Goal: Information Seeking & Learning: Learn about a topic

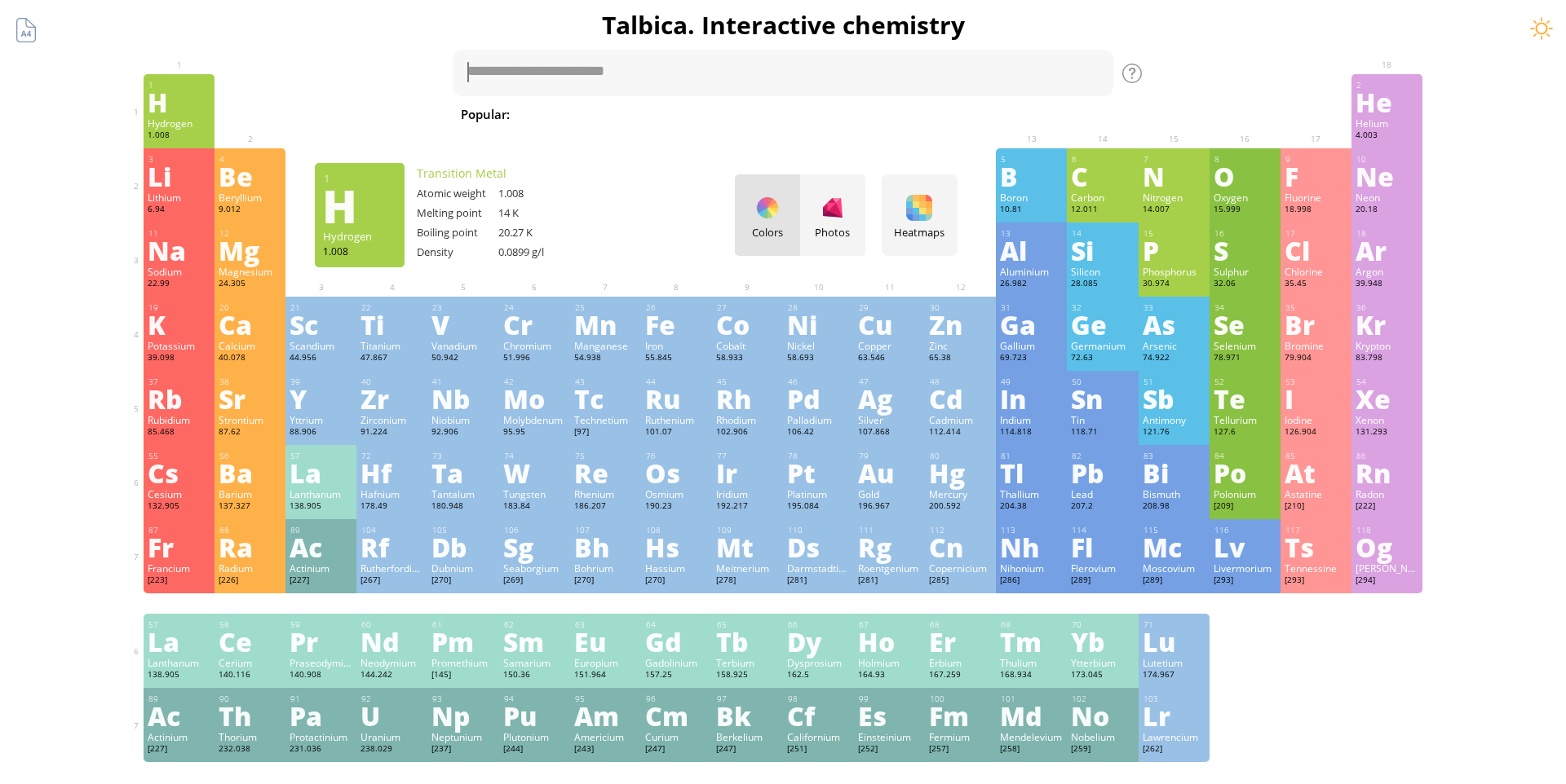
click at [347, 219] on div "H" at bounding box center [359, 205] width 73 height 26
click at [449, 338] on div "V" at bounding box center [463, 324] width 63 height 26
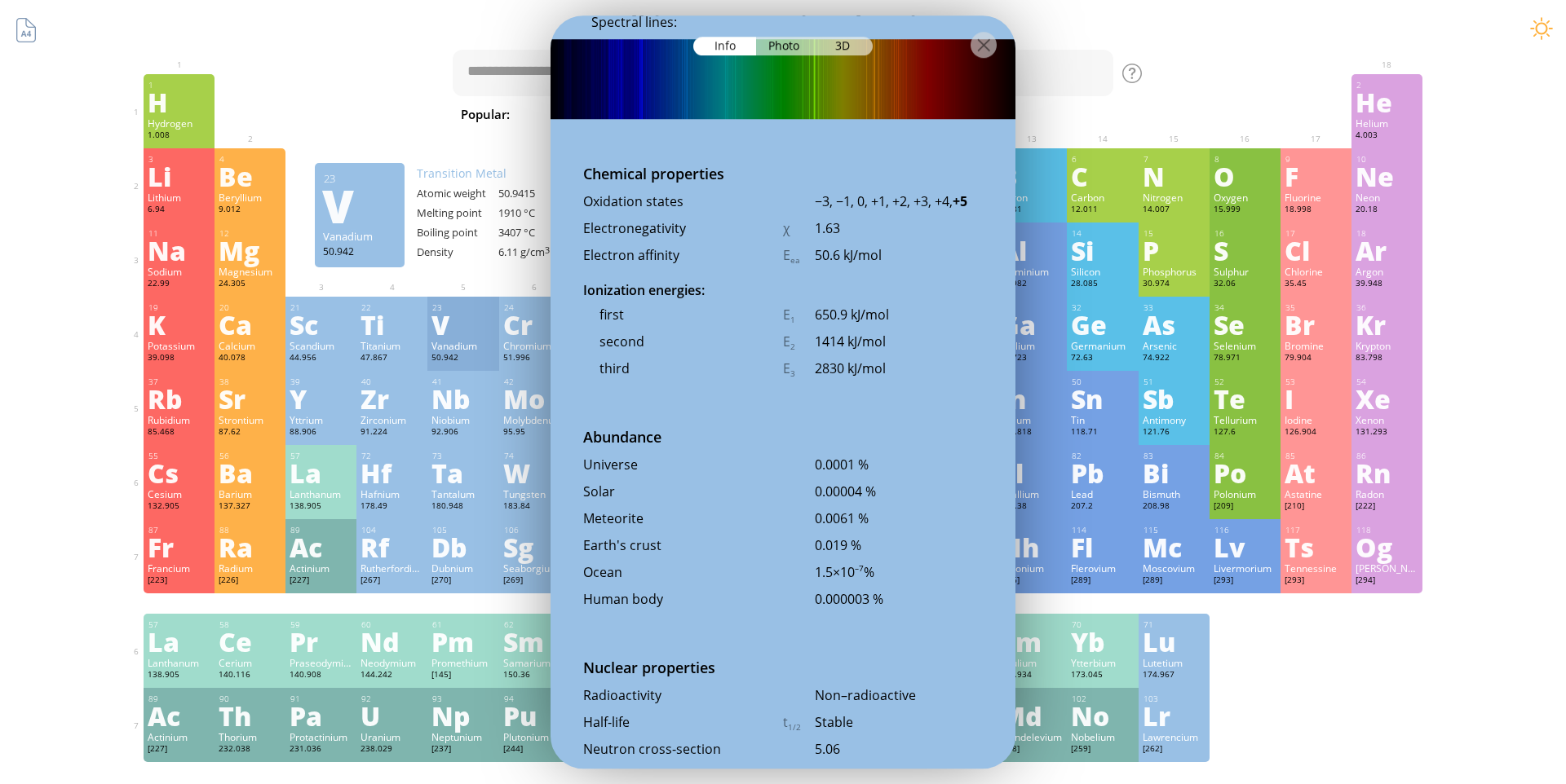
scroll to position [3198, 0]
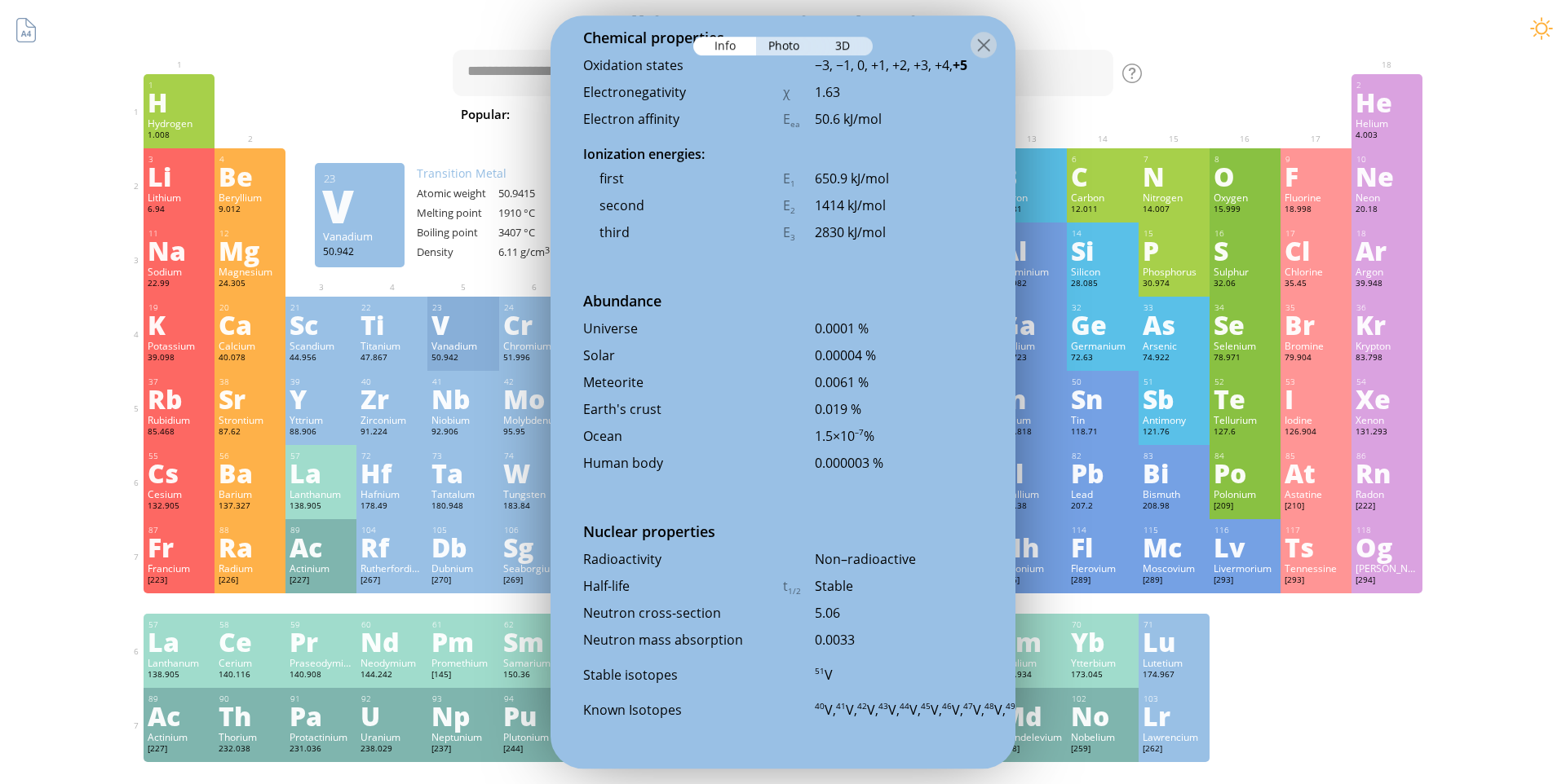
click at [481, 297] on div "23 V Vanadium 50.942 −3, −1, 0, +1, +2, +3, +4, +5 −3, −1, 0, +1, +2, +3, +4, +…" at bounding box center [462, 334] width 71 height 74
click at [481, 269] on div "11 Na Sodium 22.99 −1, 0, +1 −1, 0, +1 97.72 °C 883 °C 0.968 g/cm 3 [Ne]3s 1 12…" at bounding box center [783, 260] width 1279 height 74
click at [991, 42] on div at bounding box center [983, 45] width 26 height 26
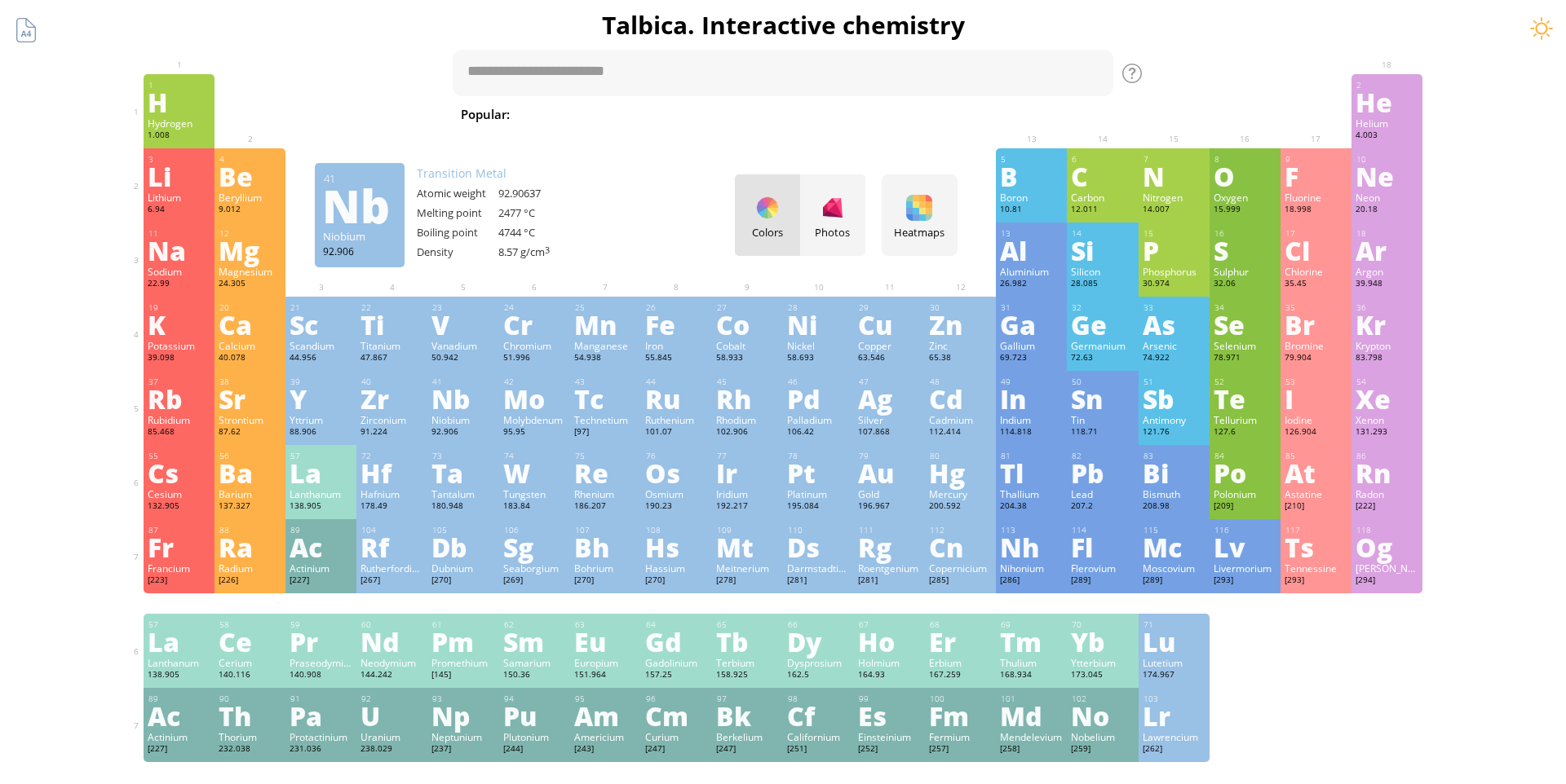
click at [448, 394] on div "Nb" at bounding box center [463, 398] width 63 height 26
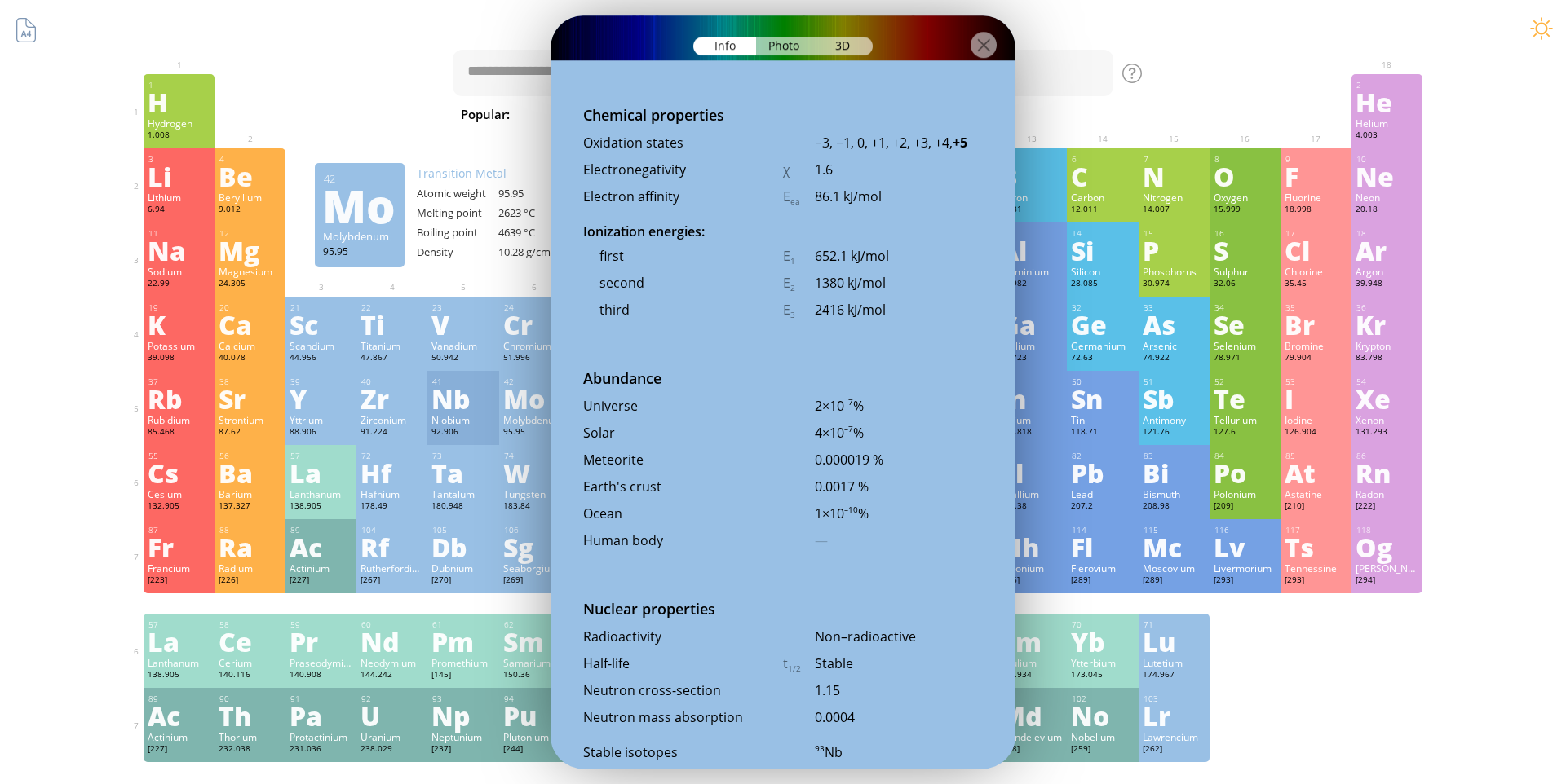
scroll to position [3310, 0]
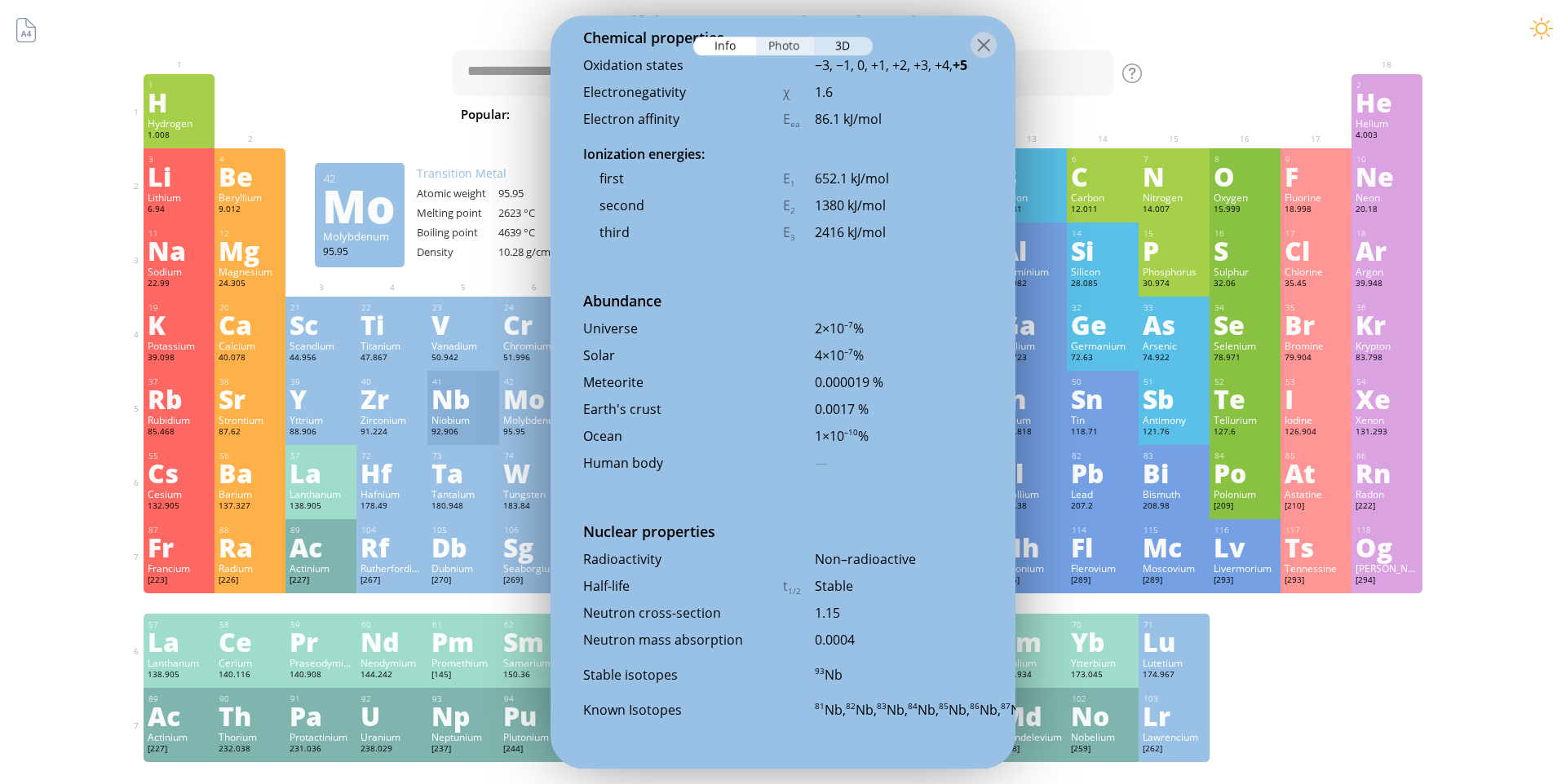
click at [781, 44] on div "Photo" at bounding box center [785, 46] width 59 height 19
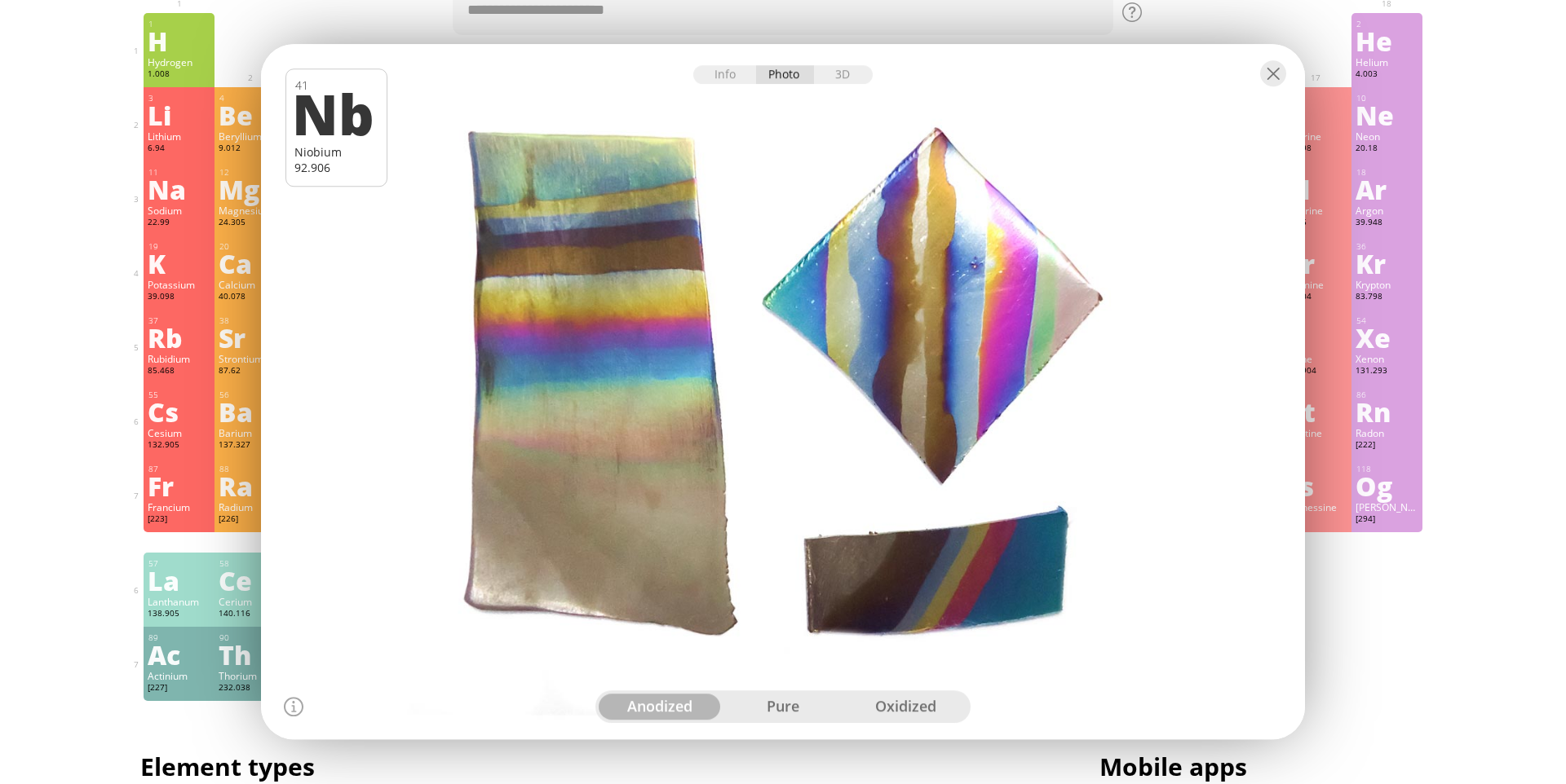
scroll to position [0, 0]
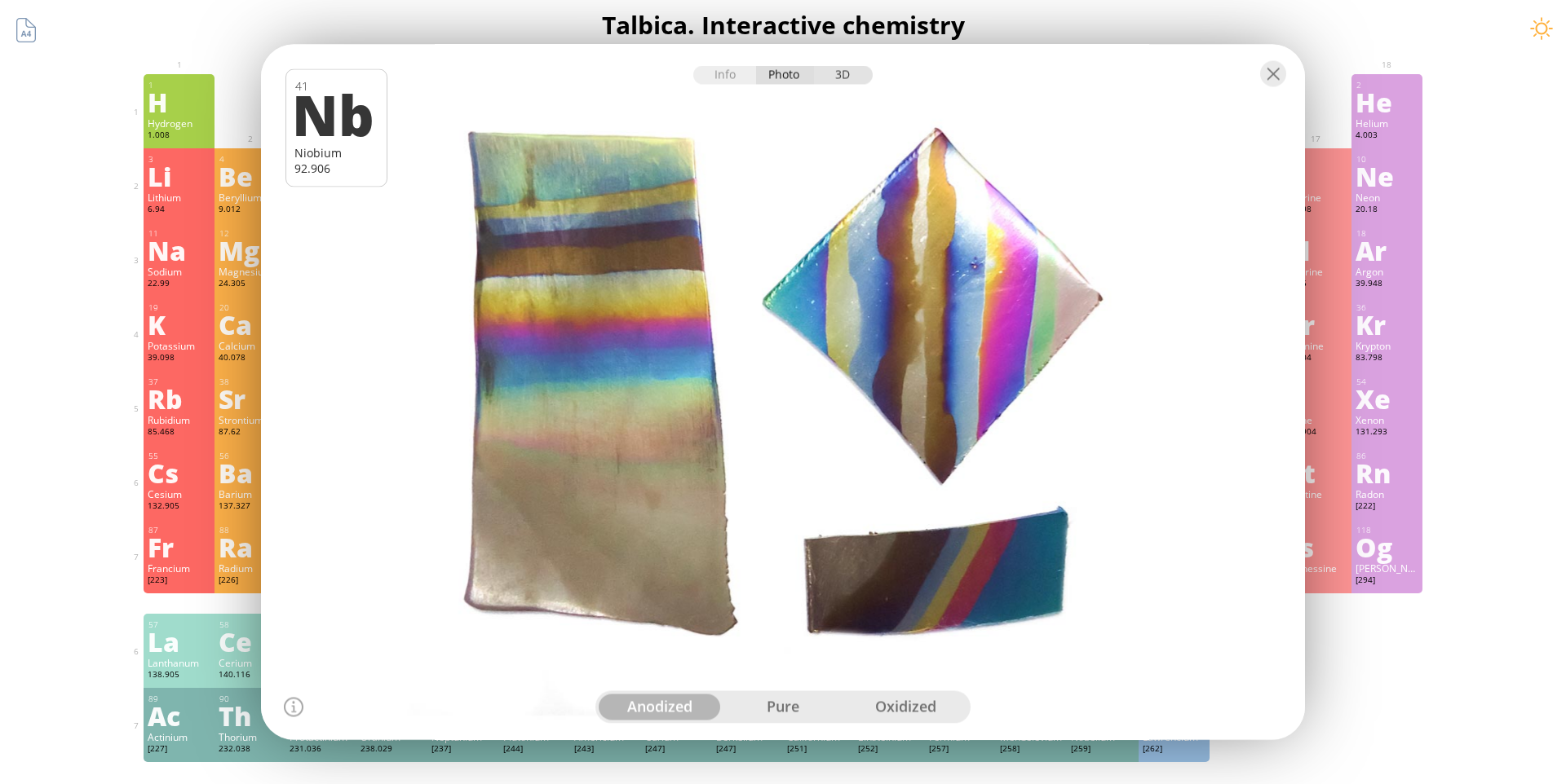
click at [859, 81] on div "3D" at bounding box center [843, 75] width 59 height 19
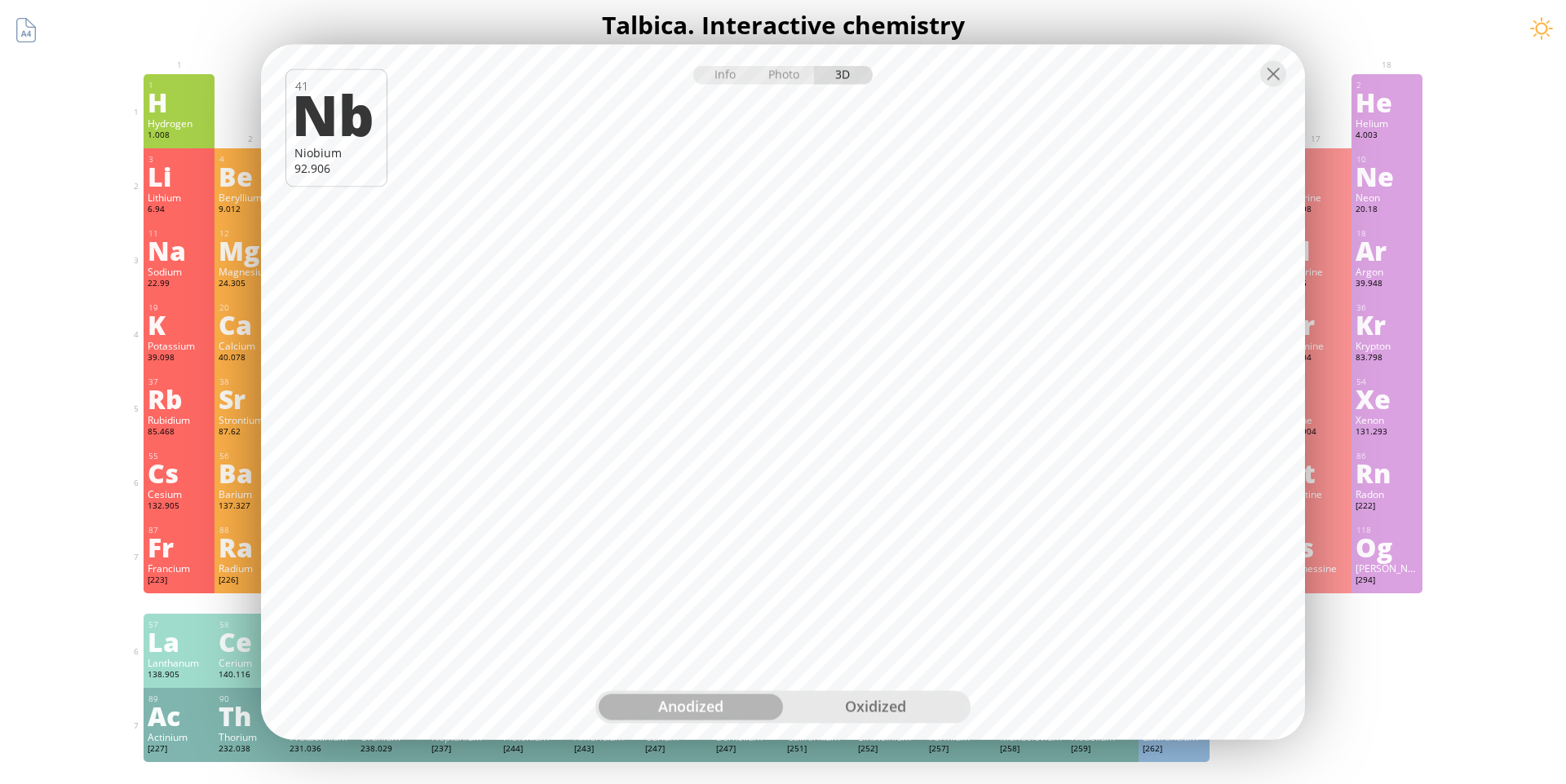
click at [728, 348] on div "Info Photo 3D Info Photo 3D 41 Nb Niobium 92.906 When anodized, niobium yields …" at bounding box center [783, 392] width 1044 height 695
click at [859, 710] on div "oxidized" at bounding box center [874, 707] width 185 height 26
click at [773, 66] on div "Photo" at bounding box center [785, 75] width 59 height 19
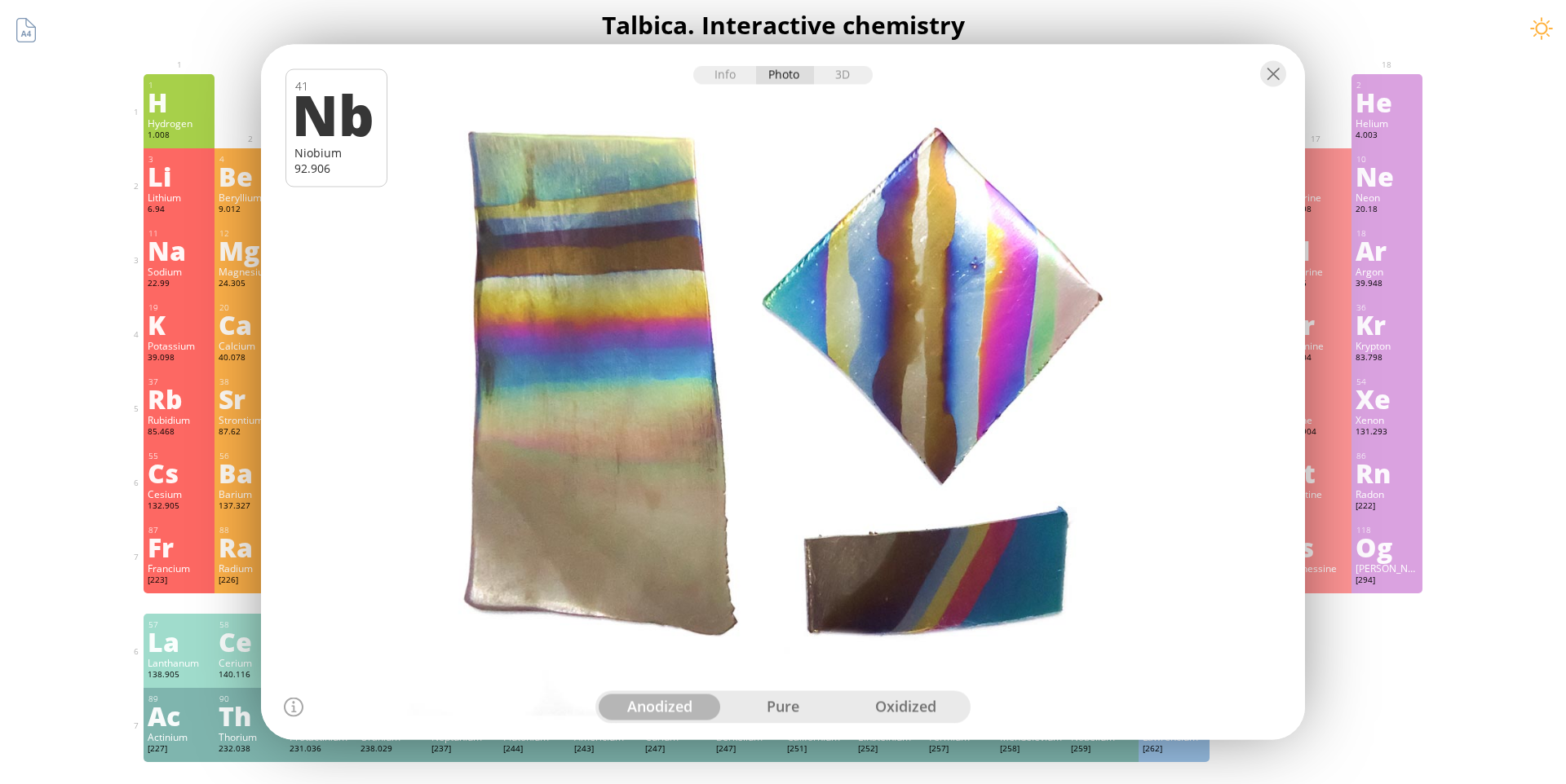
click at [762, 701] on div "pure" at bounding box center [783, 707] width 123 height 26
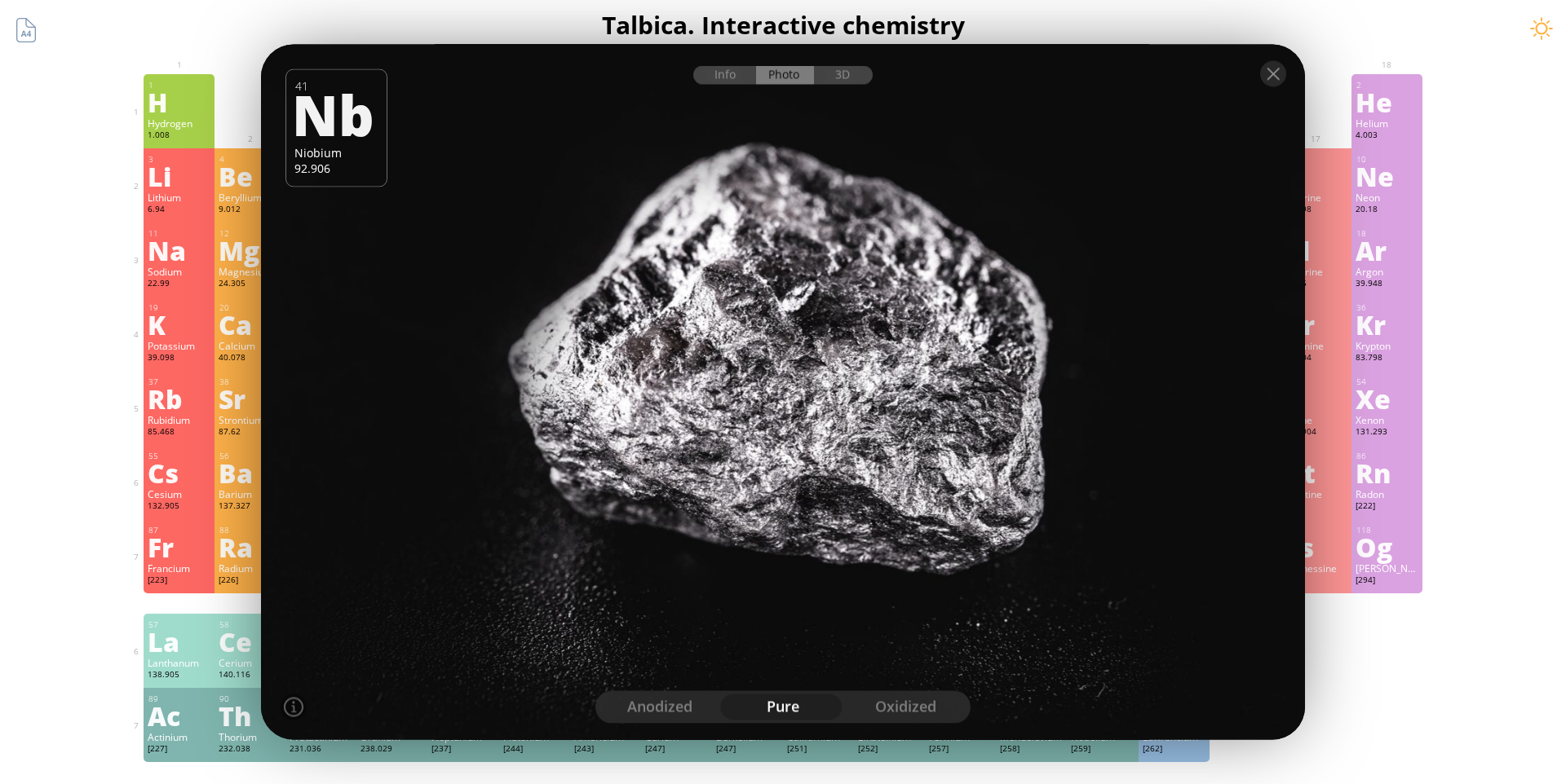
drag, startPoint x: 825, startPoint y: 445, endPoint x: 627, endPoint y: 447, distance: 198.0
click at [627, 447] on div at bounding box center [783, 392] width 1054 height 703
click at [907, 712] on div "oxidized" at bounding box center [906, 707] width 123 height 26
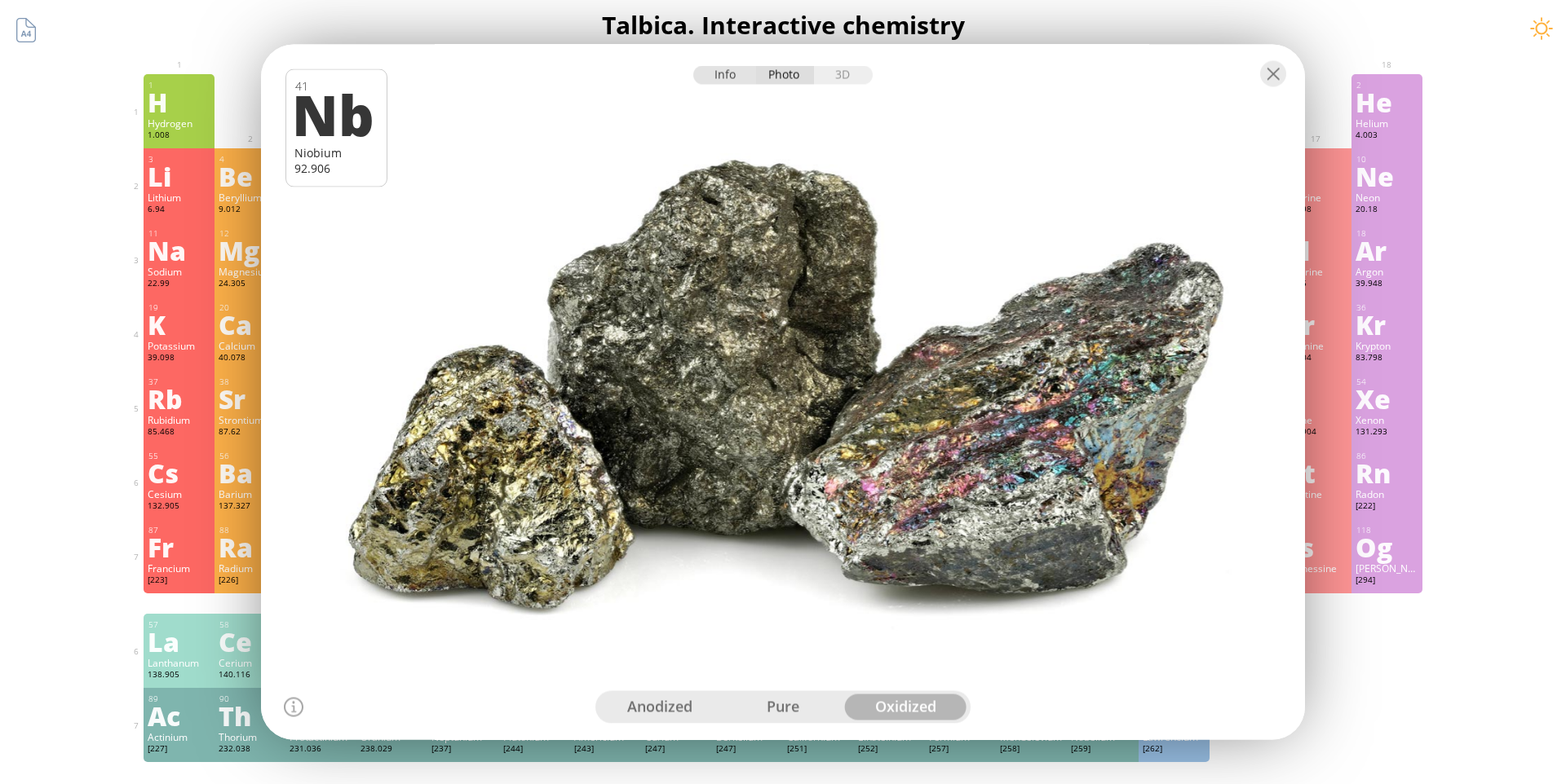
click at [731, 76] on div "Info" at bounding box center [725, 75] width 63 height 19
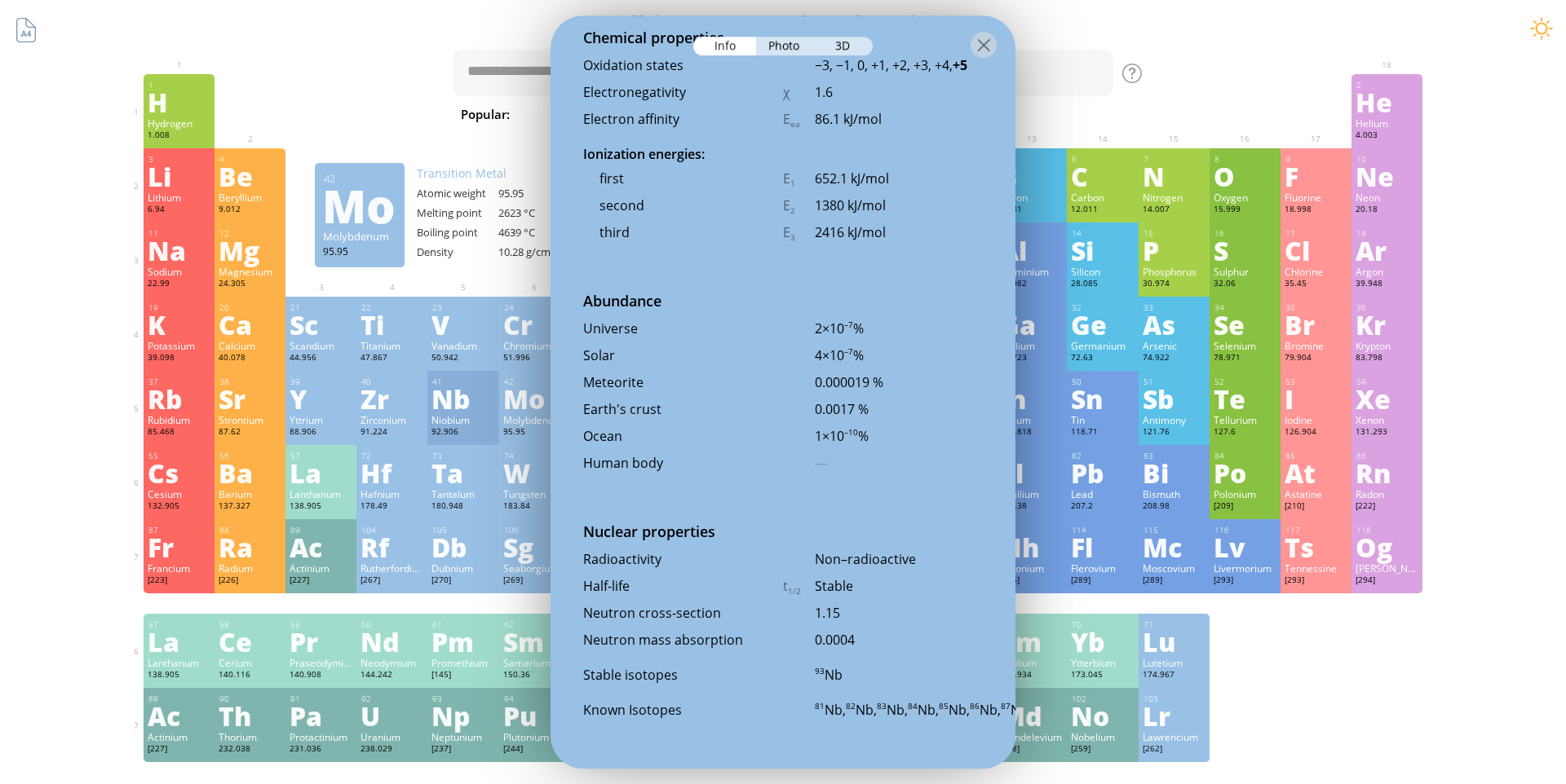
scroll to position [3310, 0]
click at [973, 45] on div at bounding box center [983, 45] width 26 height 26
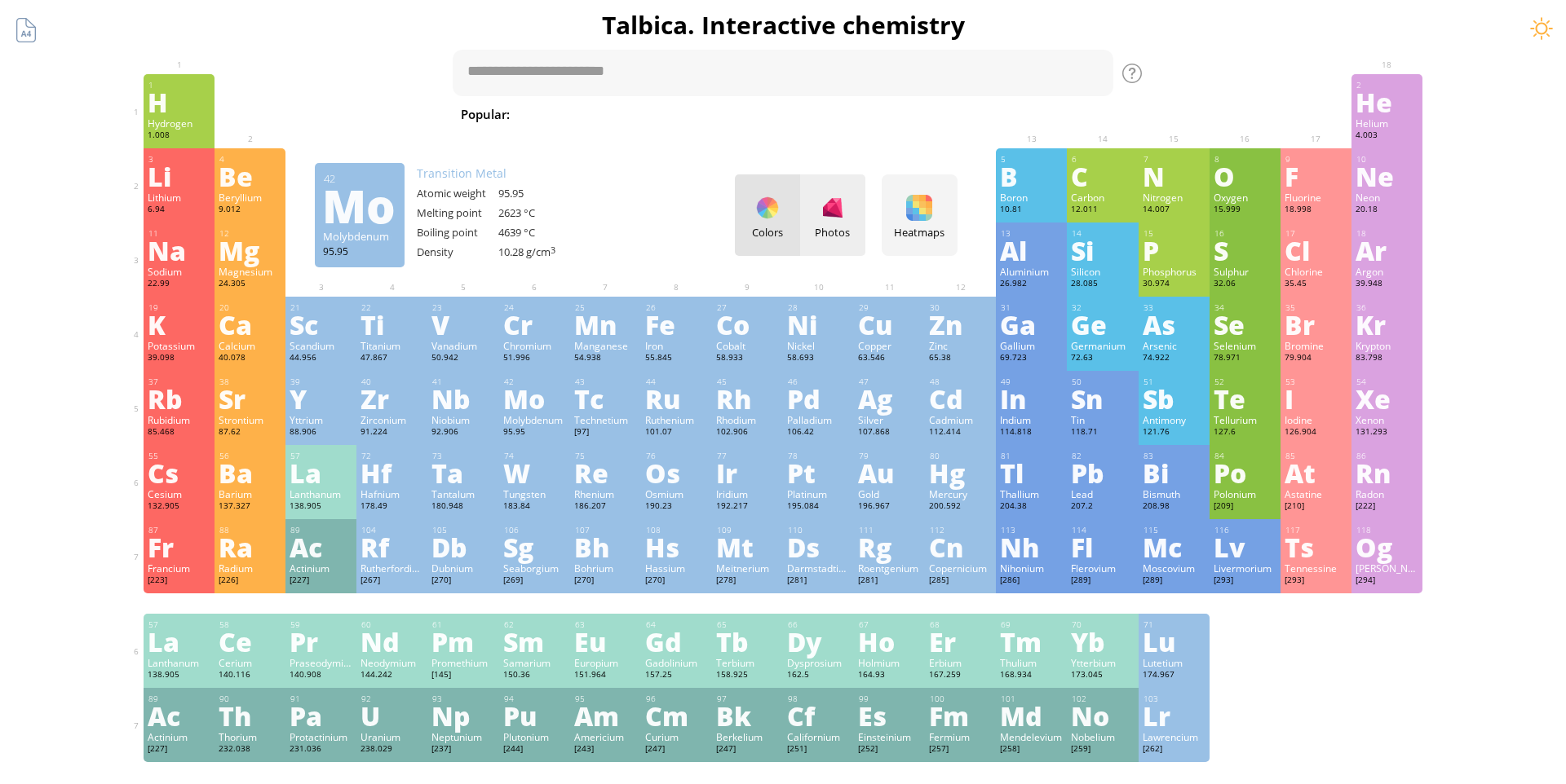
click at [832, 217] on div at bounding box center [832, 208] width 26 height 26
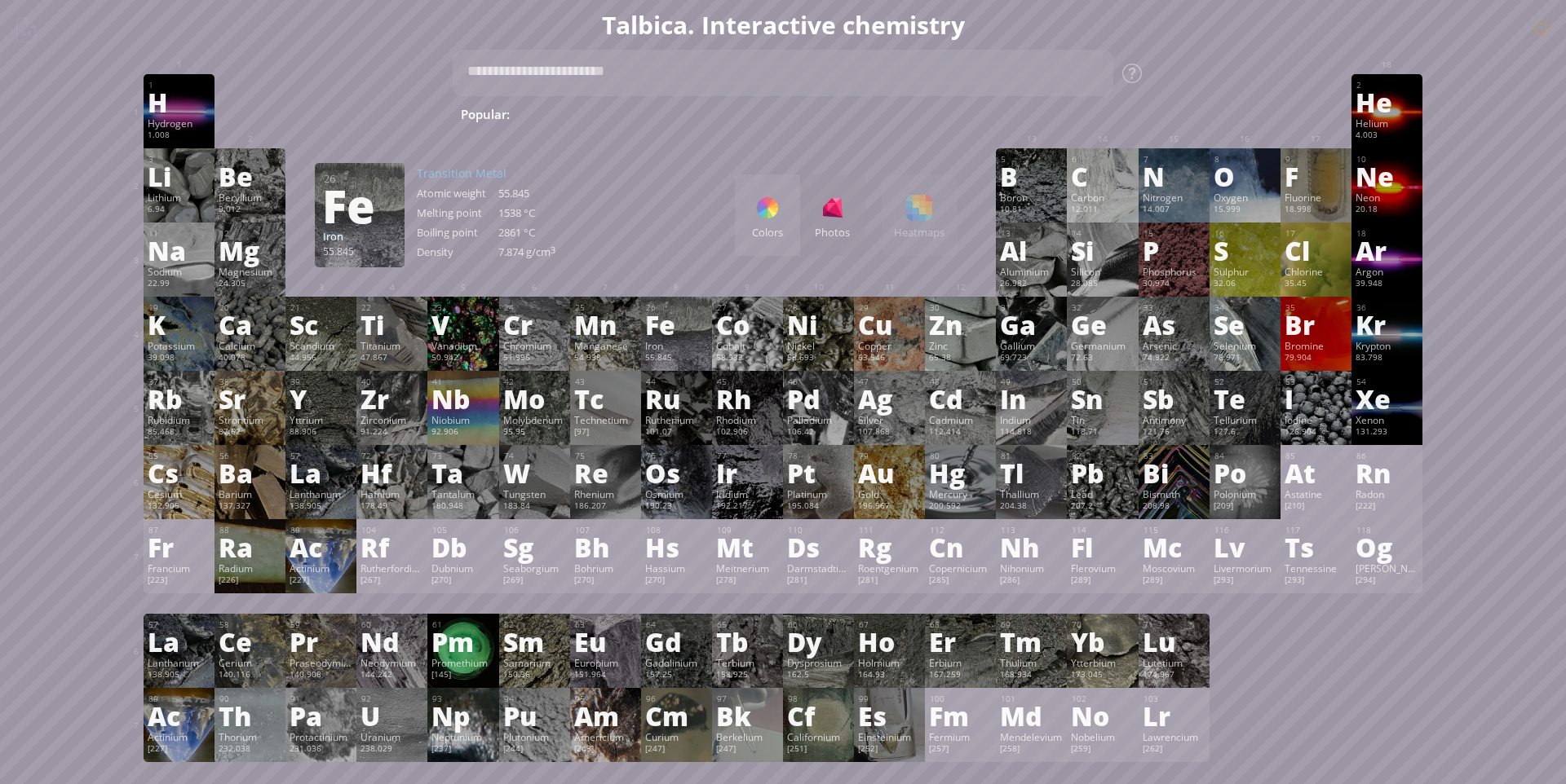
click at [904, 205] on div "Colors Photos Heatmaps Heatmaps Normal mode Melting point Boiling point Density…" at bounding box center [846, 215] width 223 height 81
click at [908, 213] on div "Colors Photos Heatmaps Heatmaps Normal mode Melting point Boiling point Density…" at bounding box center [846, 215] width 223 height 81
click at [761, 222] on div "Colors" at bounding box center [767, 215] width 65 height 81
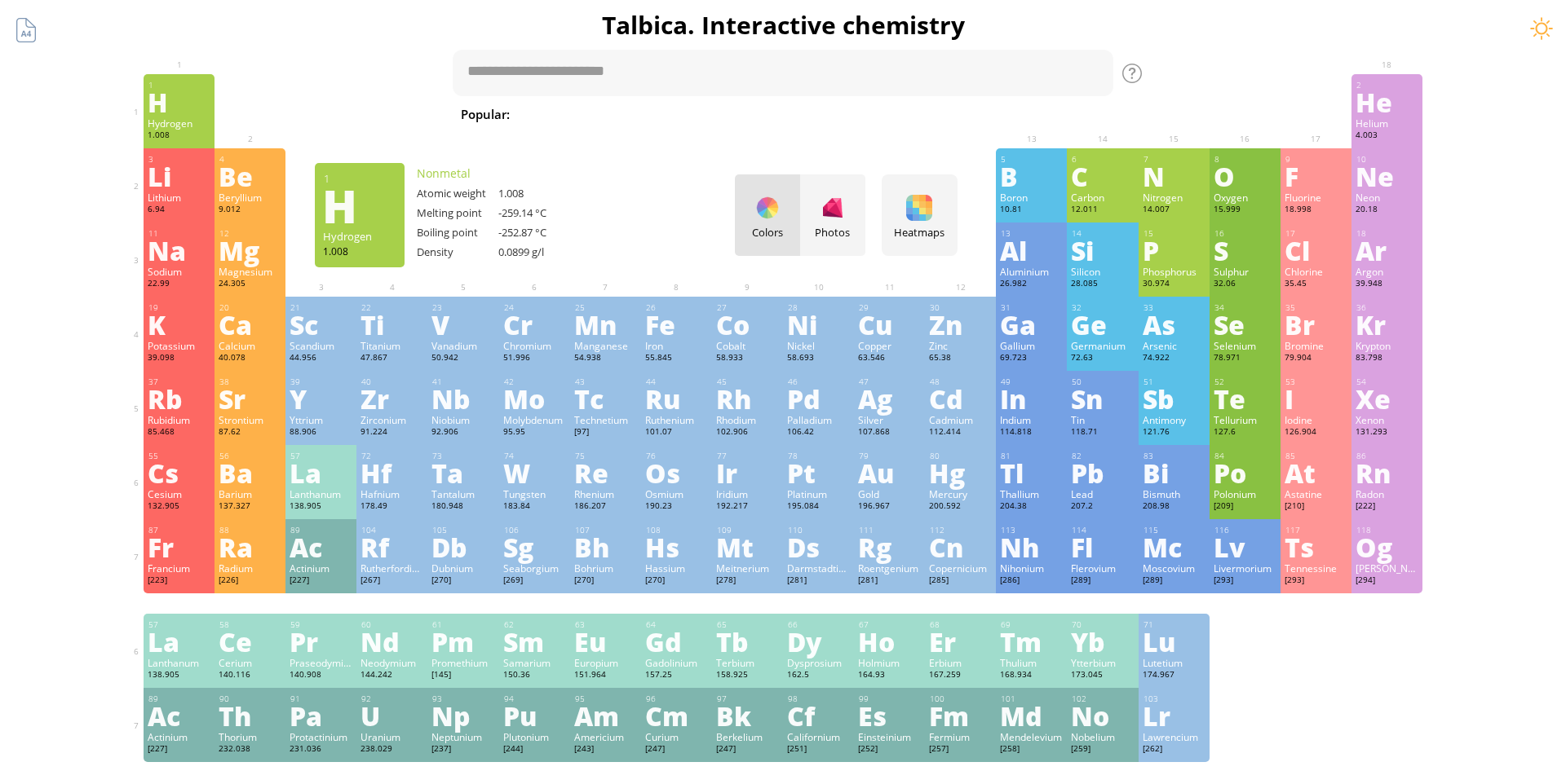
click at [162, 106] on div "H" at bounding box center [179, 102] width 63 height 26
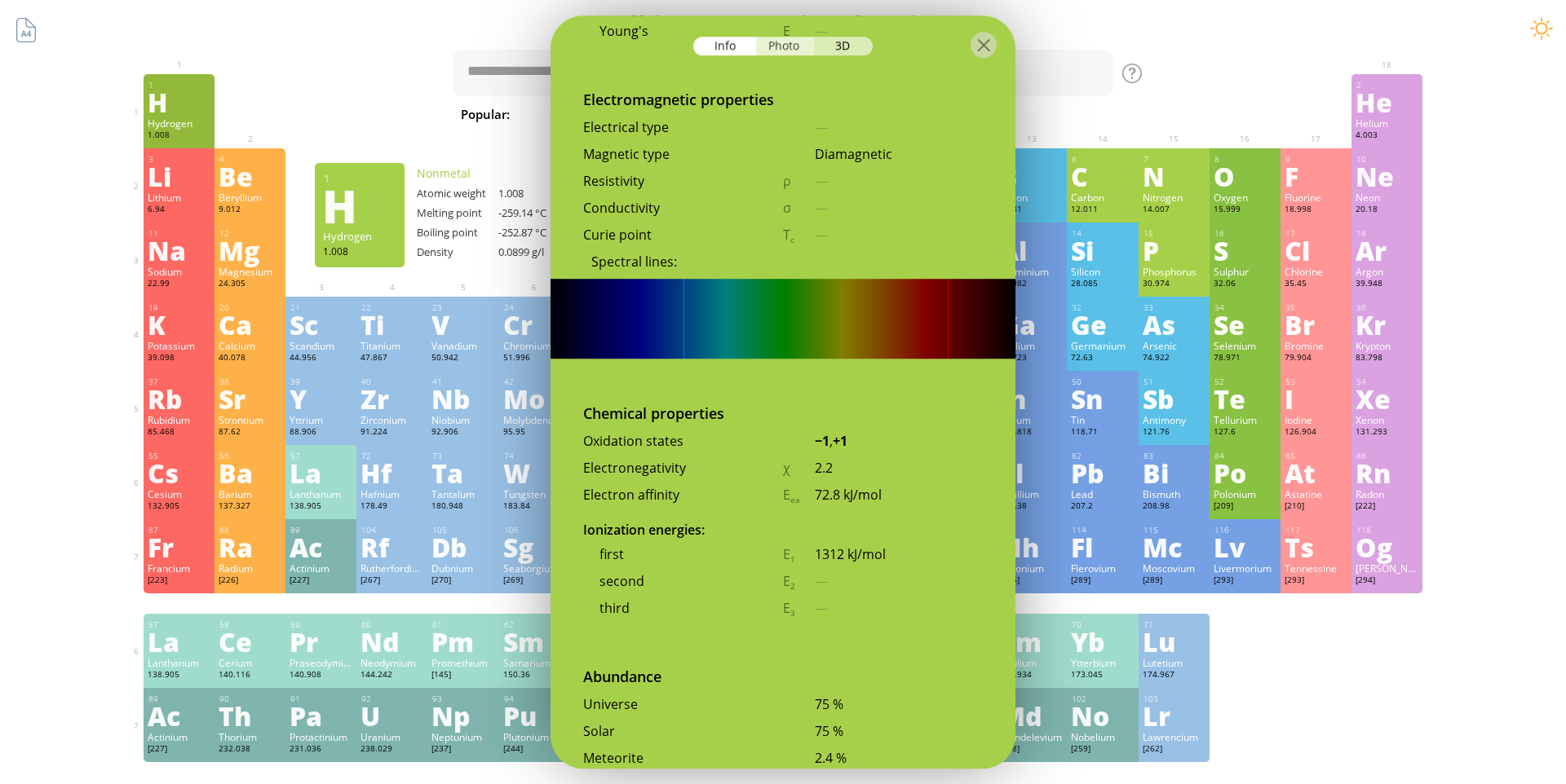
click at [787, 45] on div "Photo" at bounding box center [785, 46] width 59 height 19
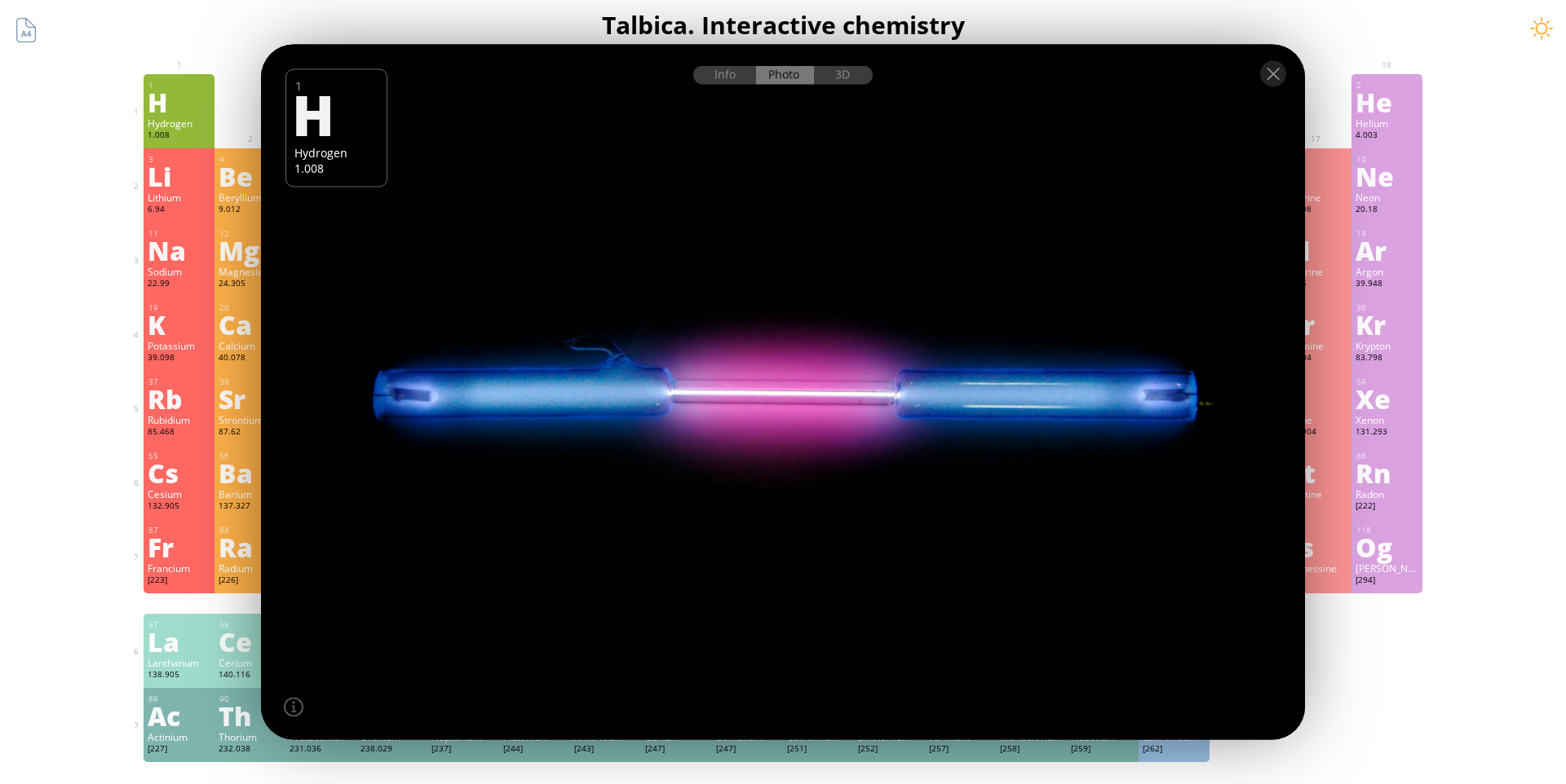
drag, startPoint x: 751, startPoint y: 406, endPoint x: 605, endPoint y: 436, distance: 149.1
click at [605, 436] on div at bounding box center [783, 392] width 1054 height 703
drag, startPoint x: 605, startPoint y: 436, endPoint x: 767, endPoint y: 400, distance: 166.0
click at [767, 400] on div at bounding box center [783, 392] width 1054 height 703
drag, startPoint x: 767, startPoint y: 400, endPoint x: 967, endPoint y: 343, distance: 208.0
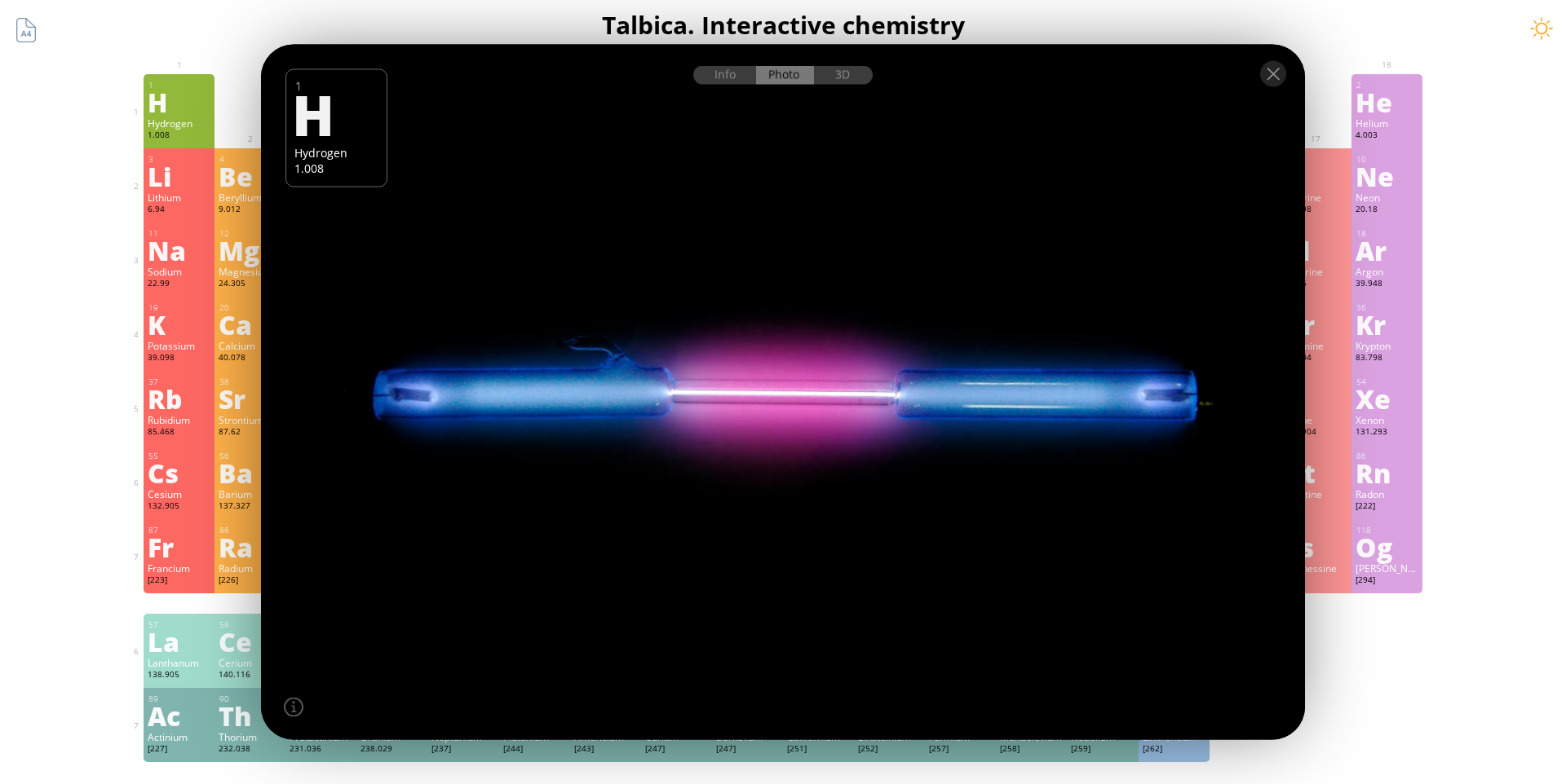
click at [967, 343] on div at bounding box center [783, 392] width 1054 height 703
click at [852, 86] on div at bounding box center [783, 73] width 1044 height 57
click at [849, 82] on div "3D" at bounding box center [843, 75] width 59 height 19
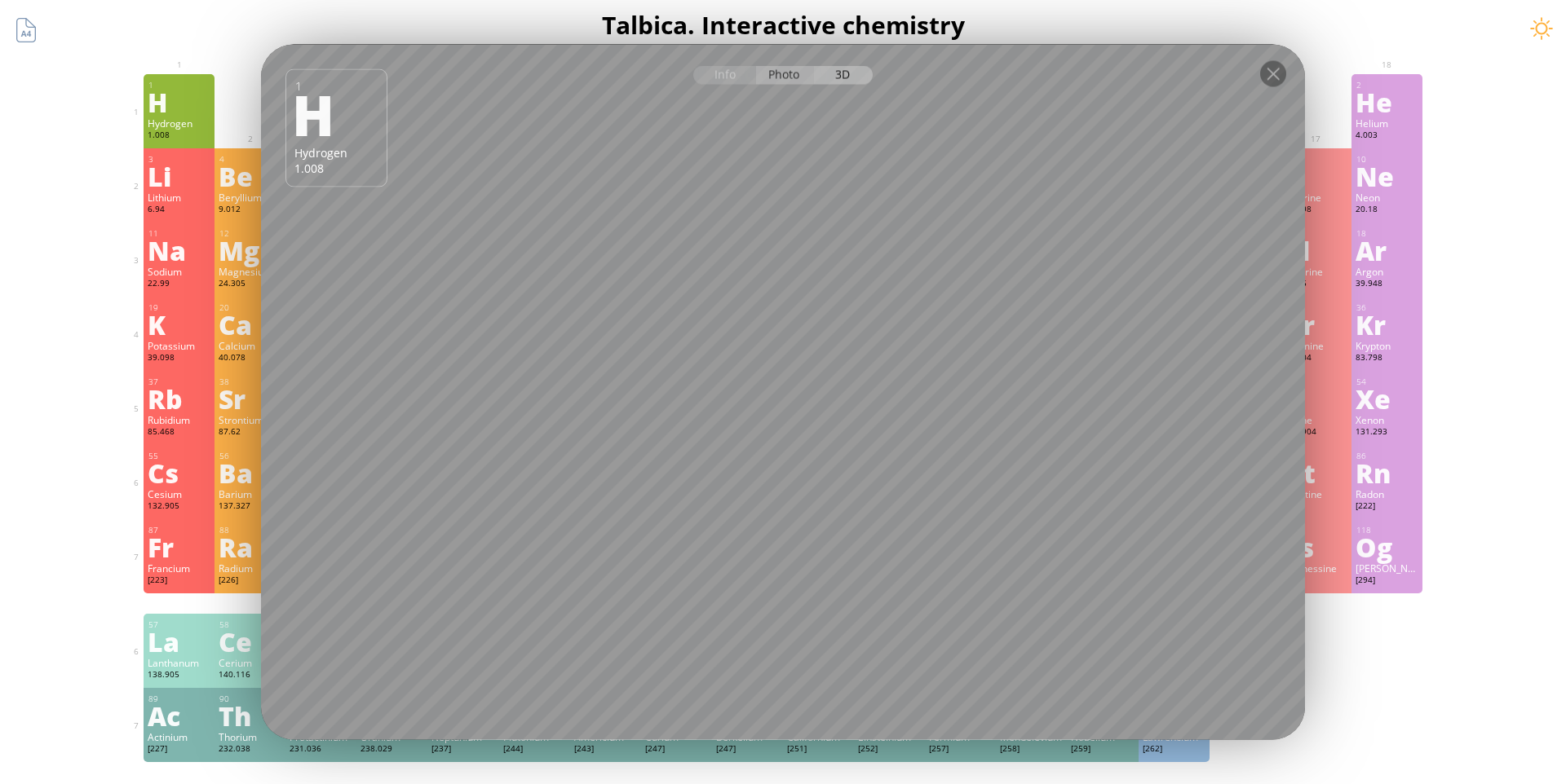
click at [789, 82] on div "Photo" at bounding box center [785, 75] width 59 height 19
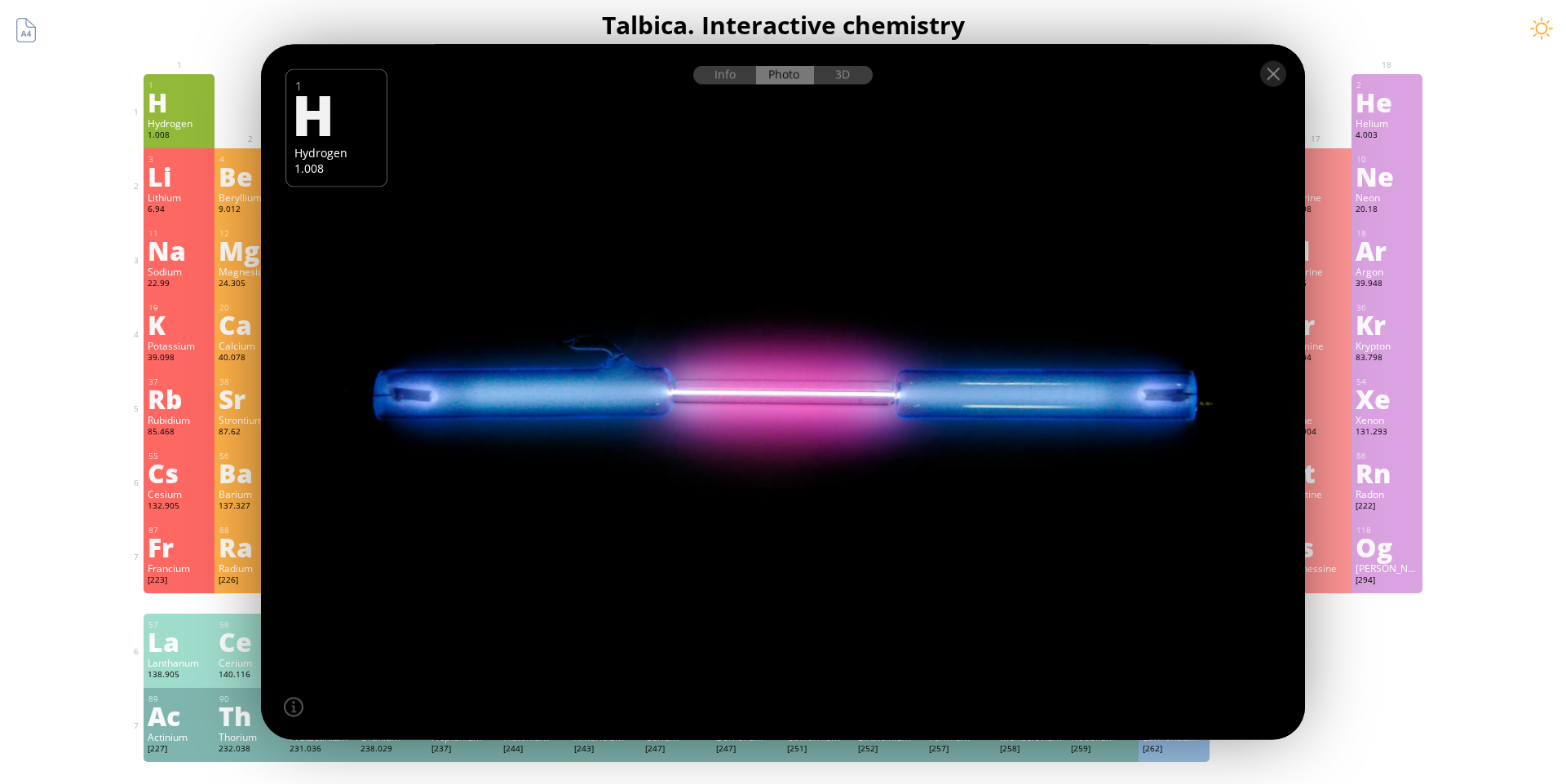
click at [718, 364] on div at bounding box center [783, 392] width 1054 height 703
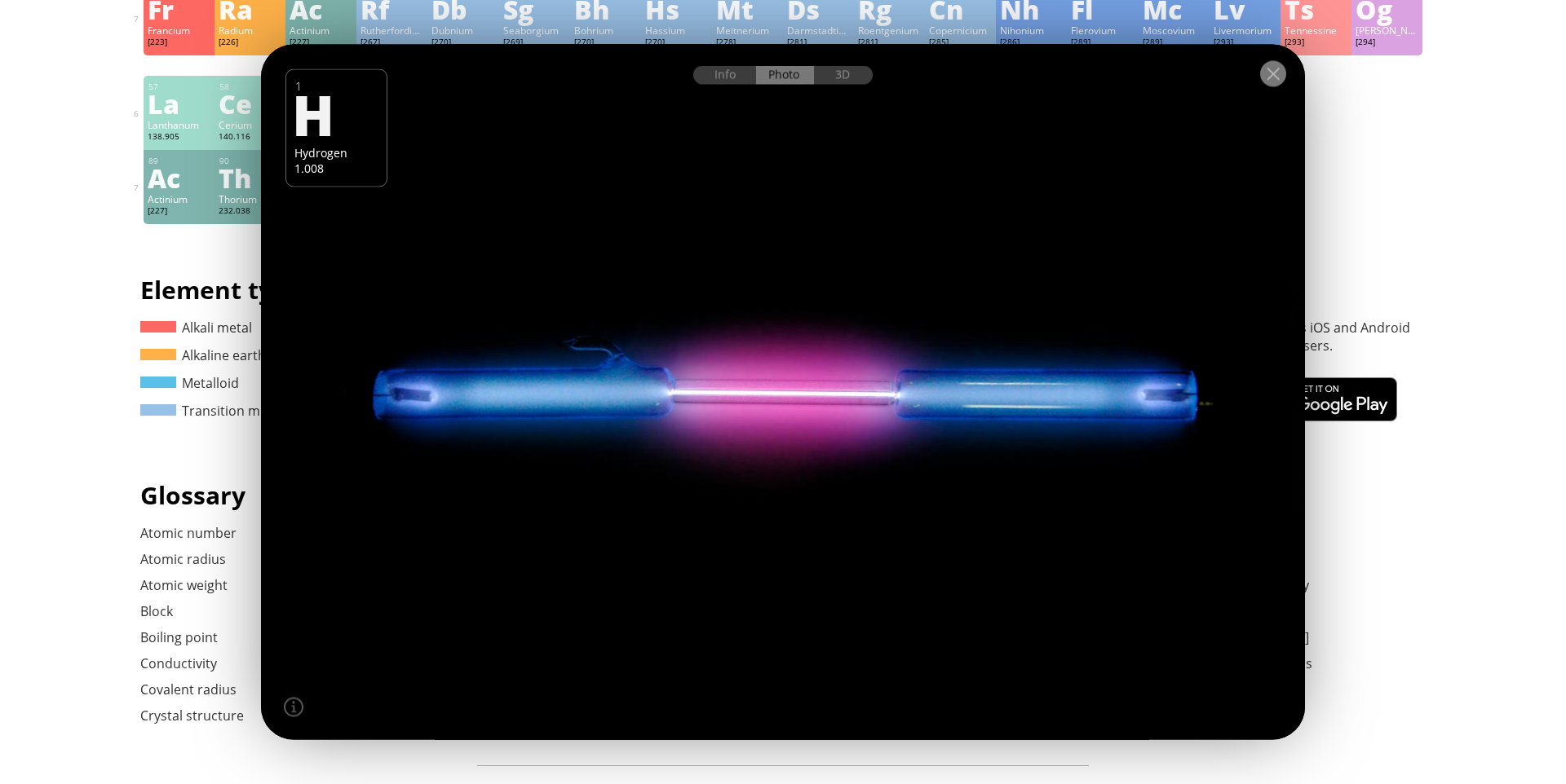
click at [1264, 75] on div at bounding box center [1273, 74] width 26 height 26
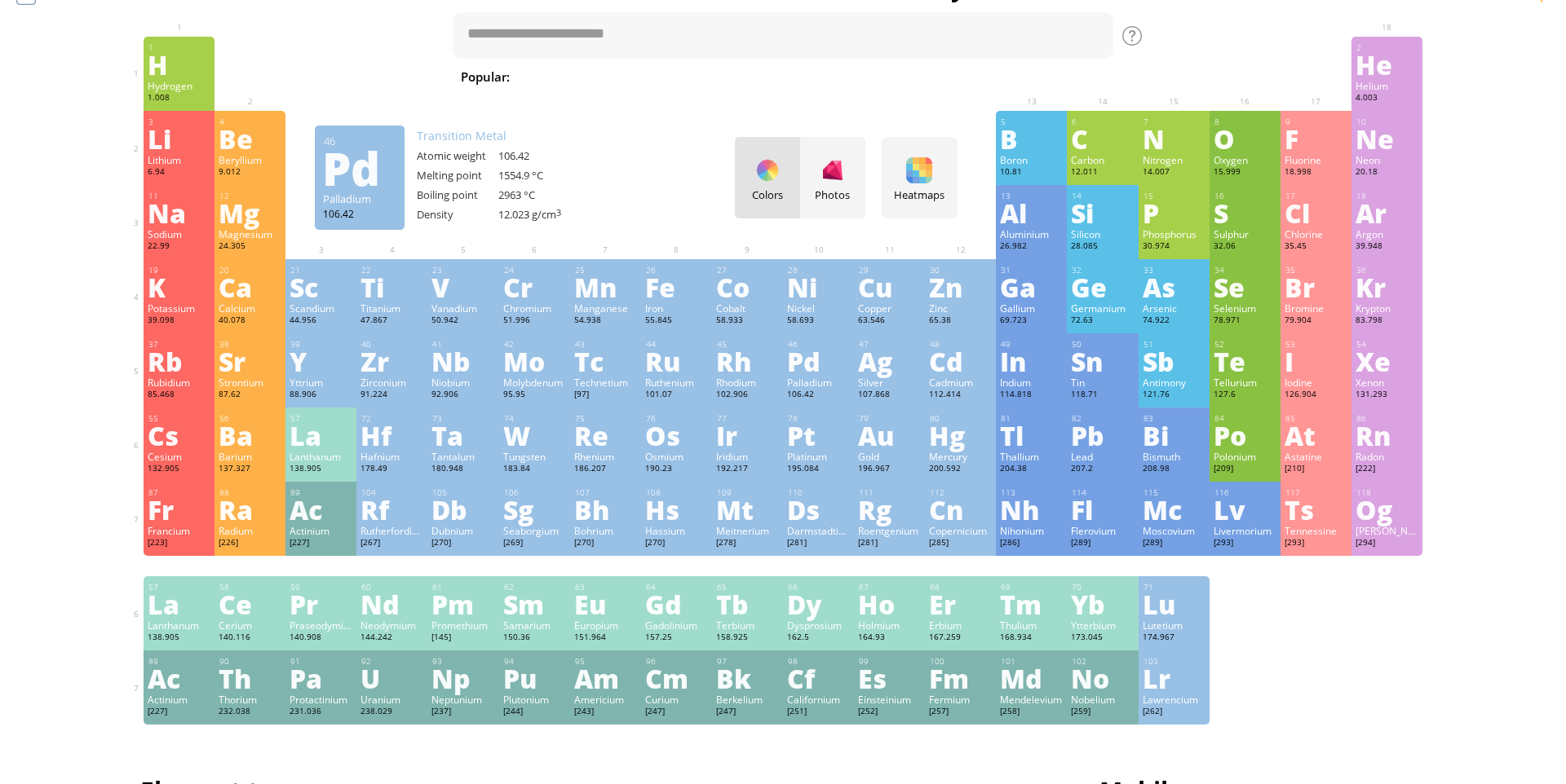
scroll to position [0, 0]
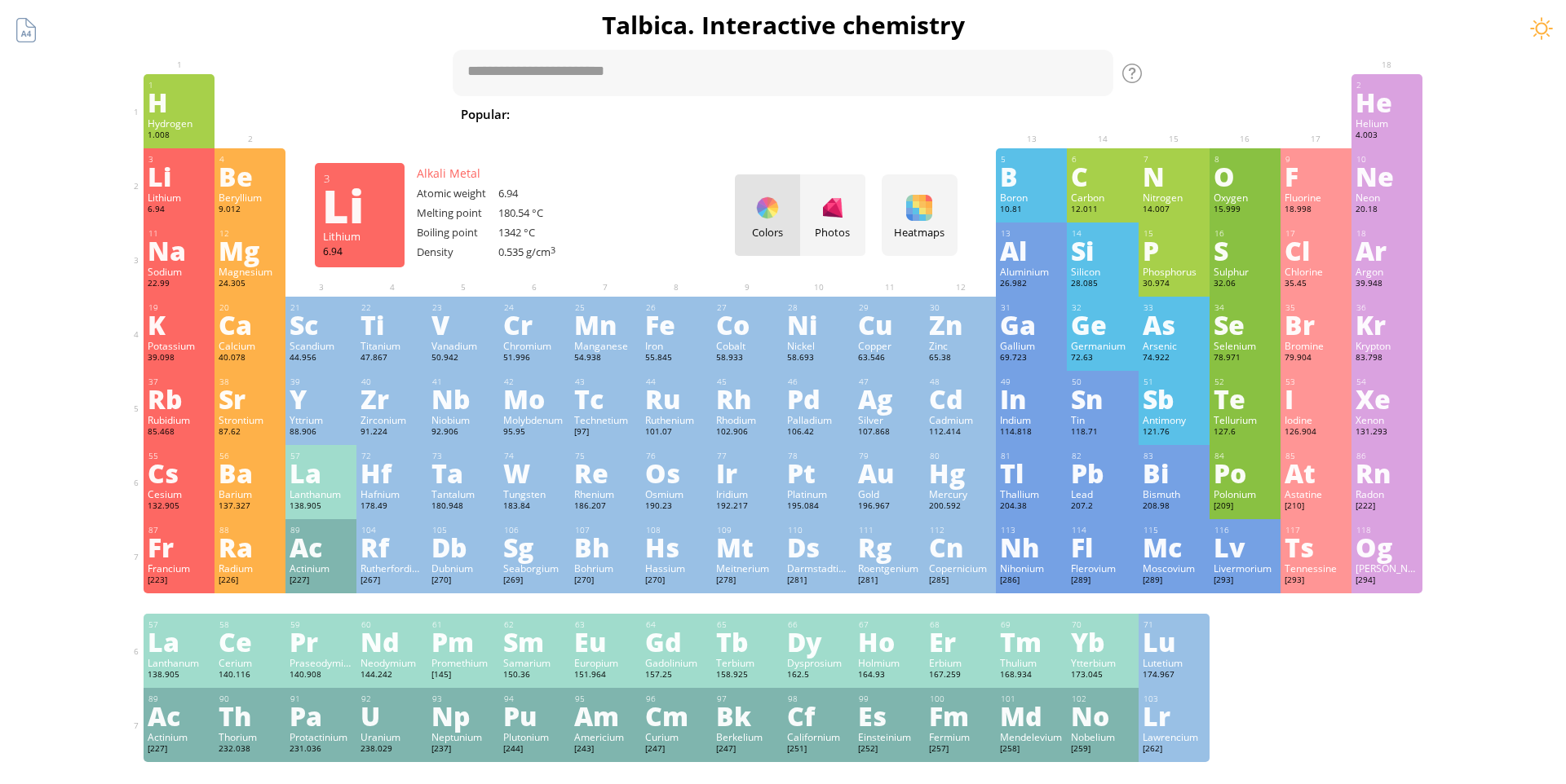
click at [160, 186] on div "Li" at bounding box center [179, 176] width 63 height 26
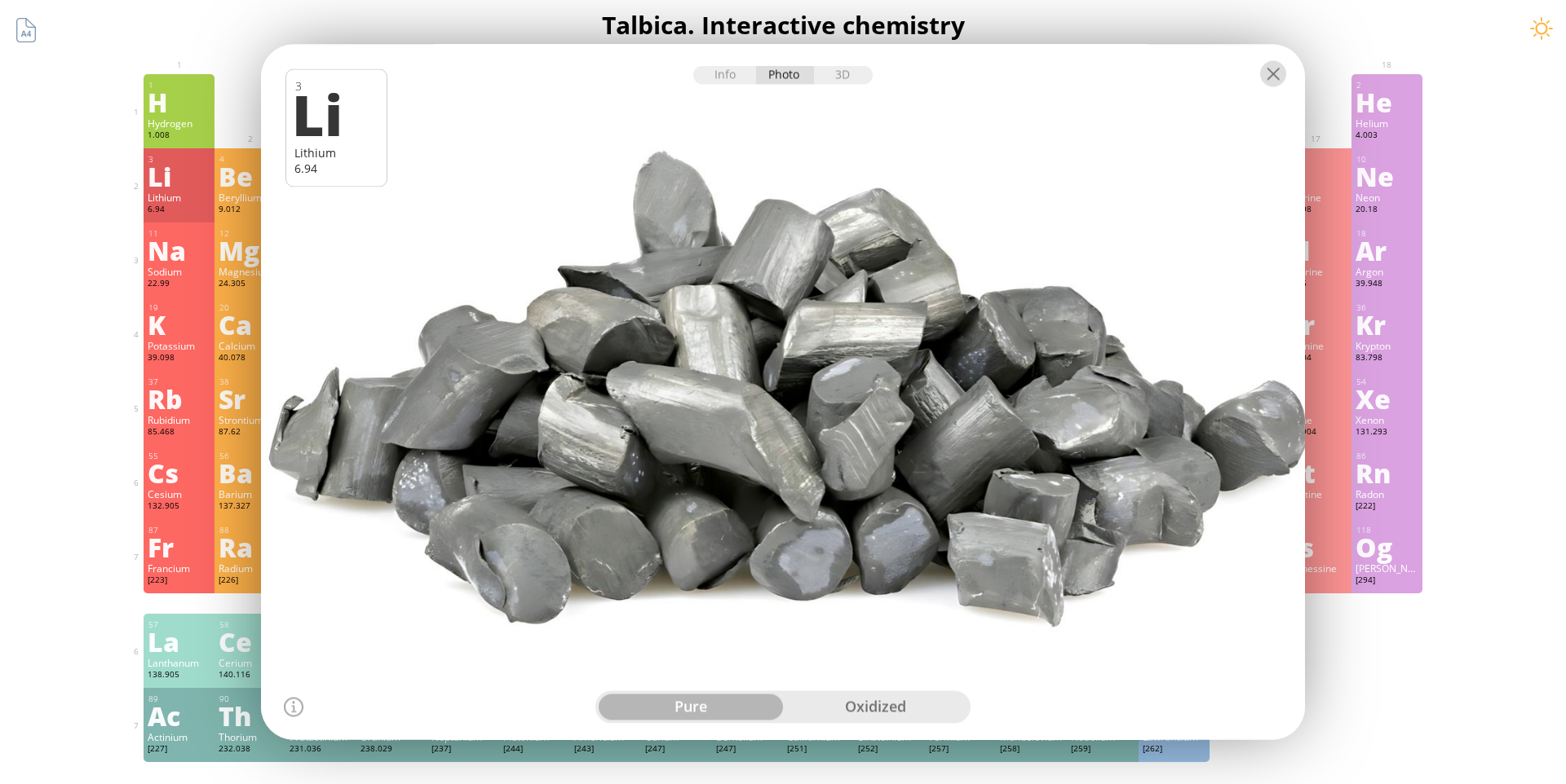
click at [1278, 76] on div at bounding box center [1273, 74] width 26 height 26
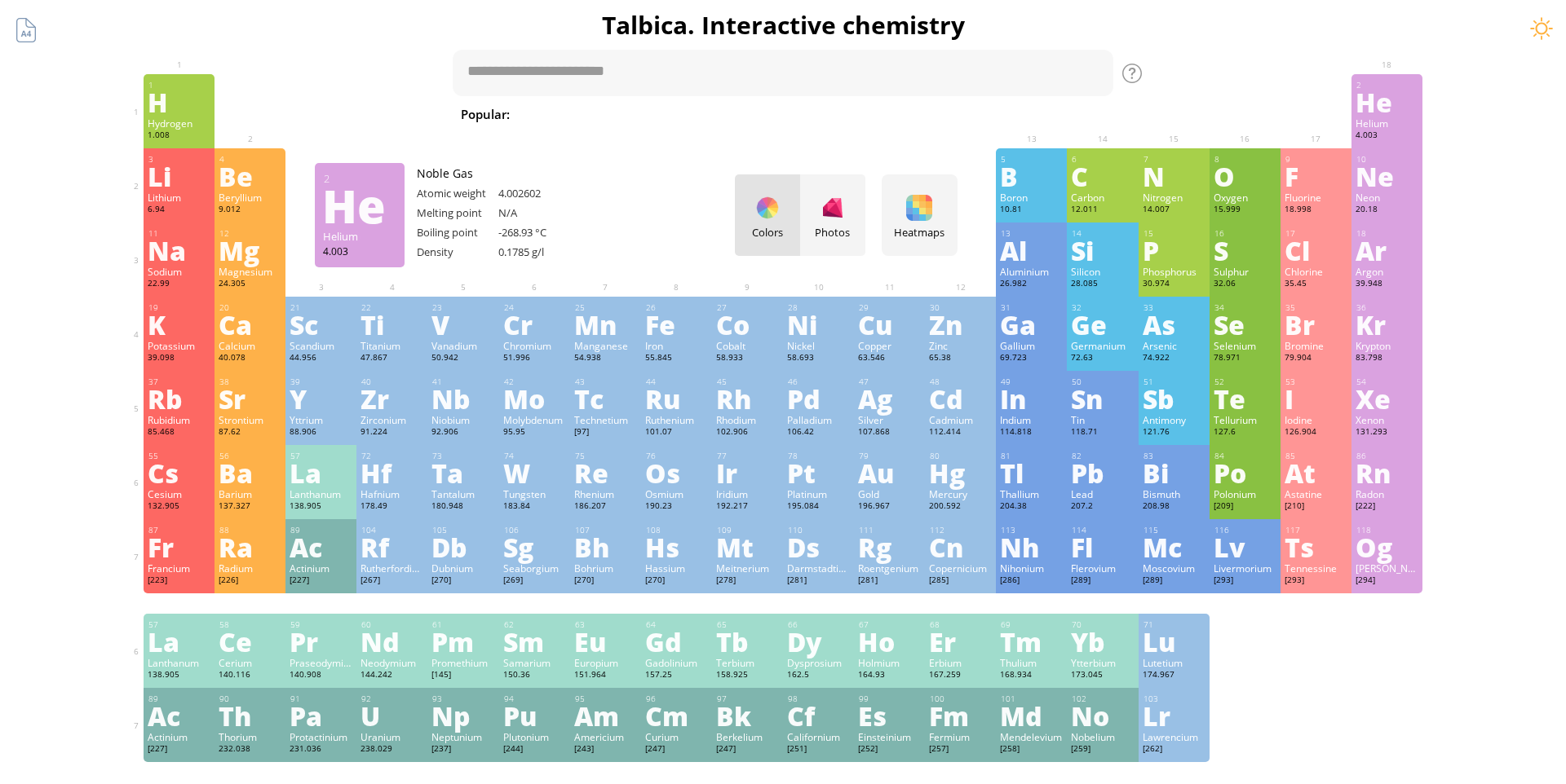
click at [1385, 111] on div "He" at bounding box center [1387, 102] width 63 height 26
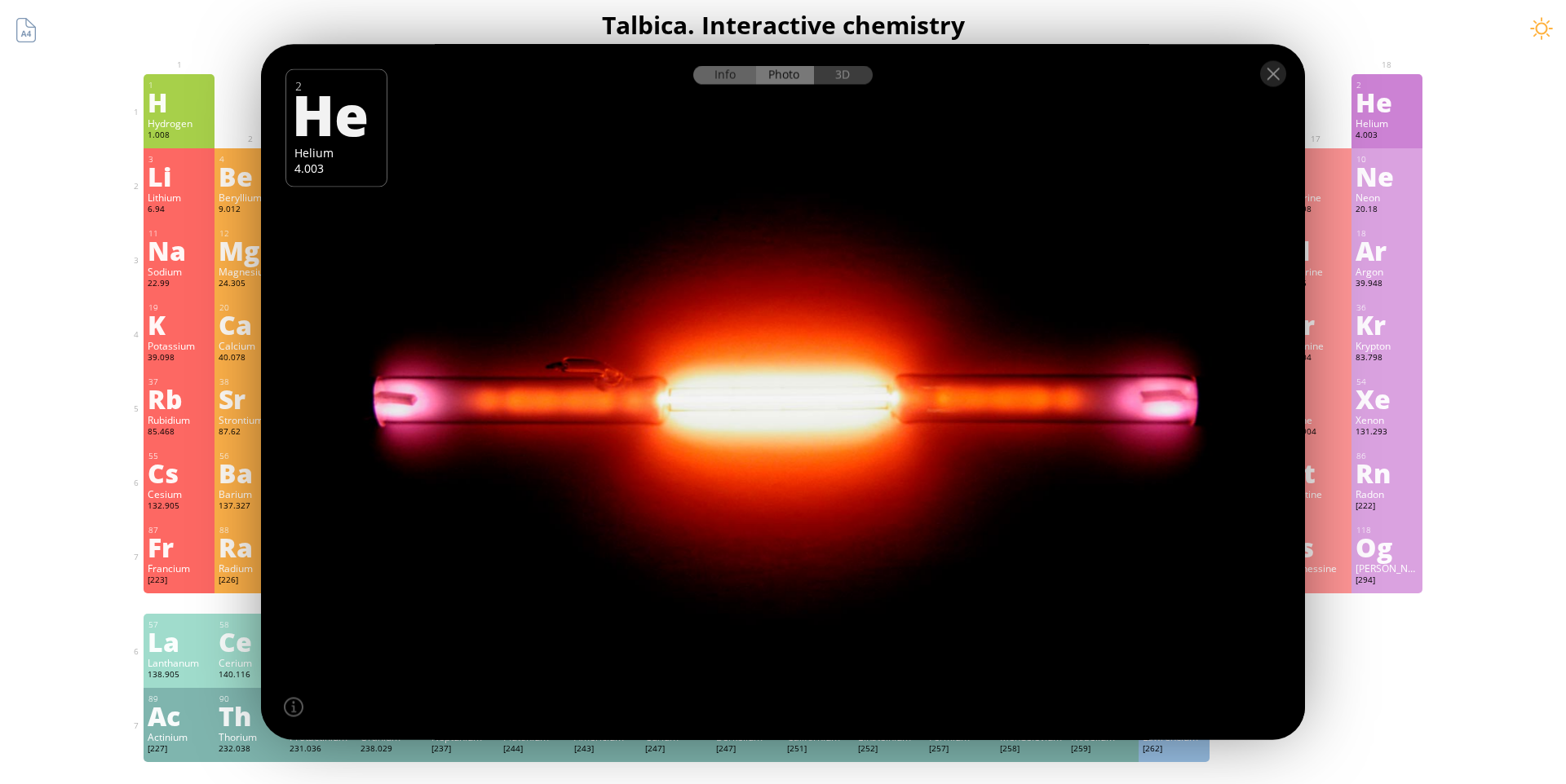
click at [726, 74] on div "Info" at bounding box center [725, 75] width 63 height 19
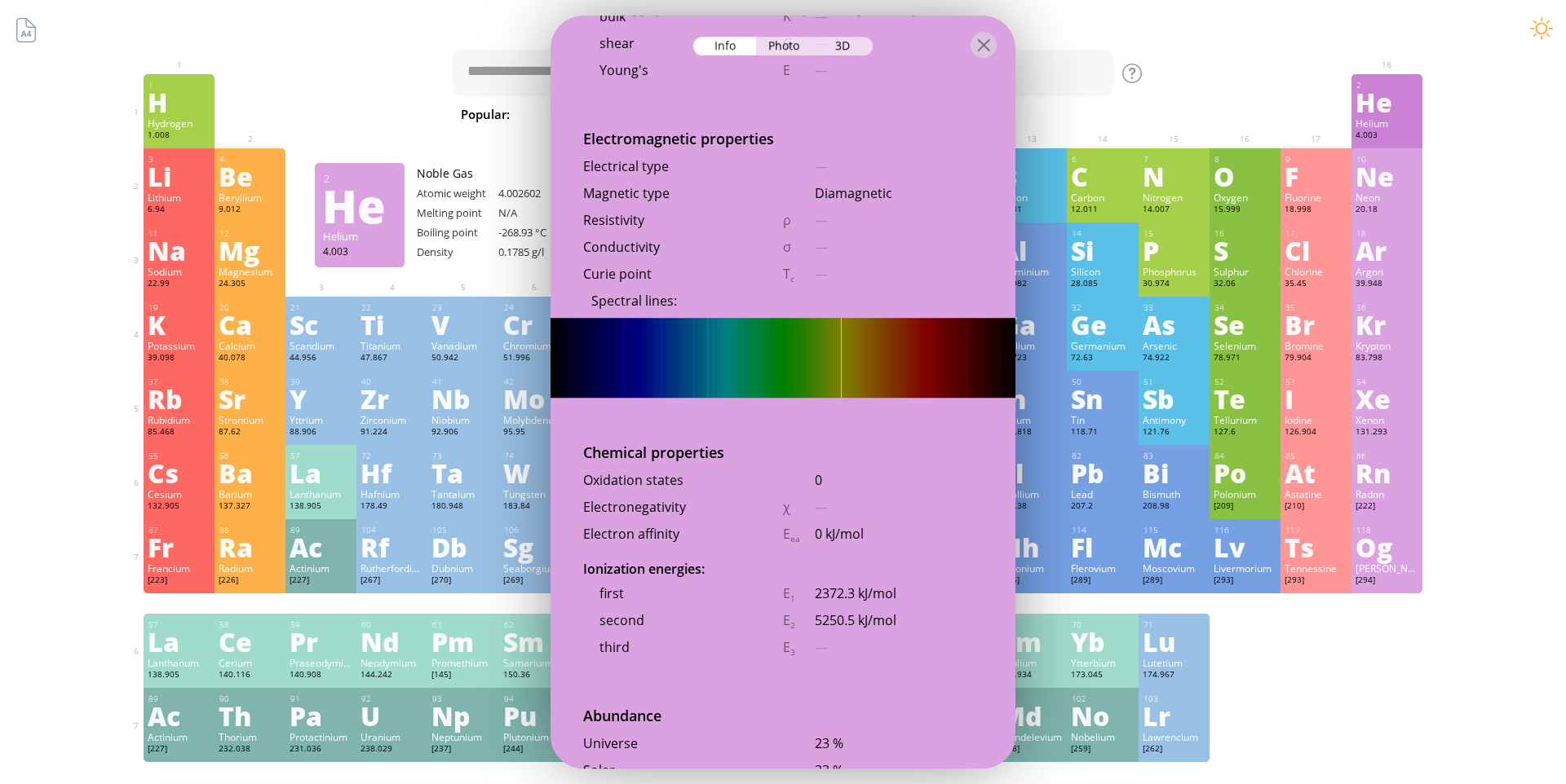
scroll to position [2813, 0]
click at [774, 39] on div "Photo" at bounding box center [785, 46] width 59 height 19
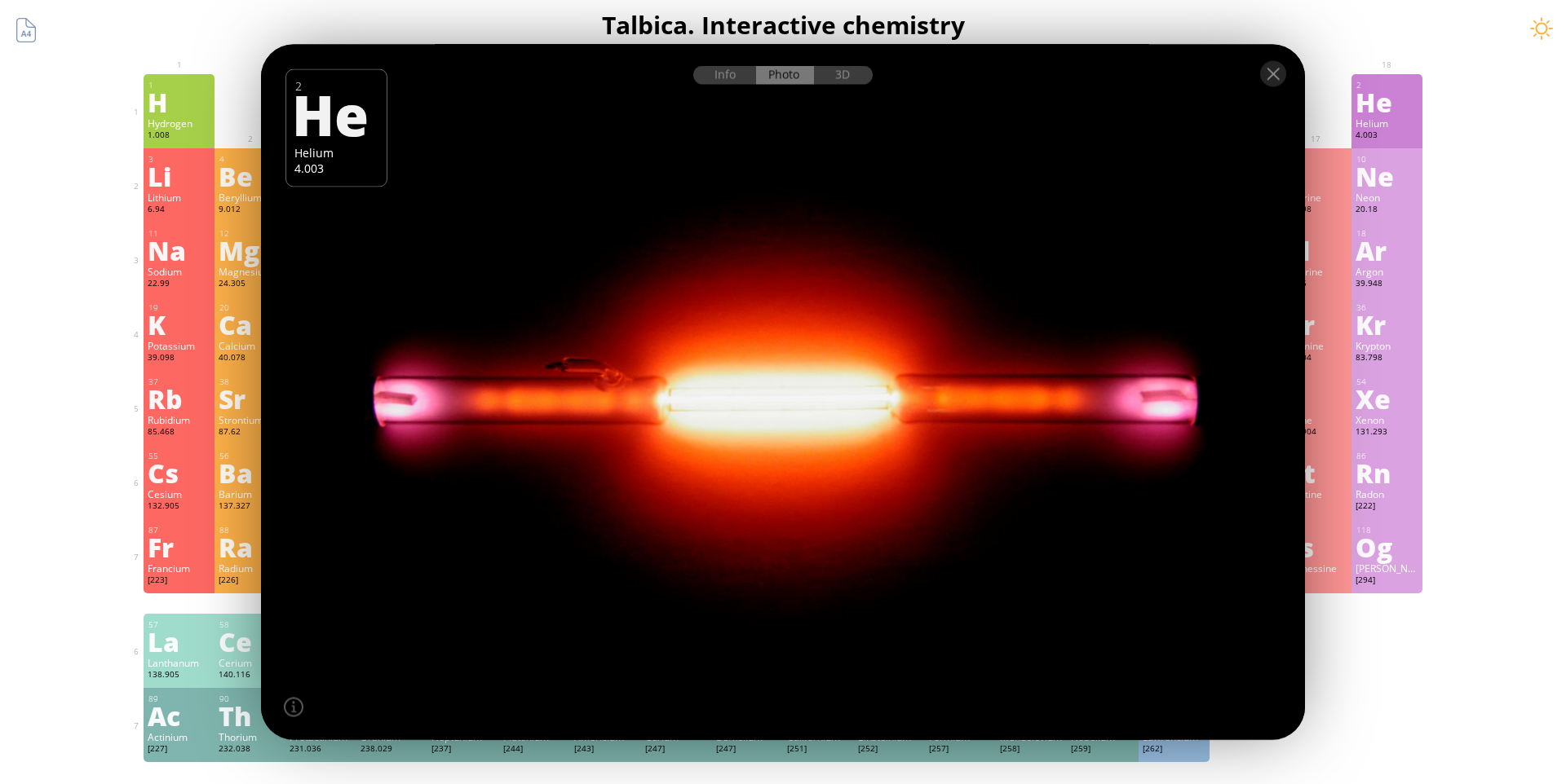
scroll to position [323, 0]
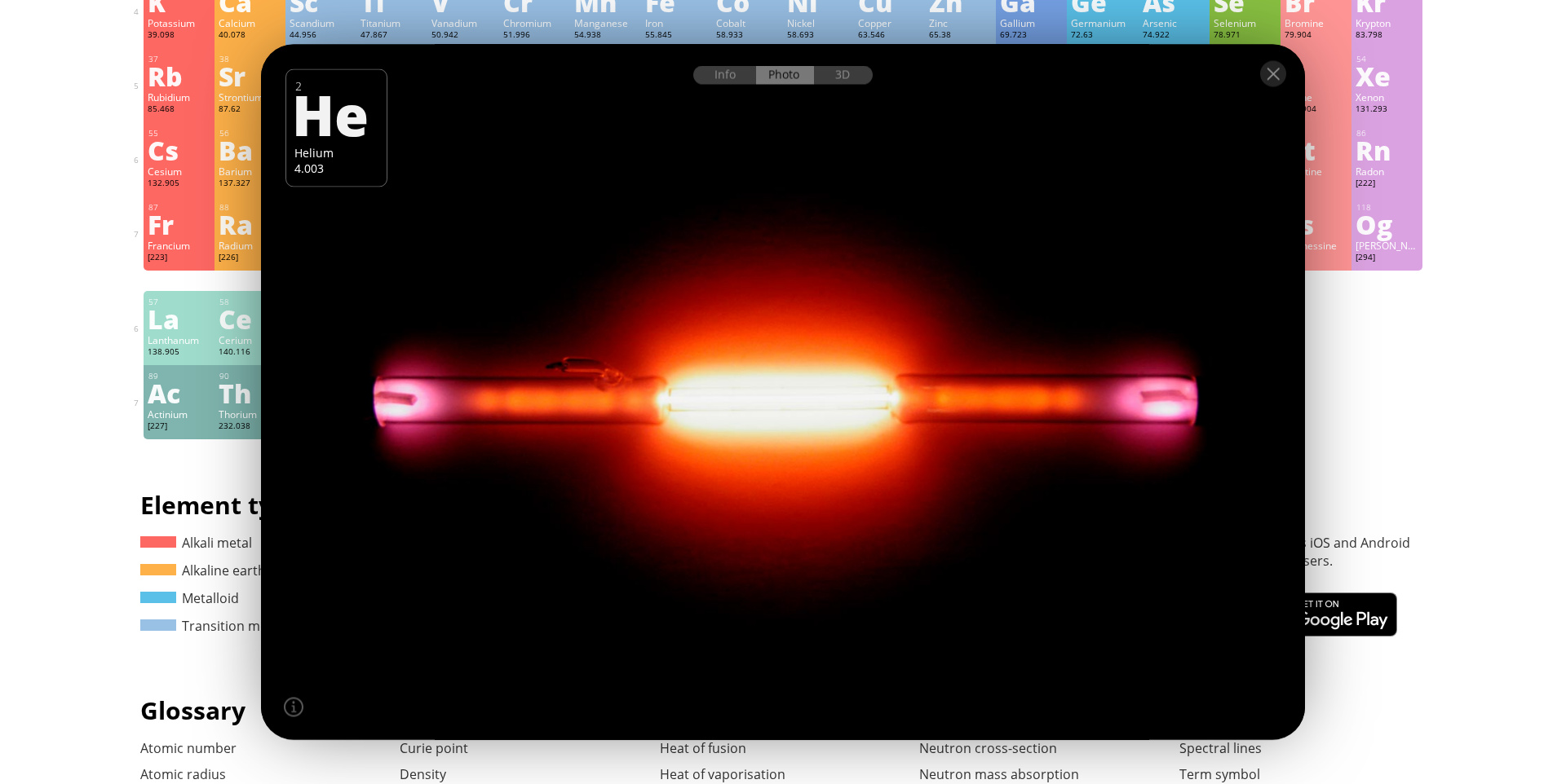
drag, startPoint x: 772, startPoint y: 299, endPoint x: 950, endPoint y: 297, distance: 178.0
click at [950, 297] on div at bounding box center [783, 392] width 1054 height 703
drag, startPoint x: 754, startPoint y: 428, endPoint x: 1006, endPoint y: 370, distance: 258.6
click at [1006, 370] on div at bounding box center [783, 392] width 1054 height 703
click at [846, 81] on div "3D" at bounding box center [843, 75] width 59 height 19
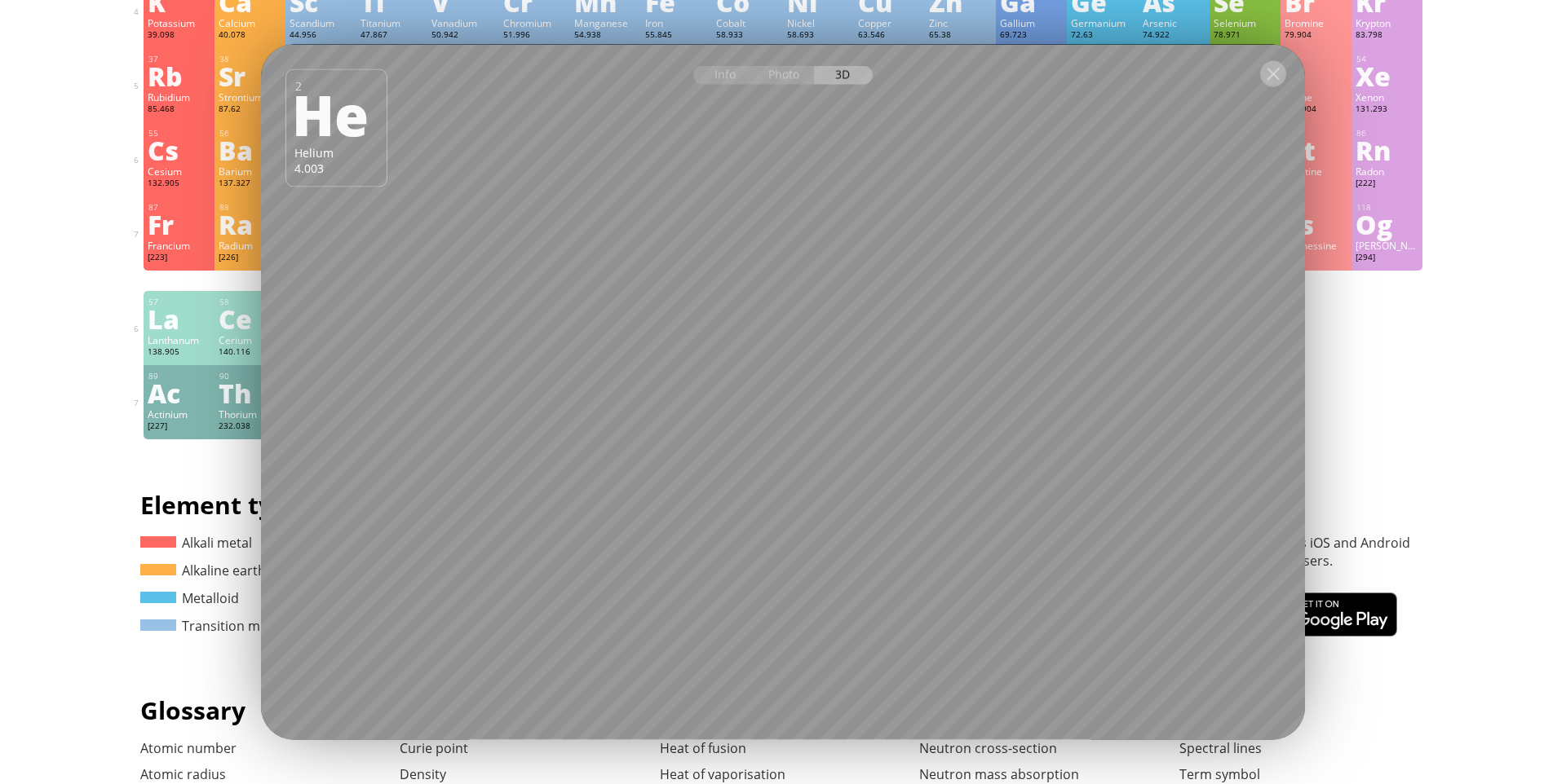
click at [1265, 68] on div at bounding box center [1273, 74] width 26 height 26
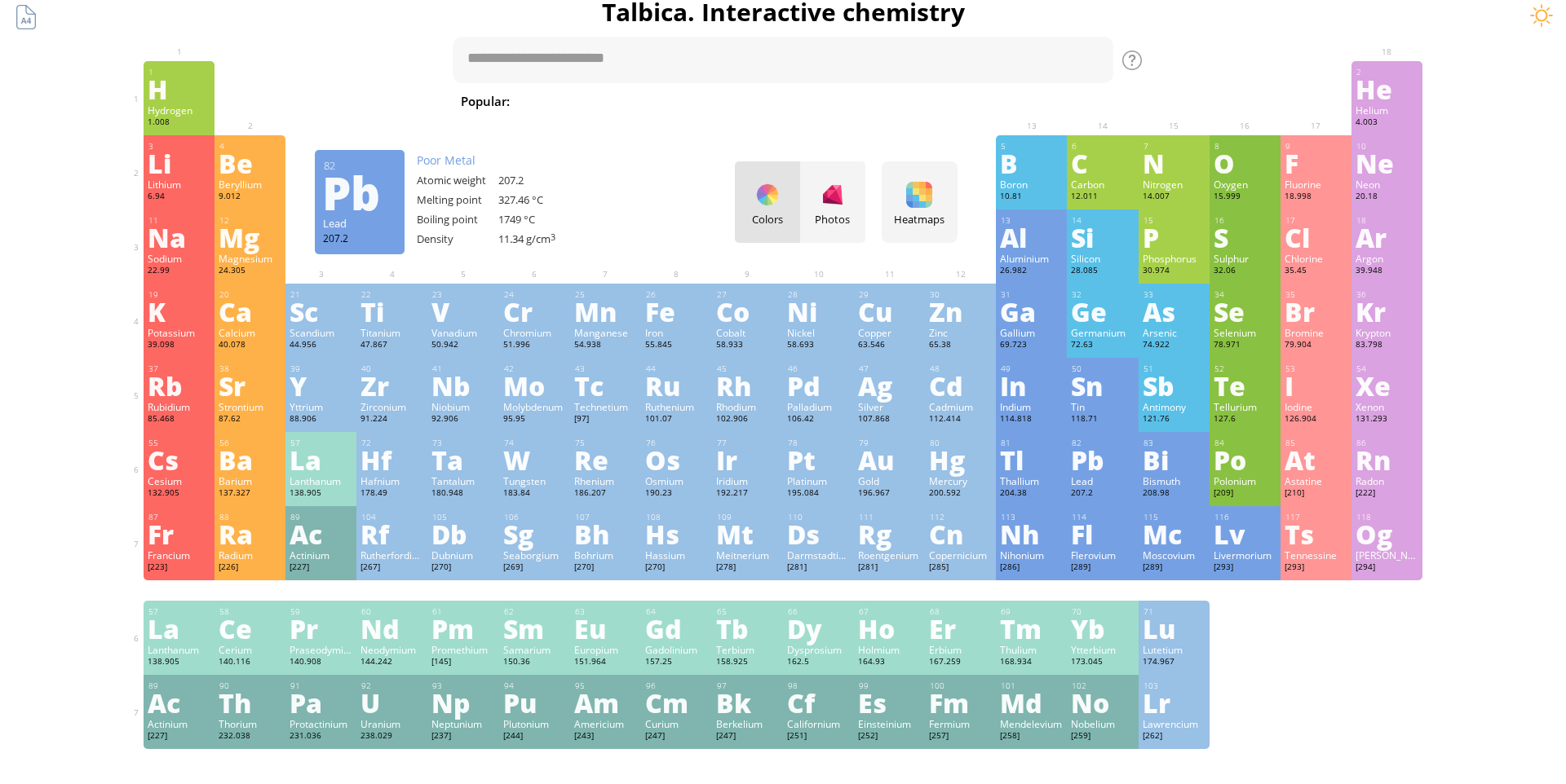
scroll to position [0, 0]
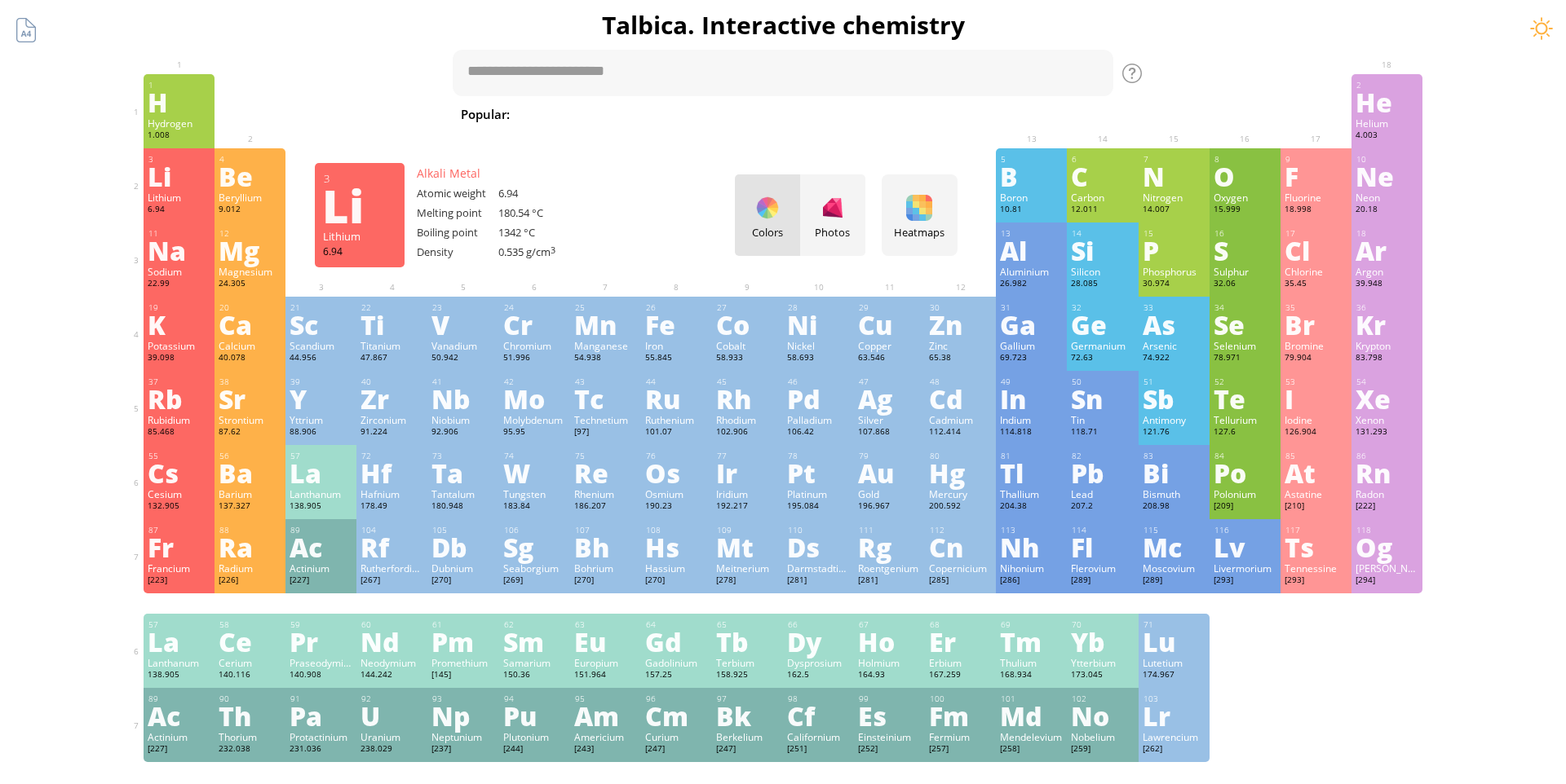
click at [173, 180] on div "Li" at bounding box center [179, 176] width 63 height 26
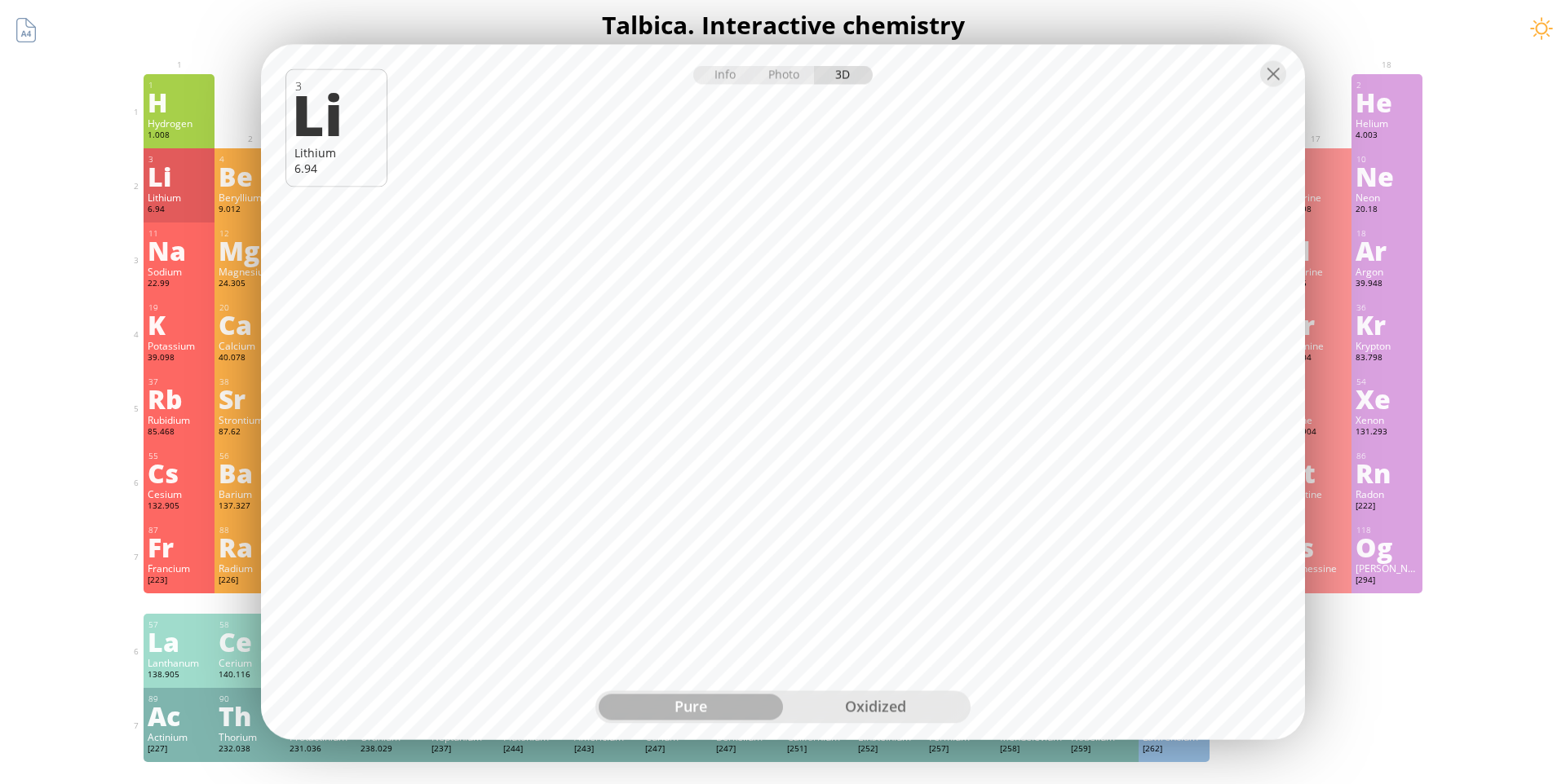
click at [843, 698] on div "oxidized" at bounding box center [874, 707] width 185 height 26
click at [638, 709] on div "pure" at bounding box center [691, 707] width 185 height 26
click at [780, 82] on div "Photo" at bounding box center [785, 75] width 59 height 19
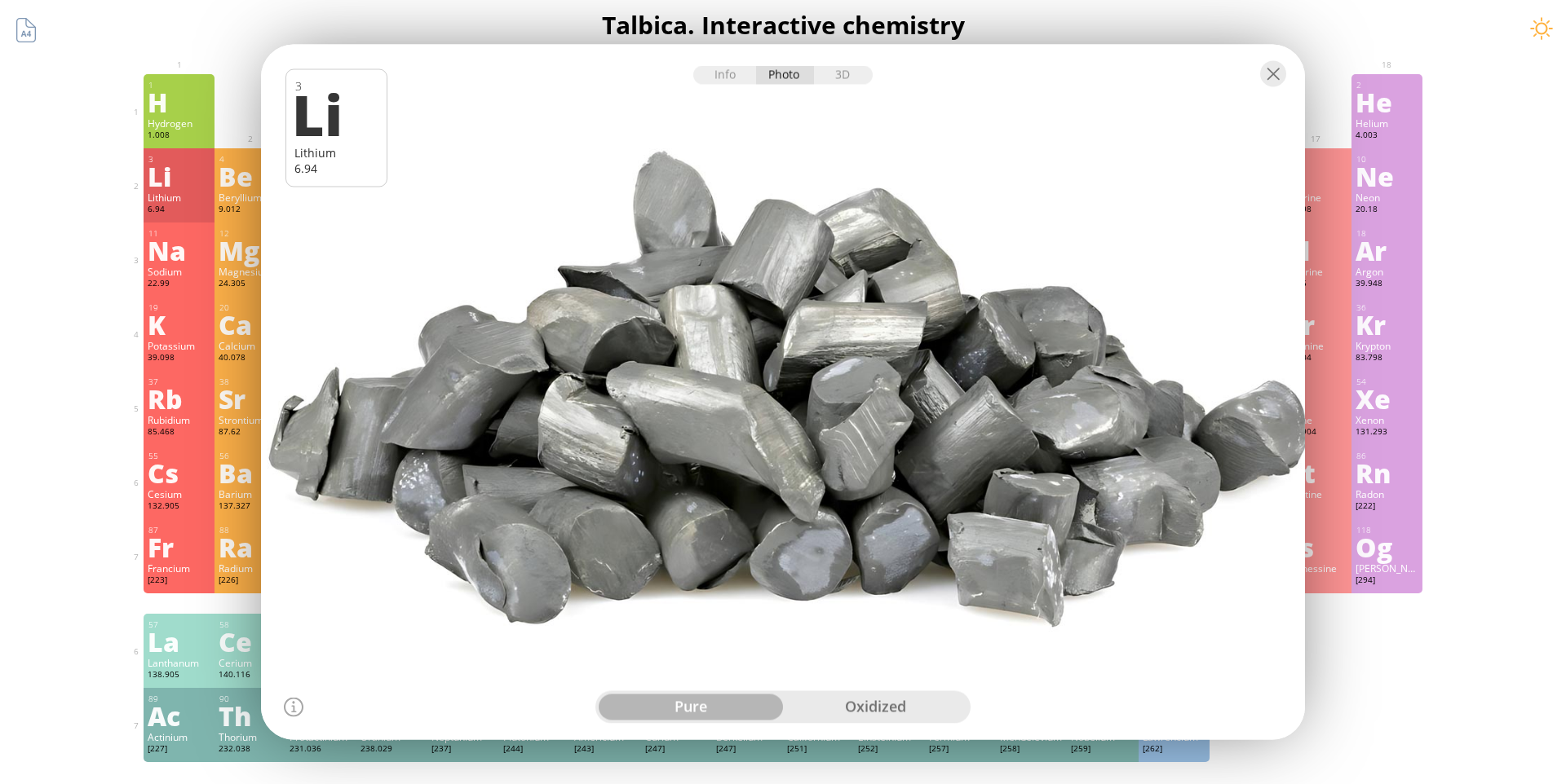
drag, startPoint x: 686, startPoint y: 324, endPoint x: 792, endPoint y: 331, distance: 106.2
click at [792, 331] on div at bounding box center [783, 392] width 1054 height 703
click at [861, 713] on div "oxidized" at bounding box center [874, 707] width 185 height 26
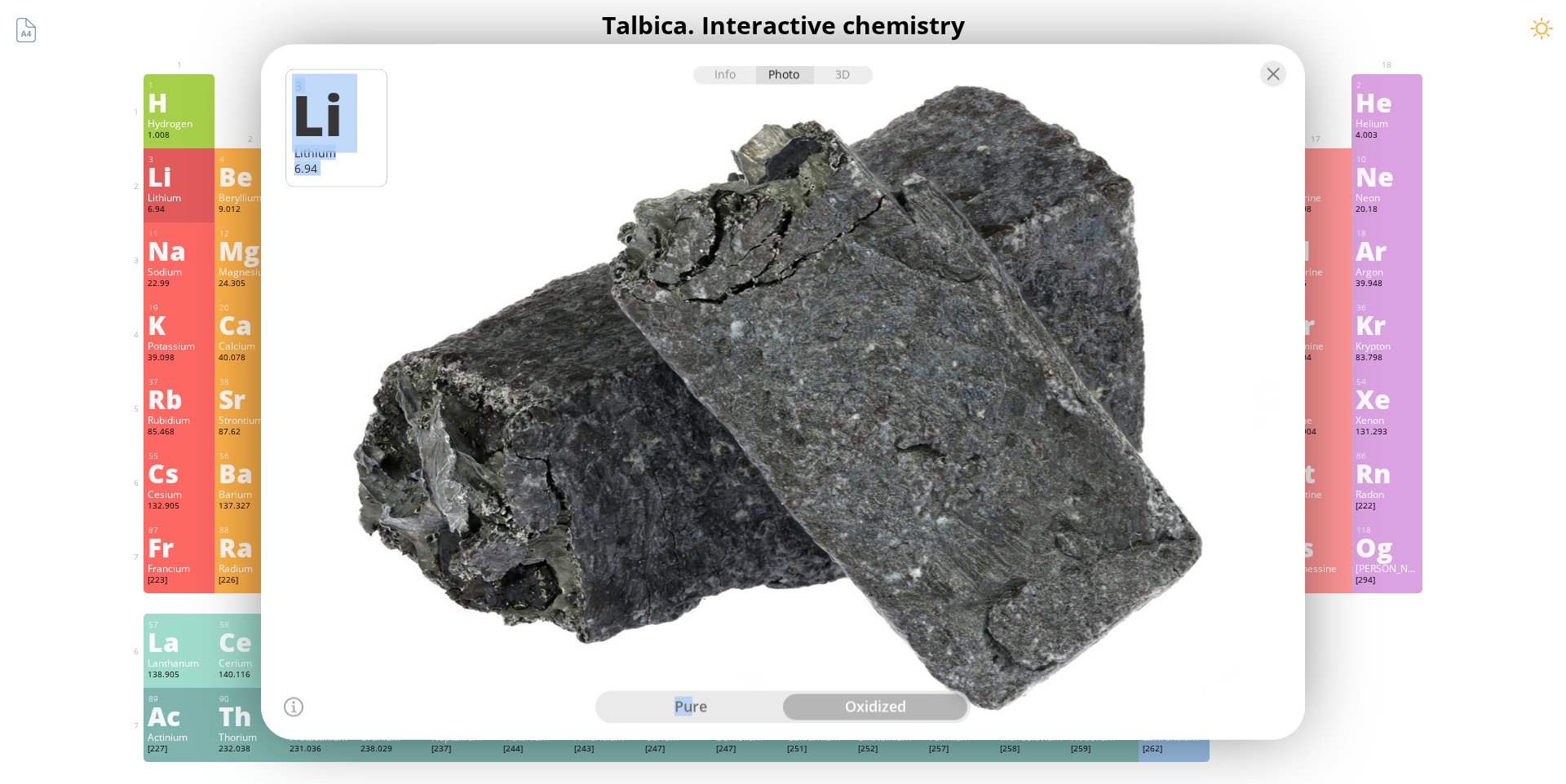
drag, startPoint x: 953, startPoint y: 502, endPoint x: 695, endPoint y: 710, distance: 331.4
click at [695, 45] on div "3 Li Lithium 6.94 Heavily oxidized lithium, 99.9% fine Bjoern Wylezich pure oxi…" at bounding box center [783, 45] width 1044 height 0
click at [695, 710] on div "pure" at bounding box center [691, 707] width 185 height 26
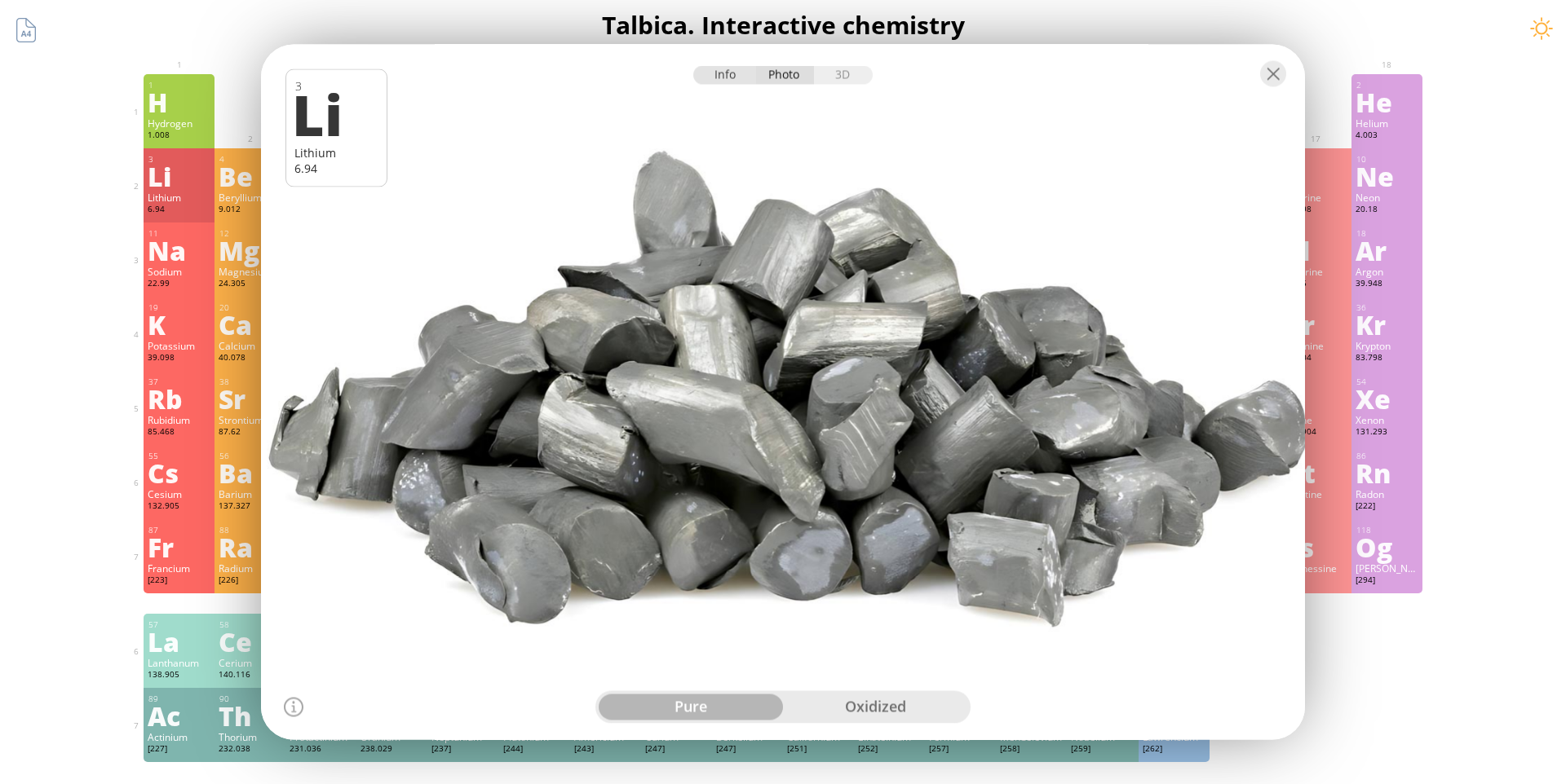
click at [732, 80] on div "Info" at bounding box center [725, 75] width 63 height 19
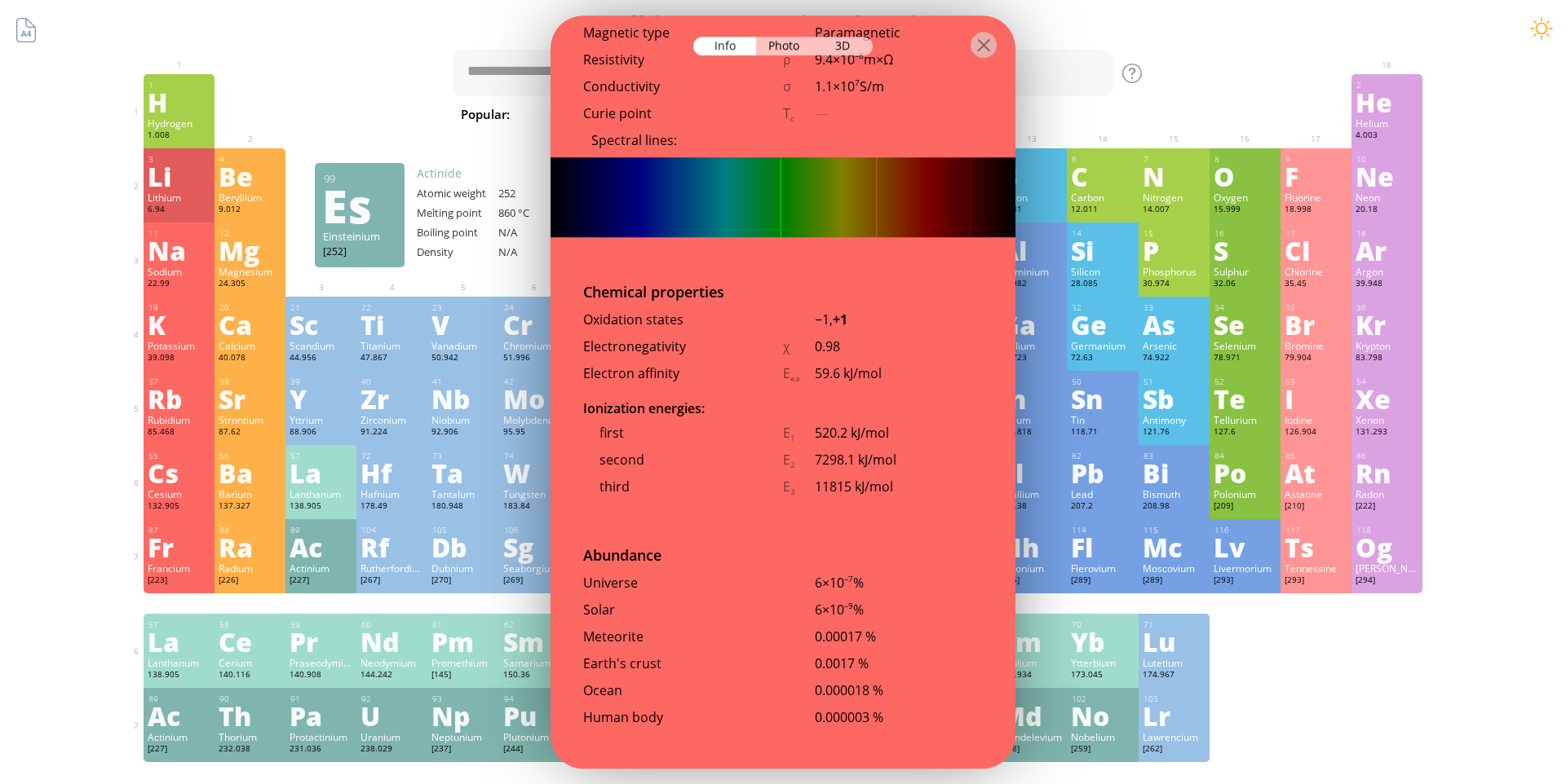
scroll to position [2813, 0]
click at [974, 40] on div at bounding box center [983, 45] width 26 height 26
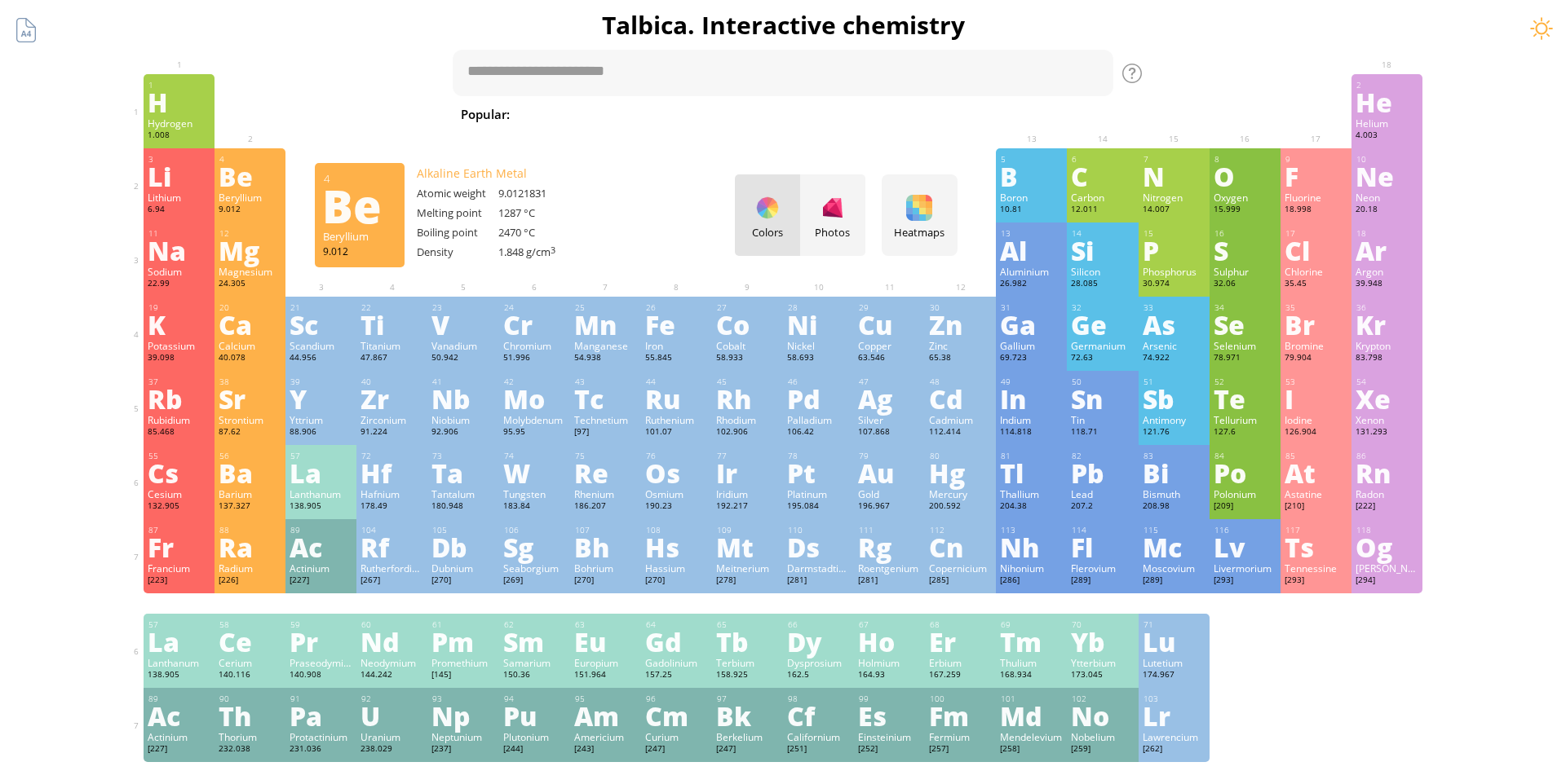
drag, startPoint x: 206, startPoint y: 196, endPoint x: 221, endPoint y: 196, distance: 15.0
click at [221, 196] on div "3 [PERSON_NAME] 6.94 −1, +1 −1, +1 180.54 °C 1342 °C 0.535 g/cm 3 [He]2s 1 4 Be…" at bounding box center [783, 186] width 1279 height 74
click at [221, 196] on div "Beryllium" at bounding box center [250, 196] width 63 height 13
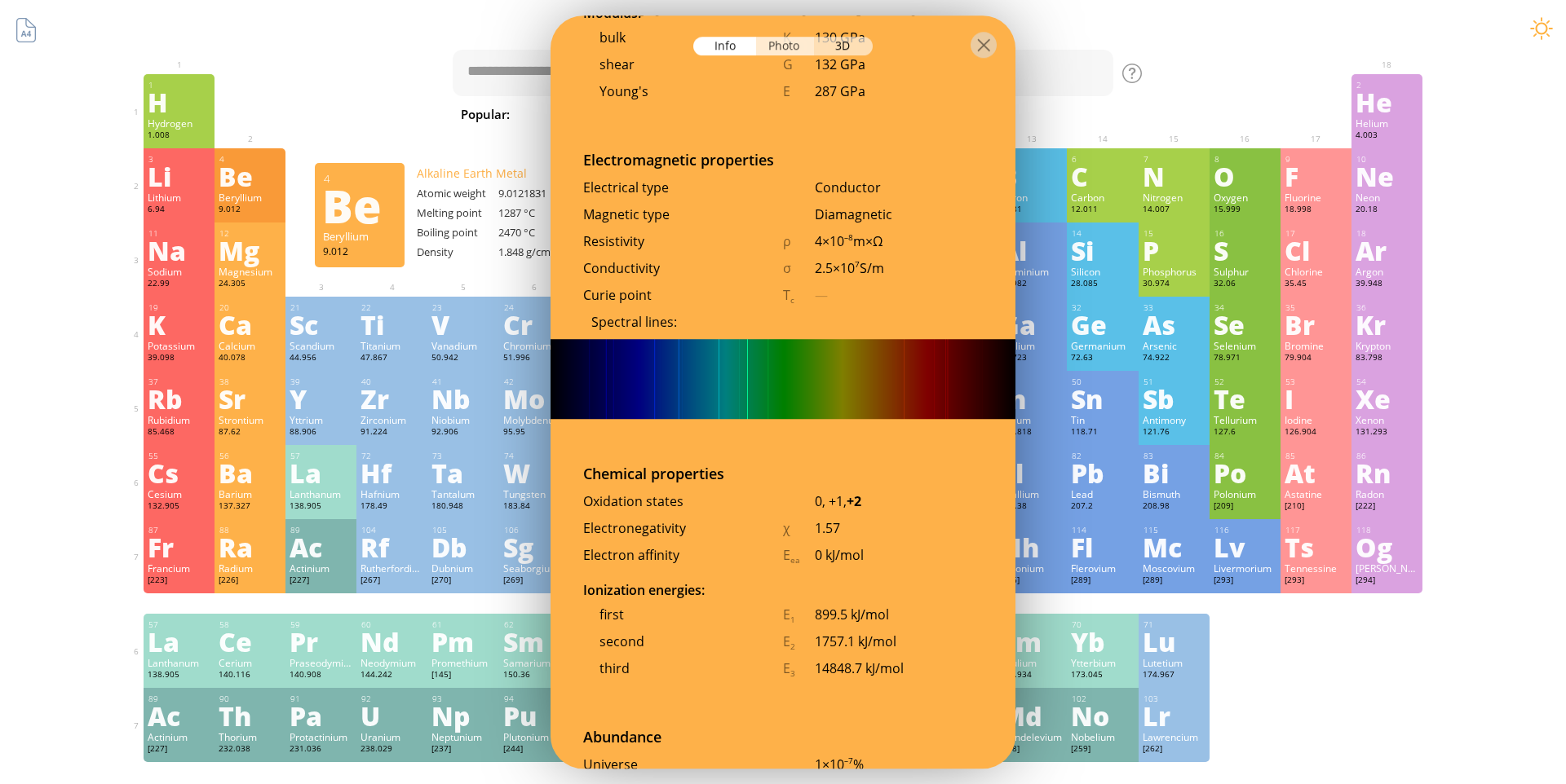
click at [792, 41] on div "Photo" at bounding box center [785, 46] width 59 height 19
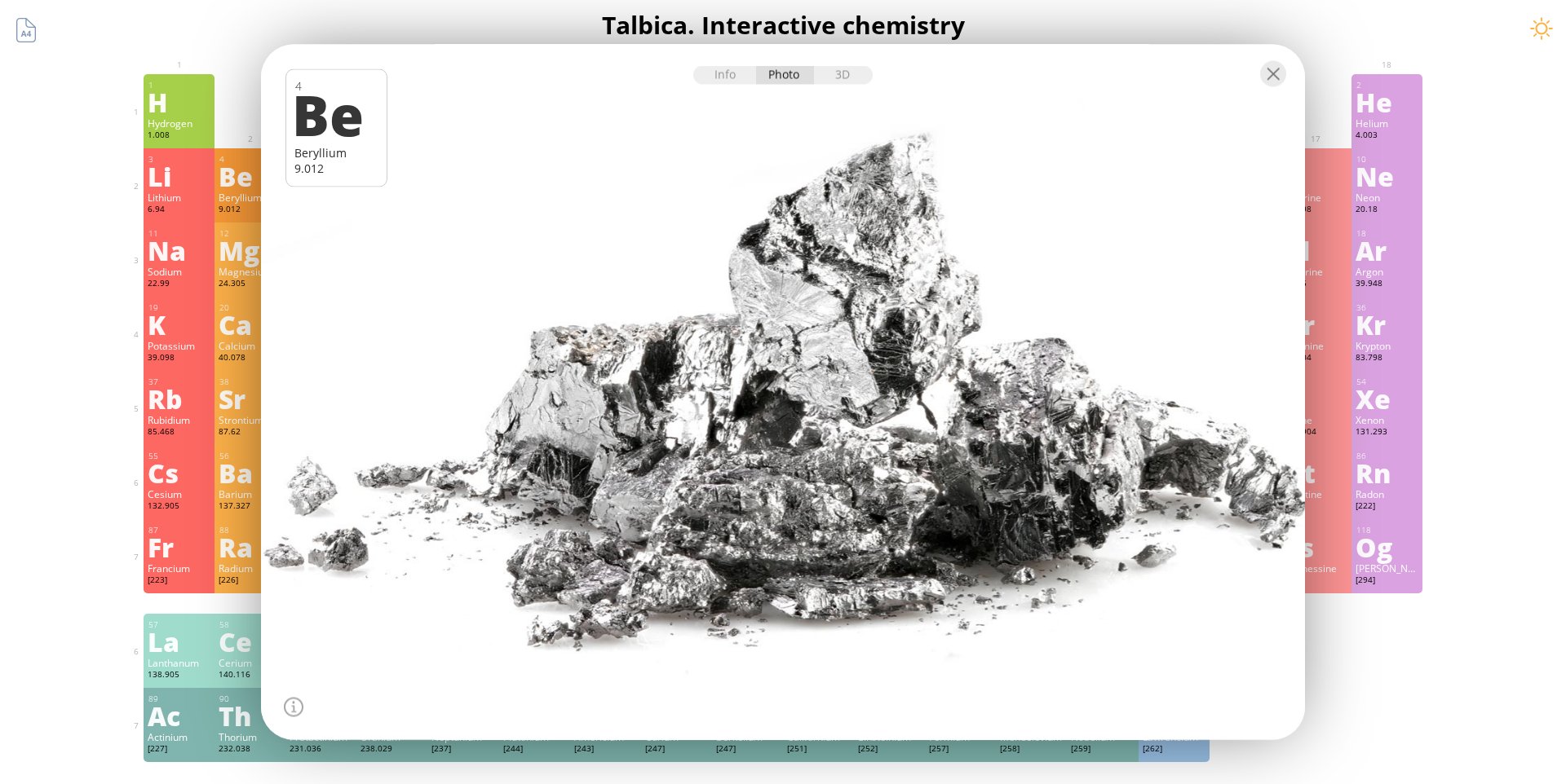
drag, startPoint x: 538, startPoint y: 294, endPoint x: 773, endPoint y: 352, distance: 242.1
click at [773, 352] on div at bounding box center [783, 392] width 1054 height 703
drag, startPoint x: 773, startPoint y: 352, endPoint x: 818, endPoint y: 296, distance: 71.8
click at [818, 296] on div at bounding box center [783, 392] width 1054 height 703
click at [842, 78] on div "3D" at bounding box center [843, 75] width 59 height 19
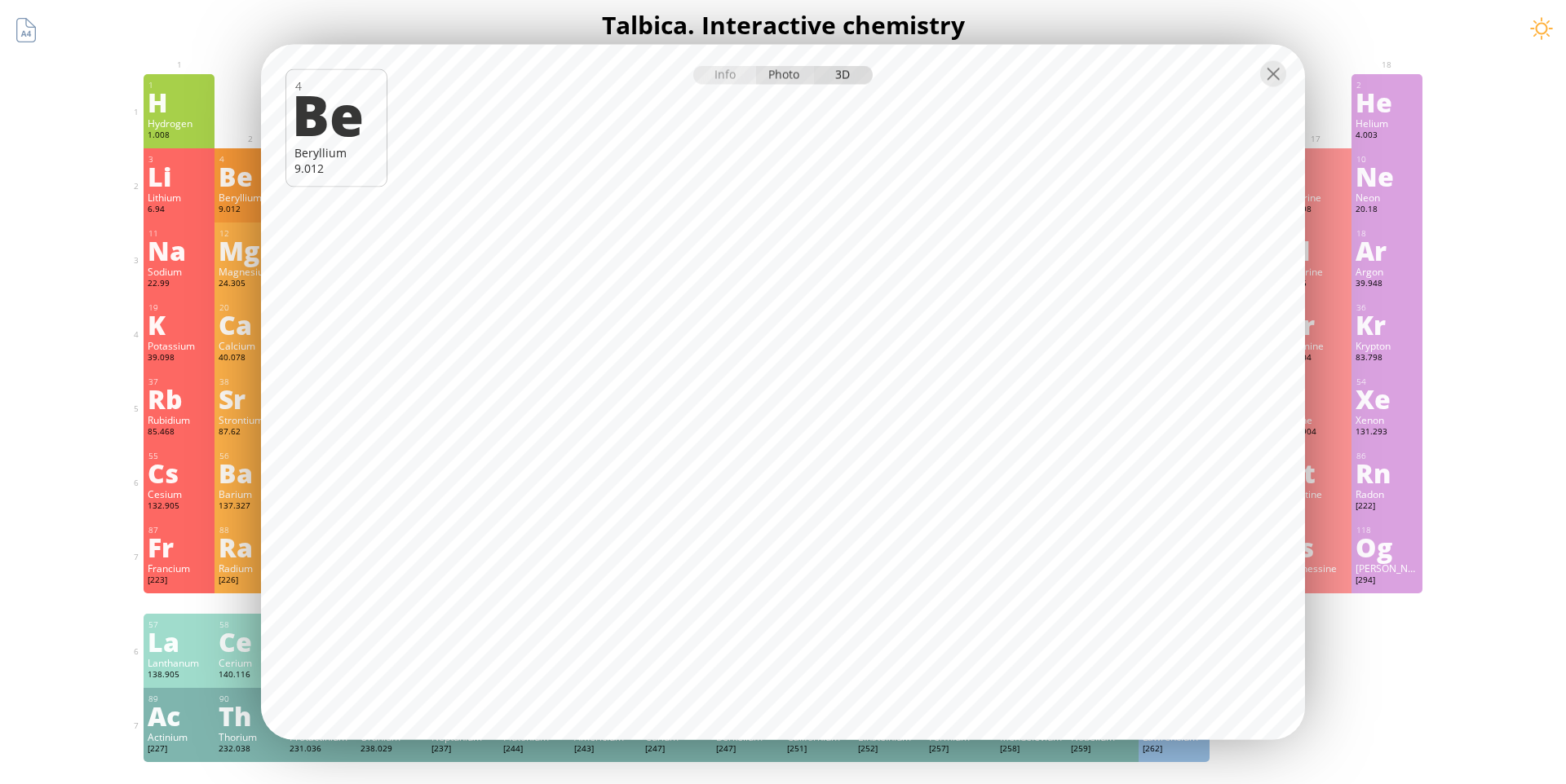
click at [789, 72] on div "Photo" at bounding box center [785, 75] width 59 height 19
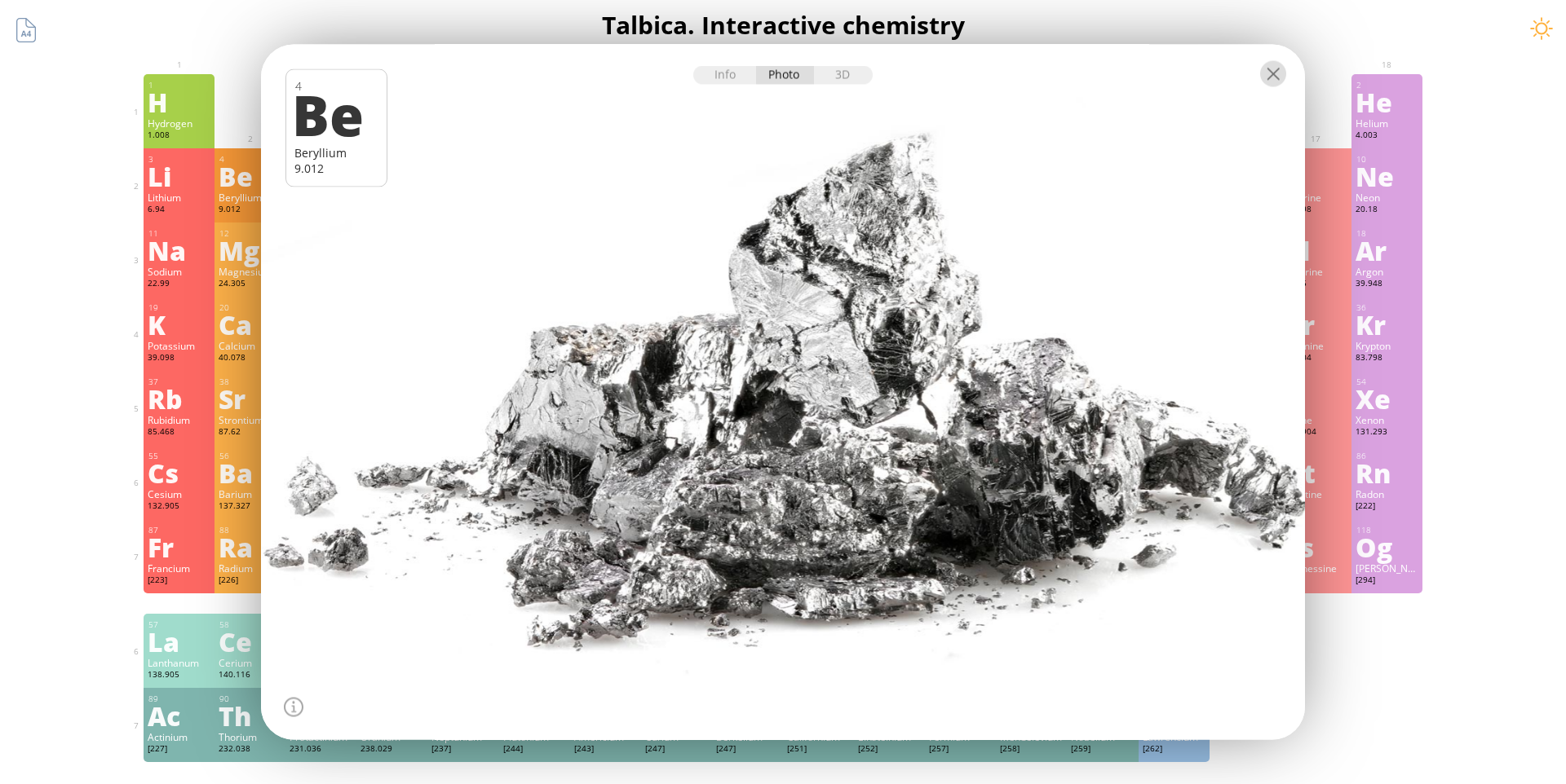
click at [1275, 77] on div at bounding box center [1273, 74] width 26 height 26
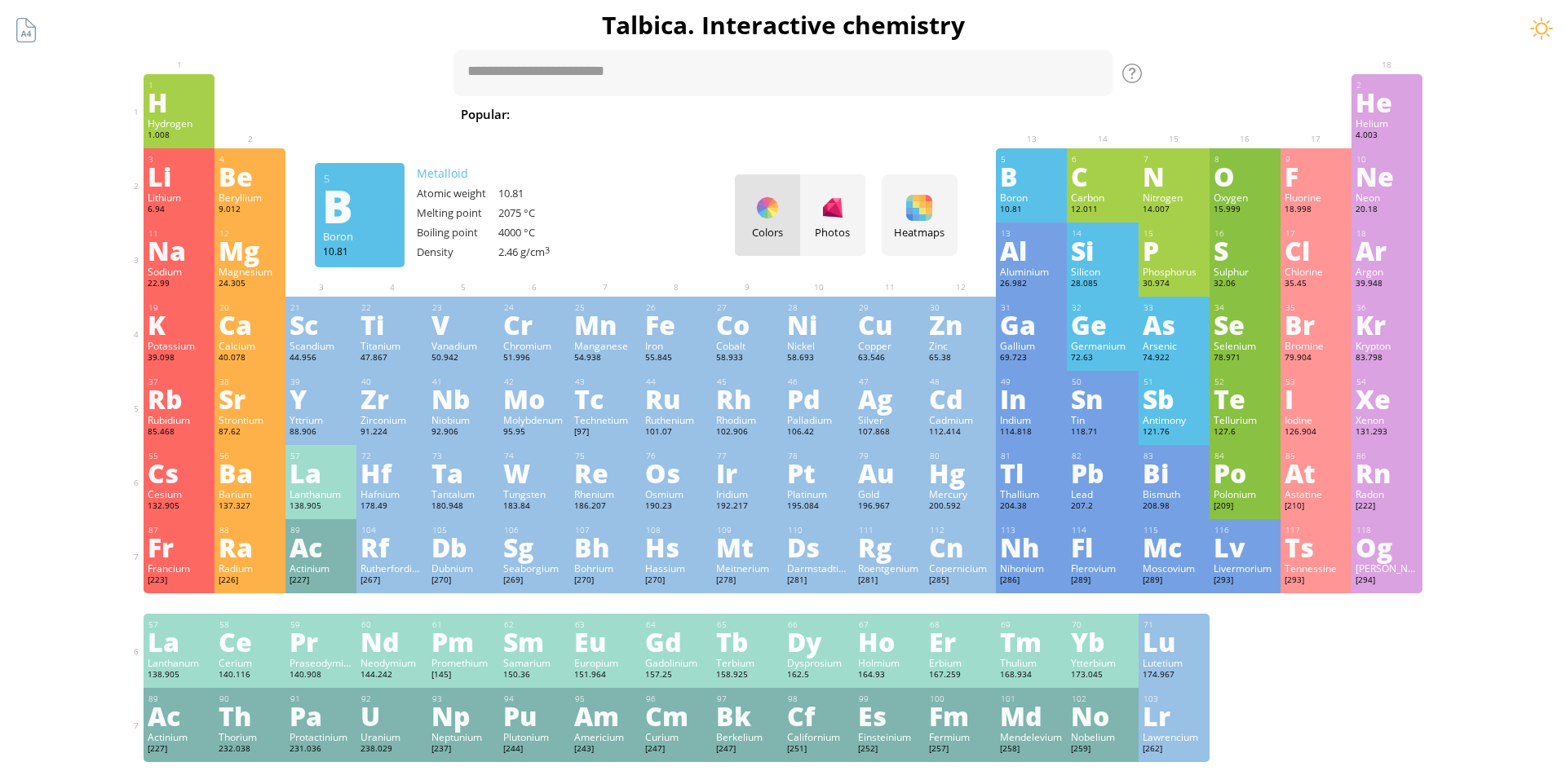
click at [1004, 204] on div "Boron" at bounding box center [1032, 196] width 63 height 13
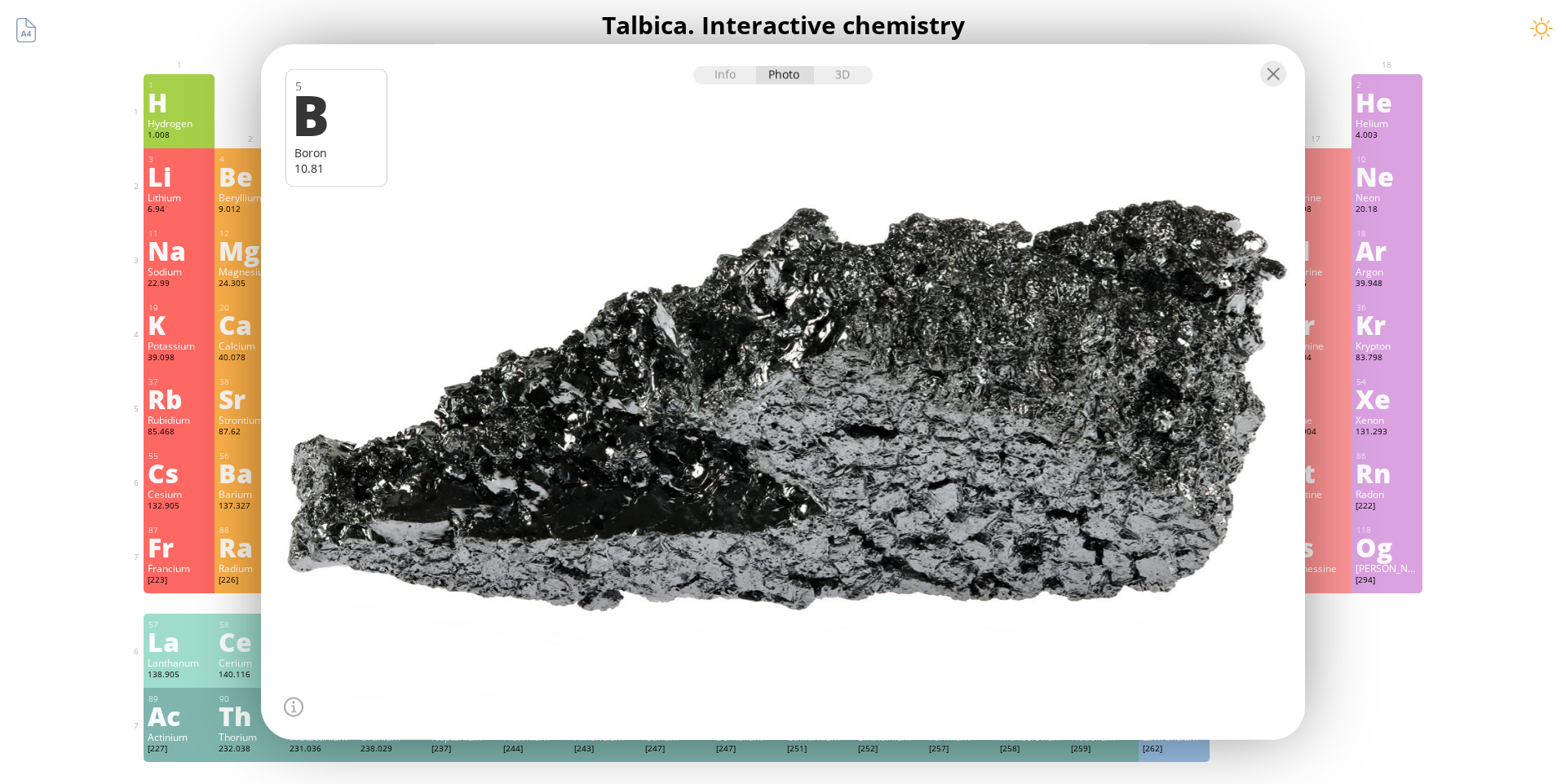
drag, startPoint x: 823, startPoint y: 307, endPoint x: 995, endPoint y: 309, distance: 172.0
click at [995, 309] on div at bounding box center [783, 392] width 1054 height 703
click at [852, 78] on div "3D" at bounding box center [843, 75] width 59 height 19
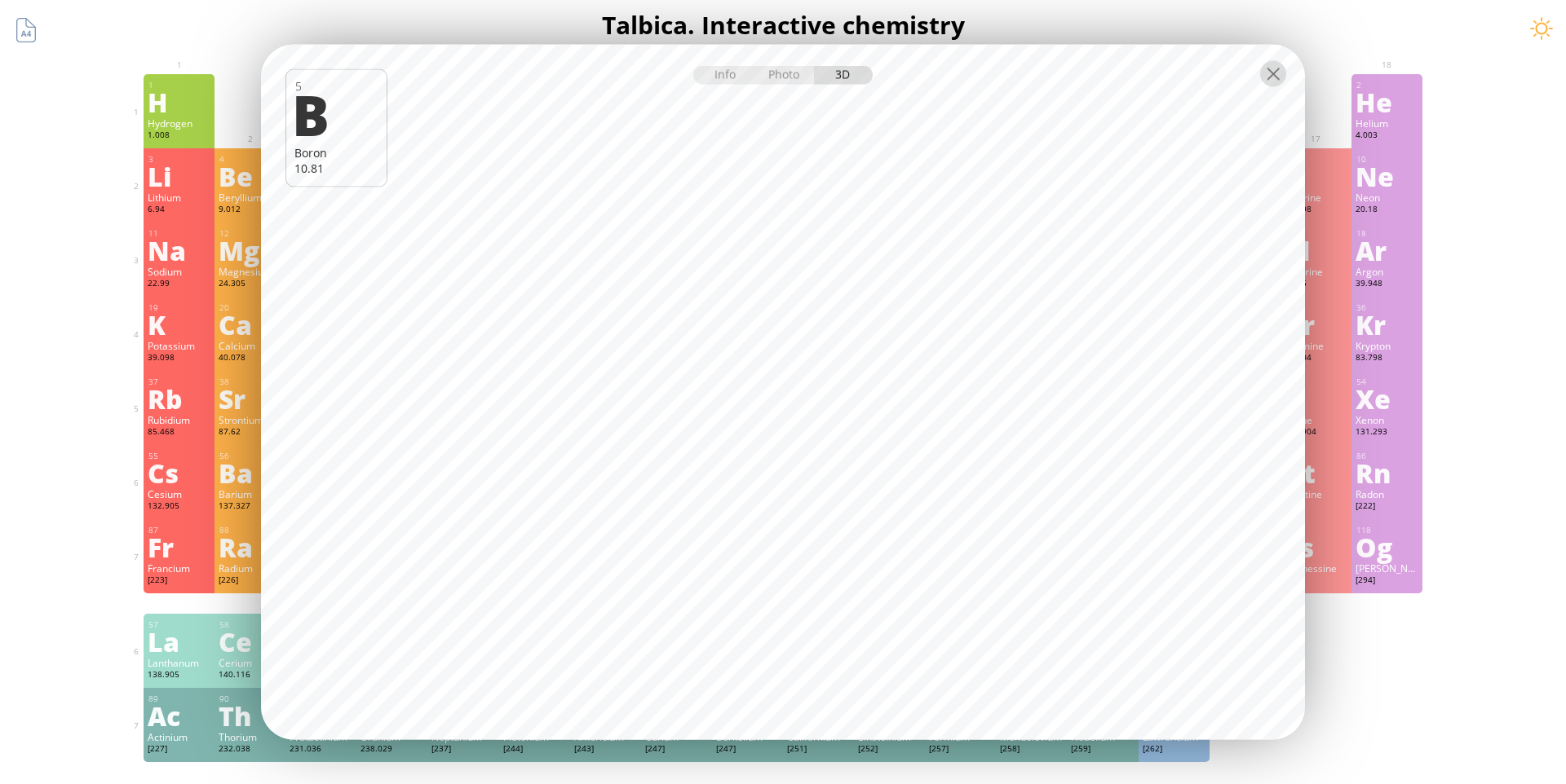
click at [1275, 72] on div at bounding box center [1273, 74] width 26 height 26
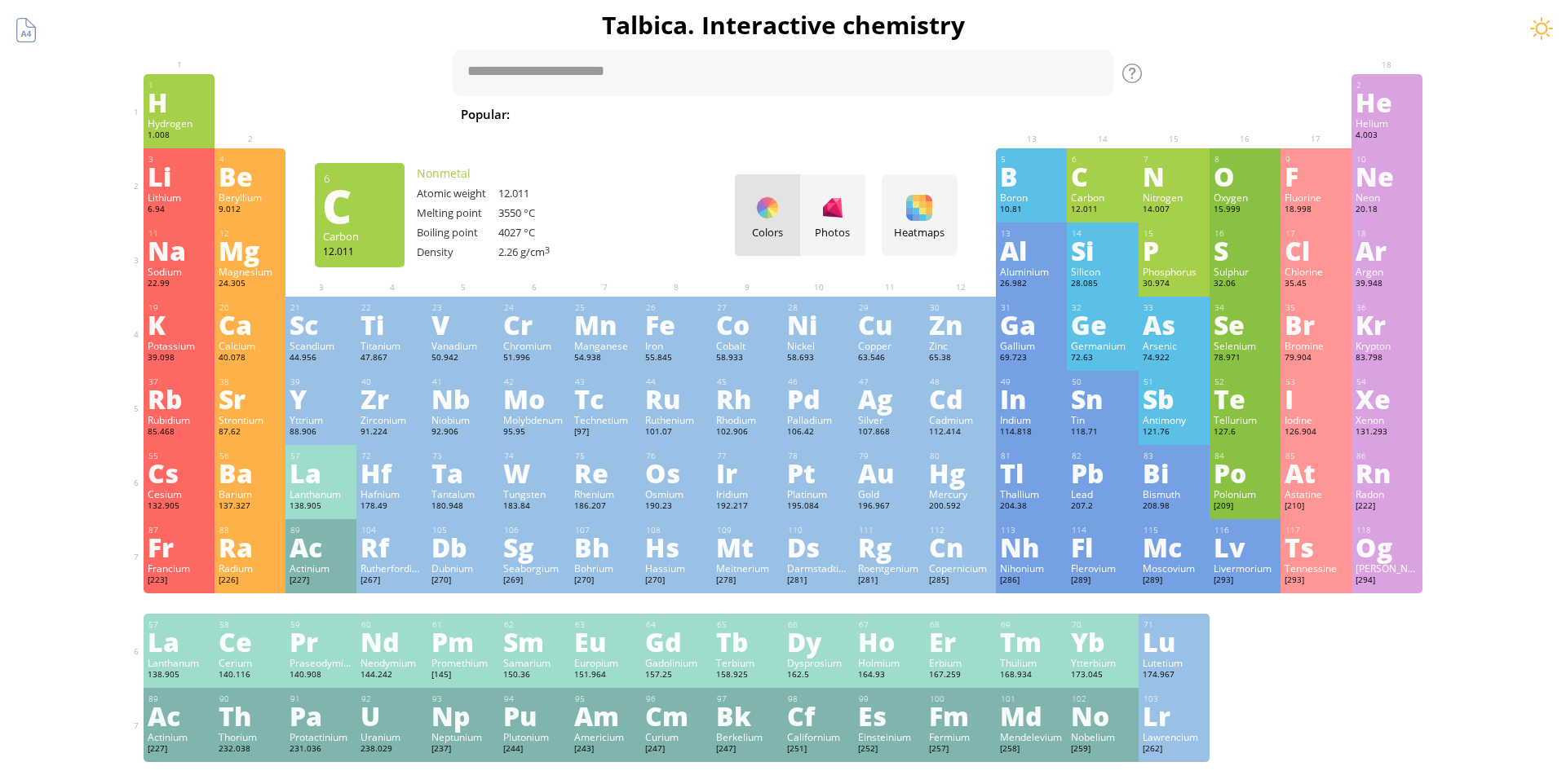
click at [1095, 189] on div "C" at bounding box center [1102, 176] width 63 height 26
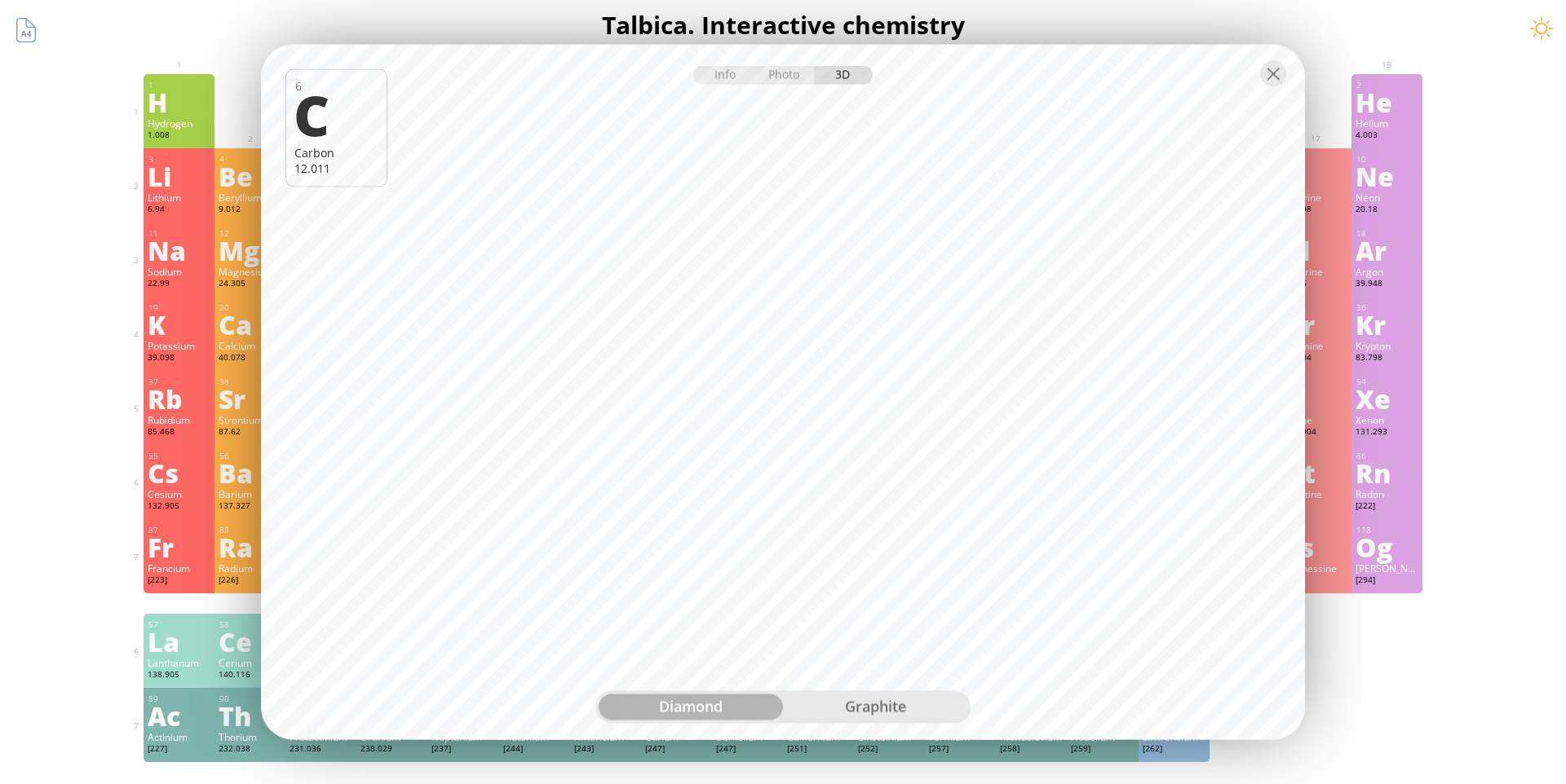
click at [881, 718] on div "graphite" at bounding box center [874, 707] width 185 height 26
click at [705, 713] on div "diamond" at bounding box center [691, 707] width 185 height 26
click at [780, 76] on div "Photo" at bounding box center [785, 75] width 59 height 19
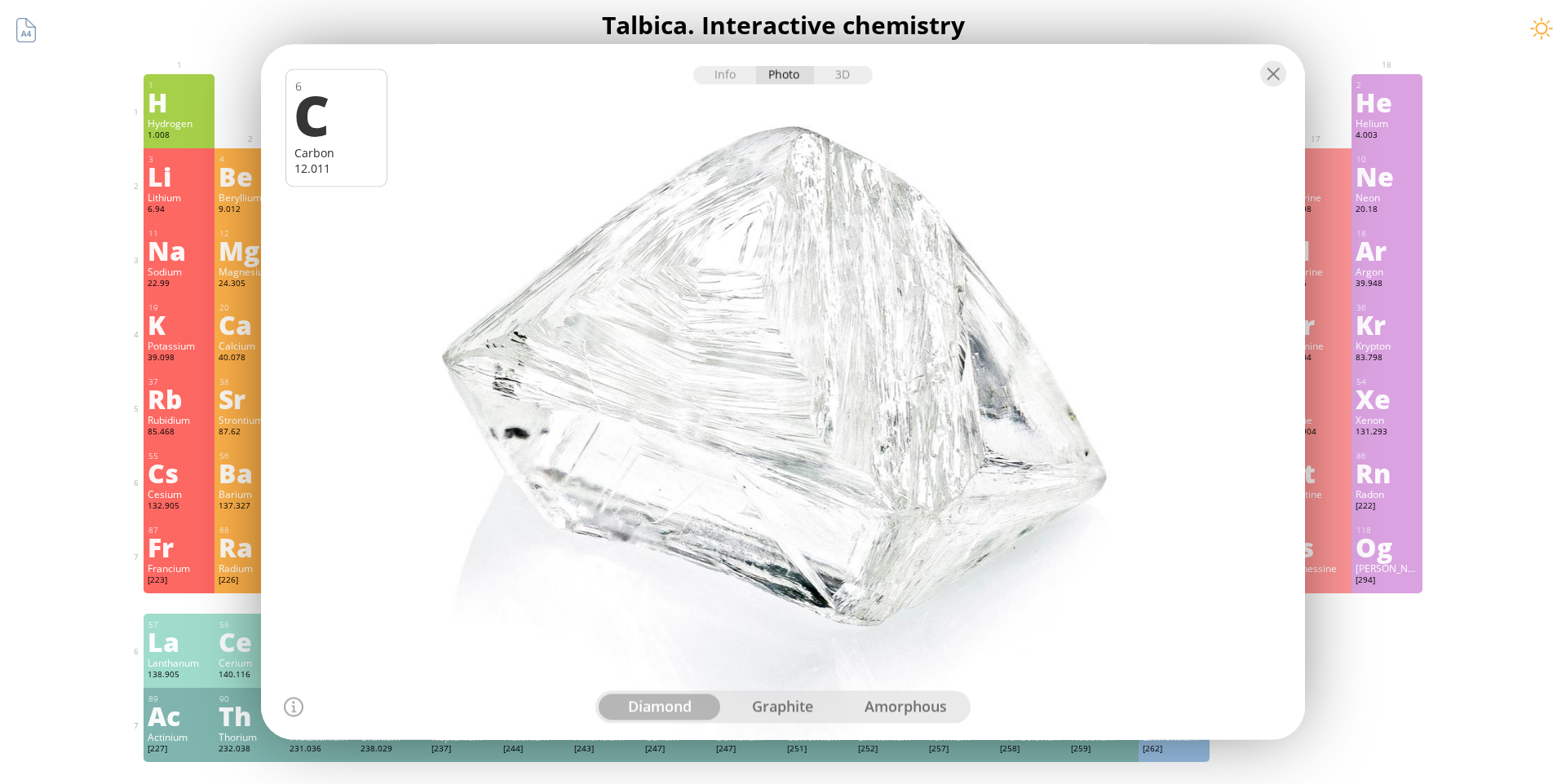
drag, startPoint x: 784, startPoint y: 345, endPoint x: 611, endPoint y: 338, distance: 173.1
click at [611, 338] on div at bounding box center [783, 392] width 1054 height 703
click at [788, 703] on div "graphite" at bounding box center [783, 707] width 123 height 26
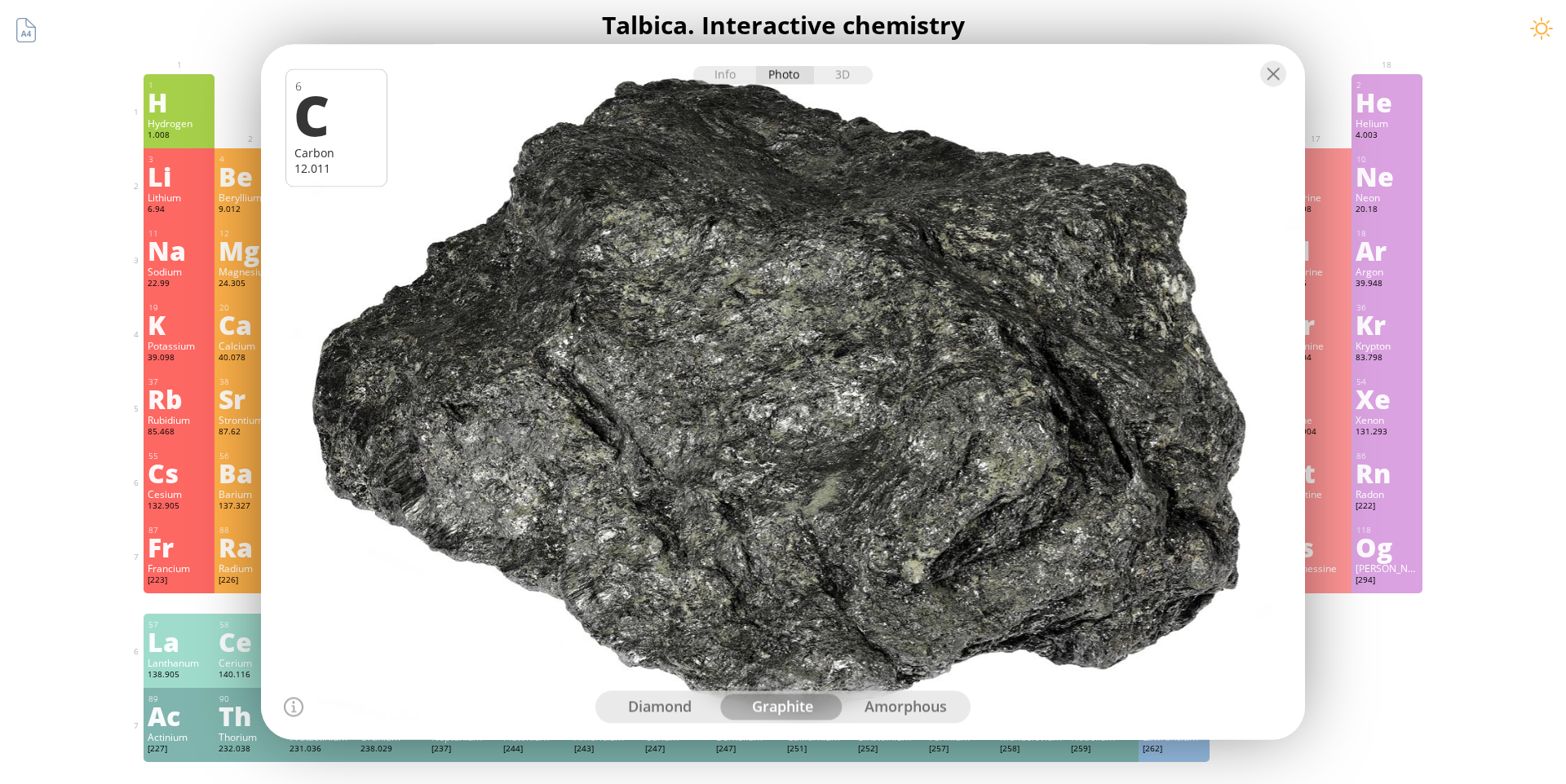
click at [904, 713] on div "amorphous" at bounding box center [906, 707] width 123 height 26
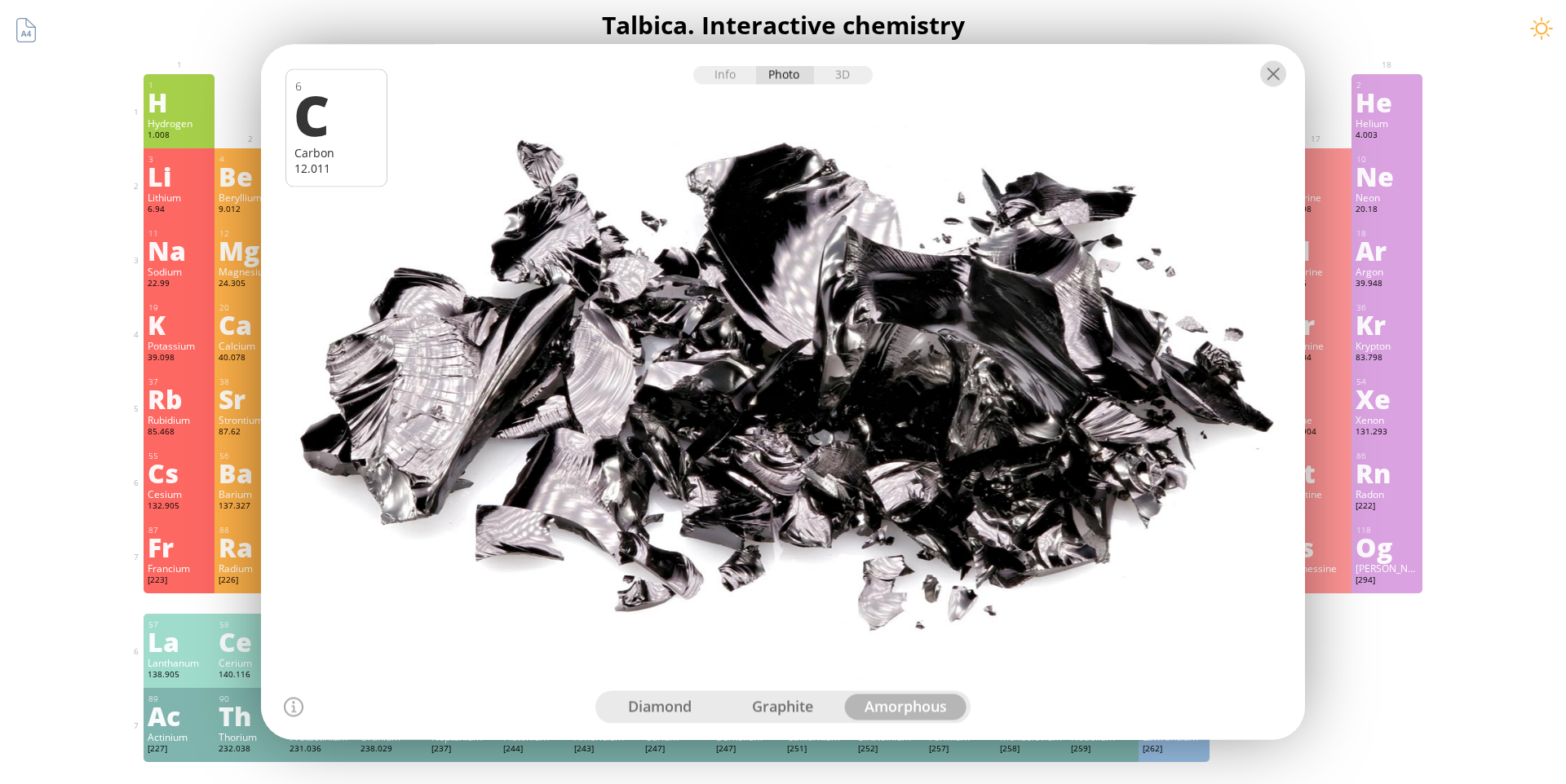
click at [1267, 83] on div at bounding box center [1273, 74] width 26 height 26
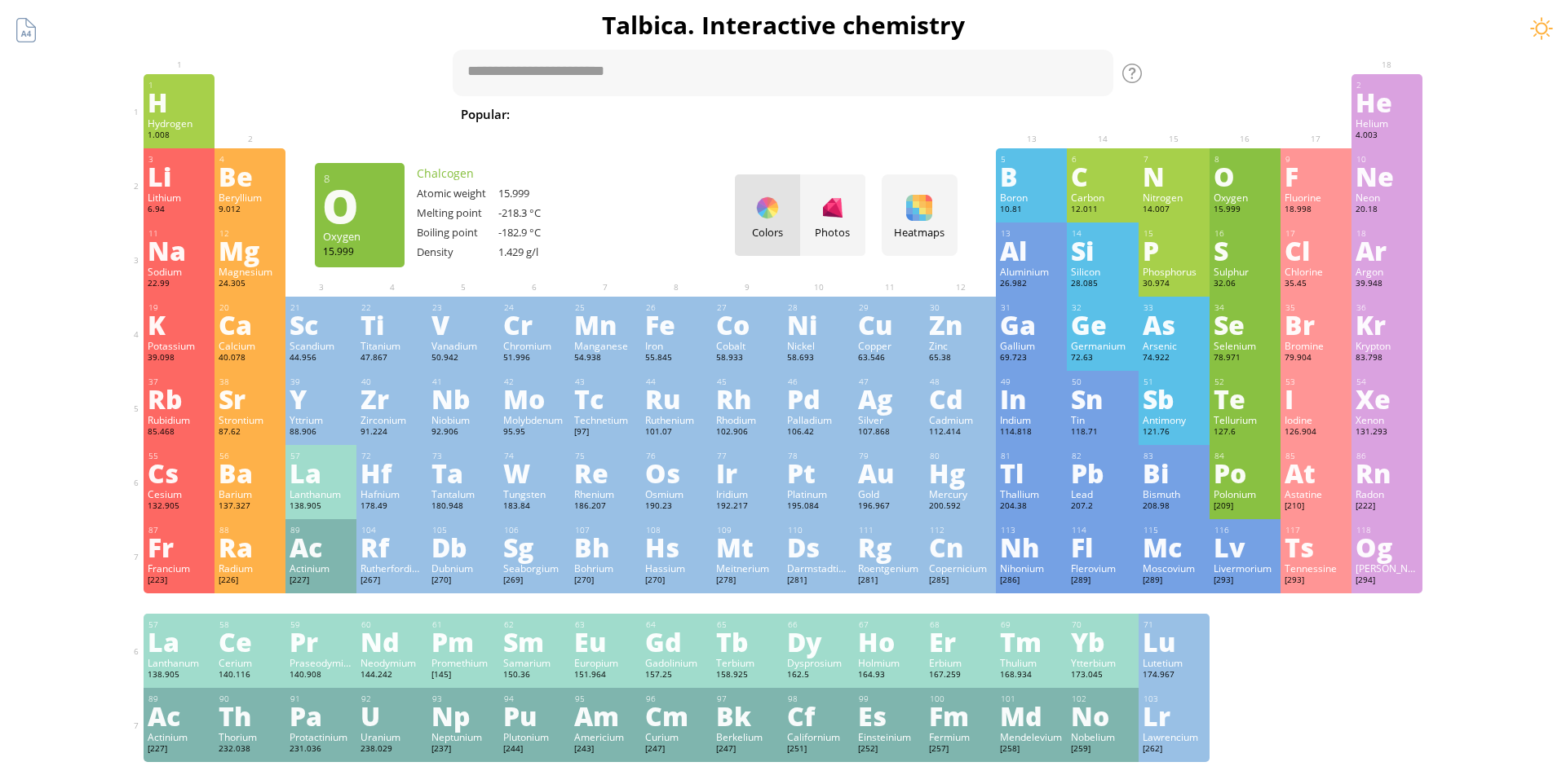
click at [1232, 182] on div "O" at bounding box center [1245, 176] width 63 height 26
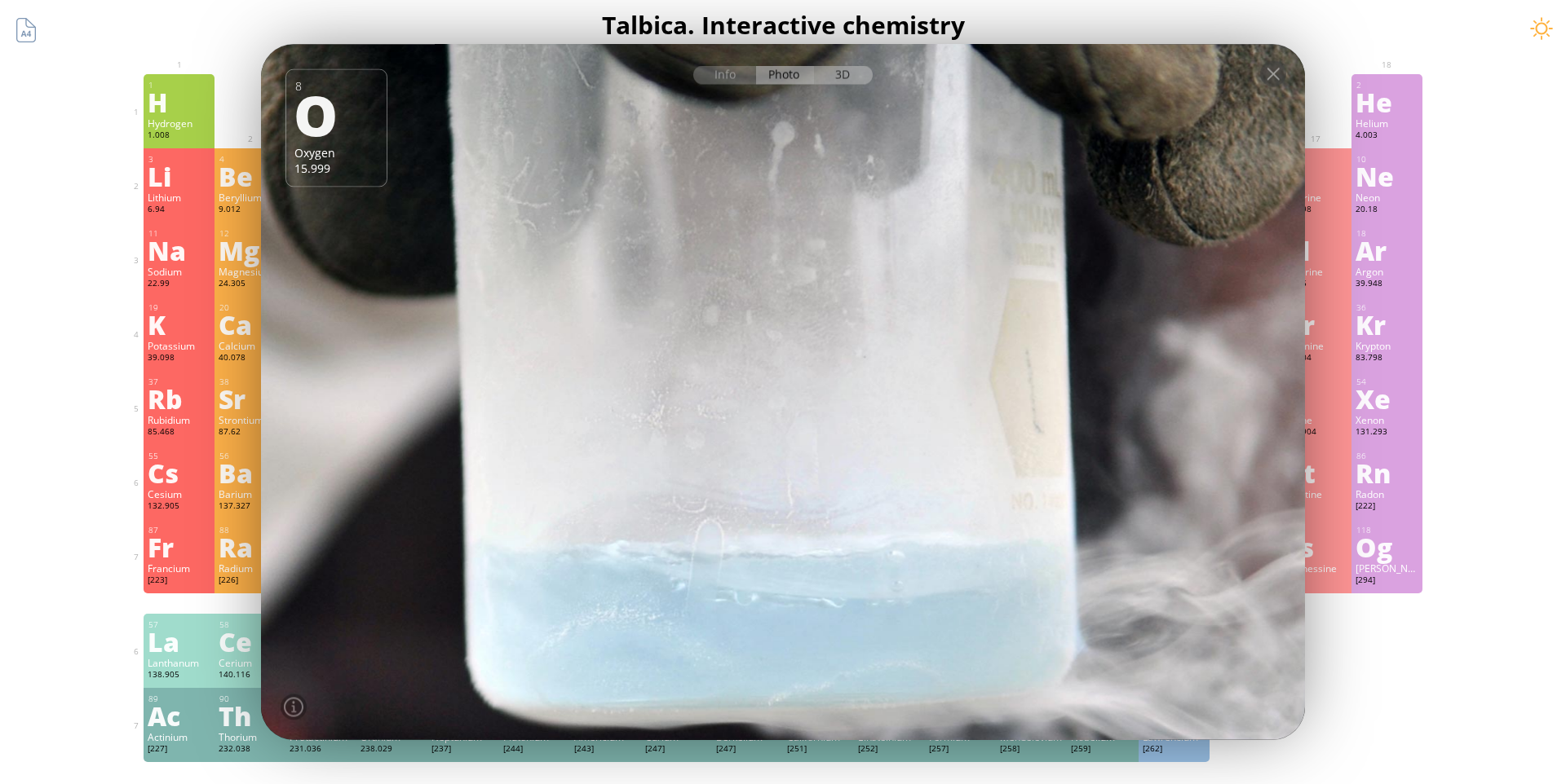
click at [860, 74] on div "3D" at bounding box center [843, 75] width 59 height 19
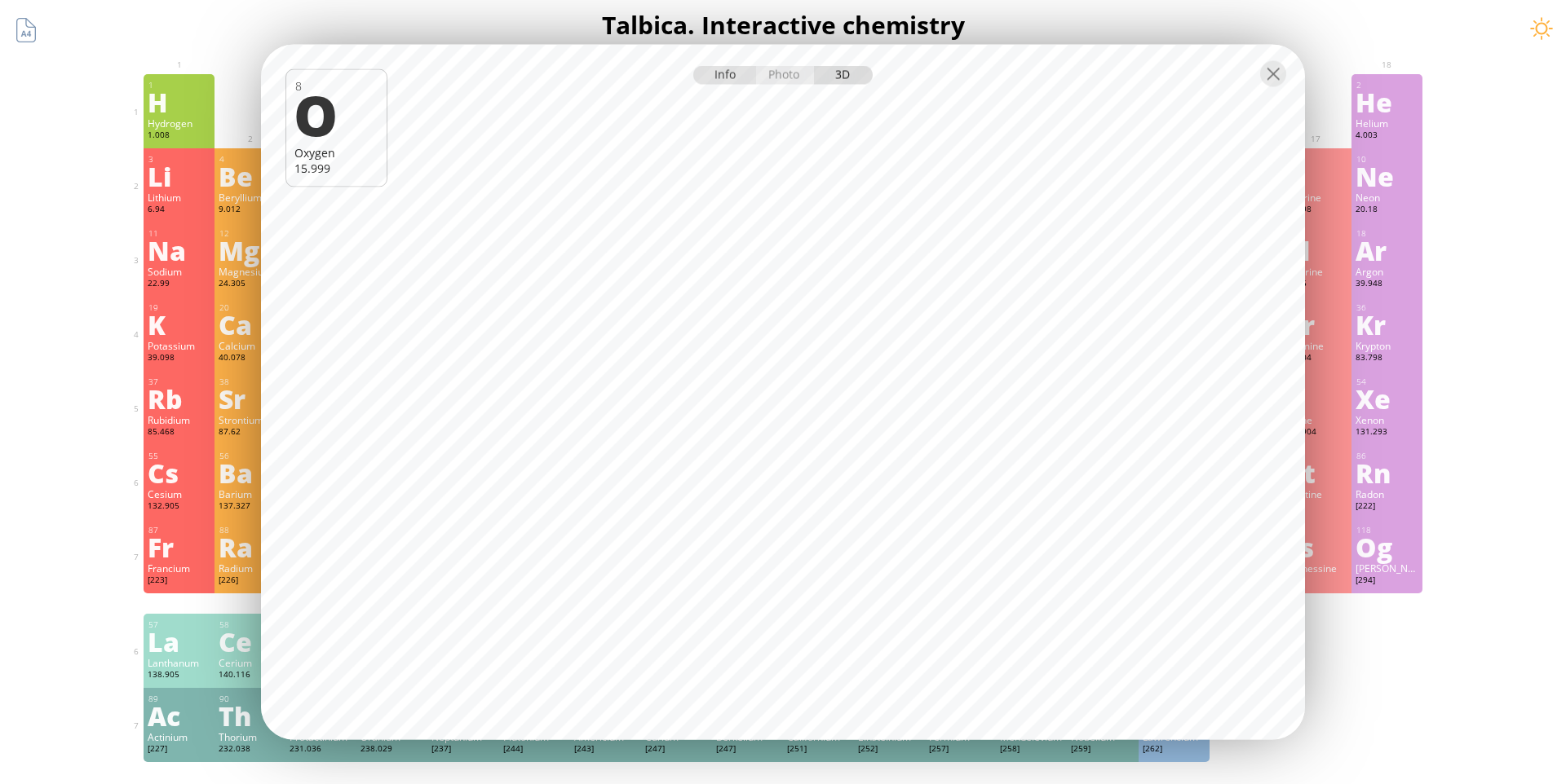
click at [730, 84] on div "Info" at bounding box center [725, 75] width 63 height 19
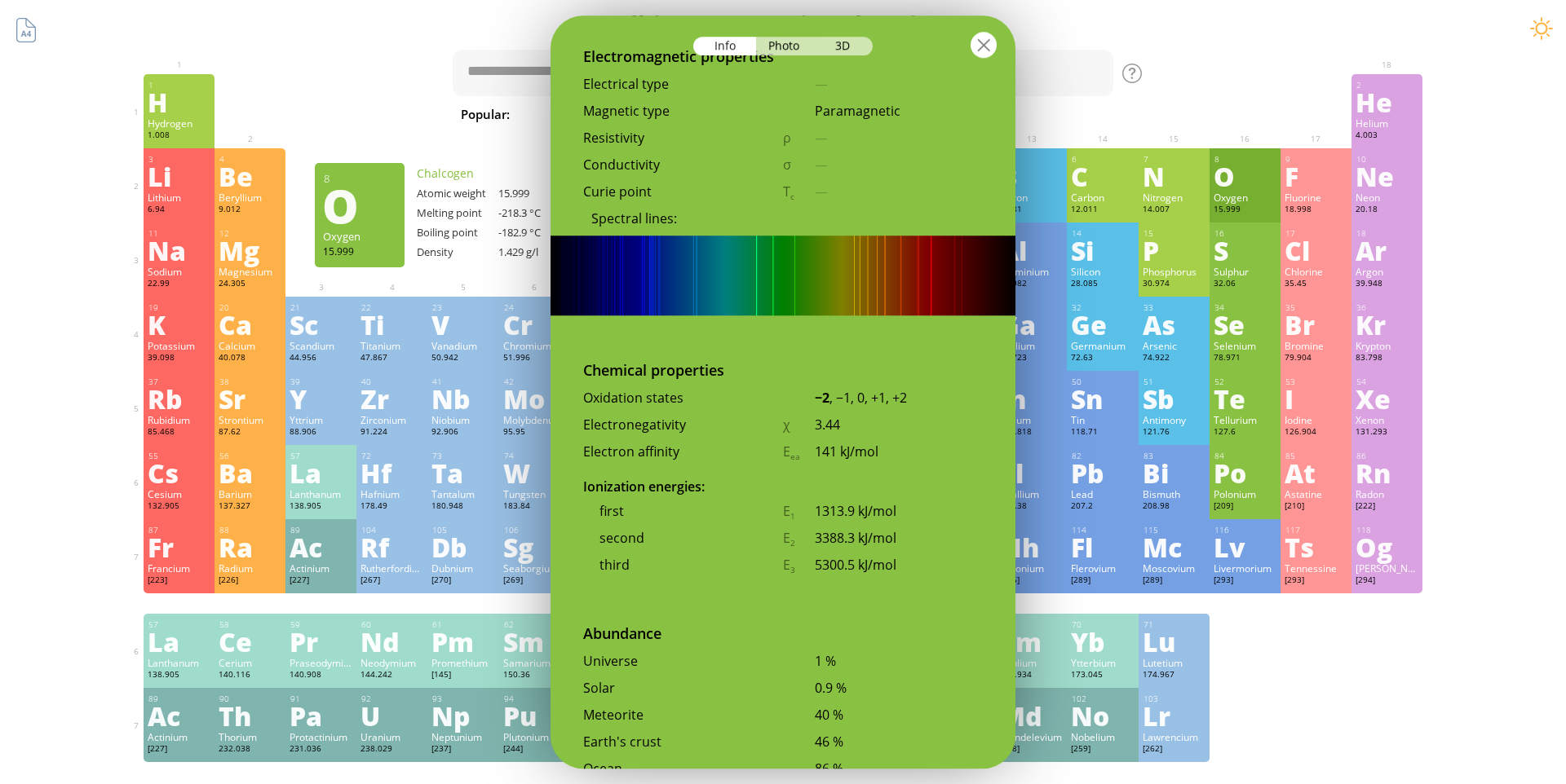
click at [984, 47] on div at bounding box center [983, 45] width 26 height 26
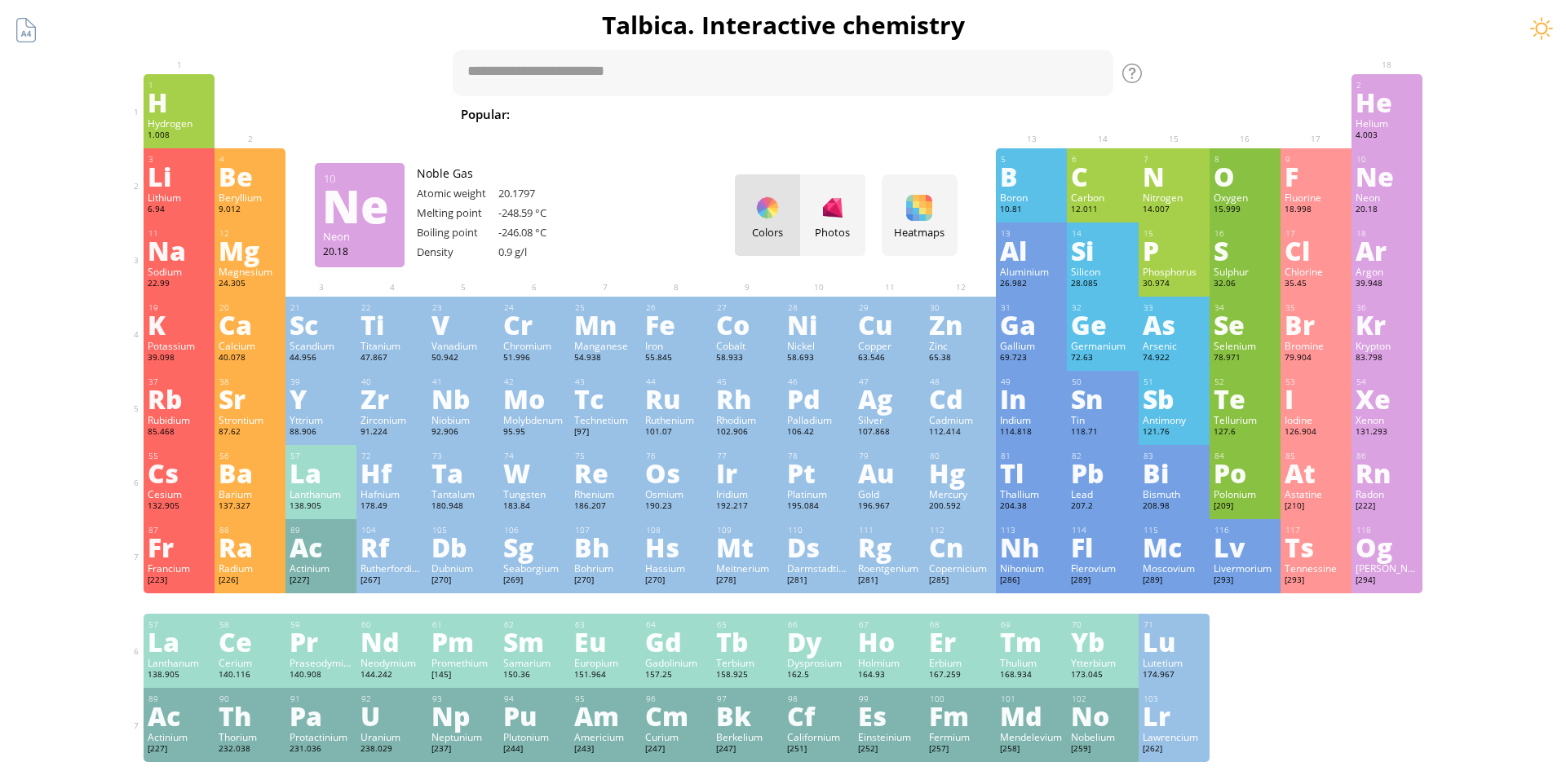
click at [1400, 195] on div "Neon" at bounding box center [1387, 196] width 63 height 13
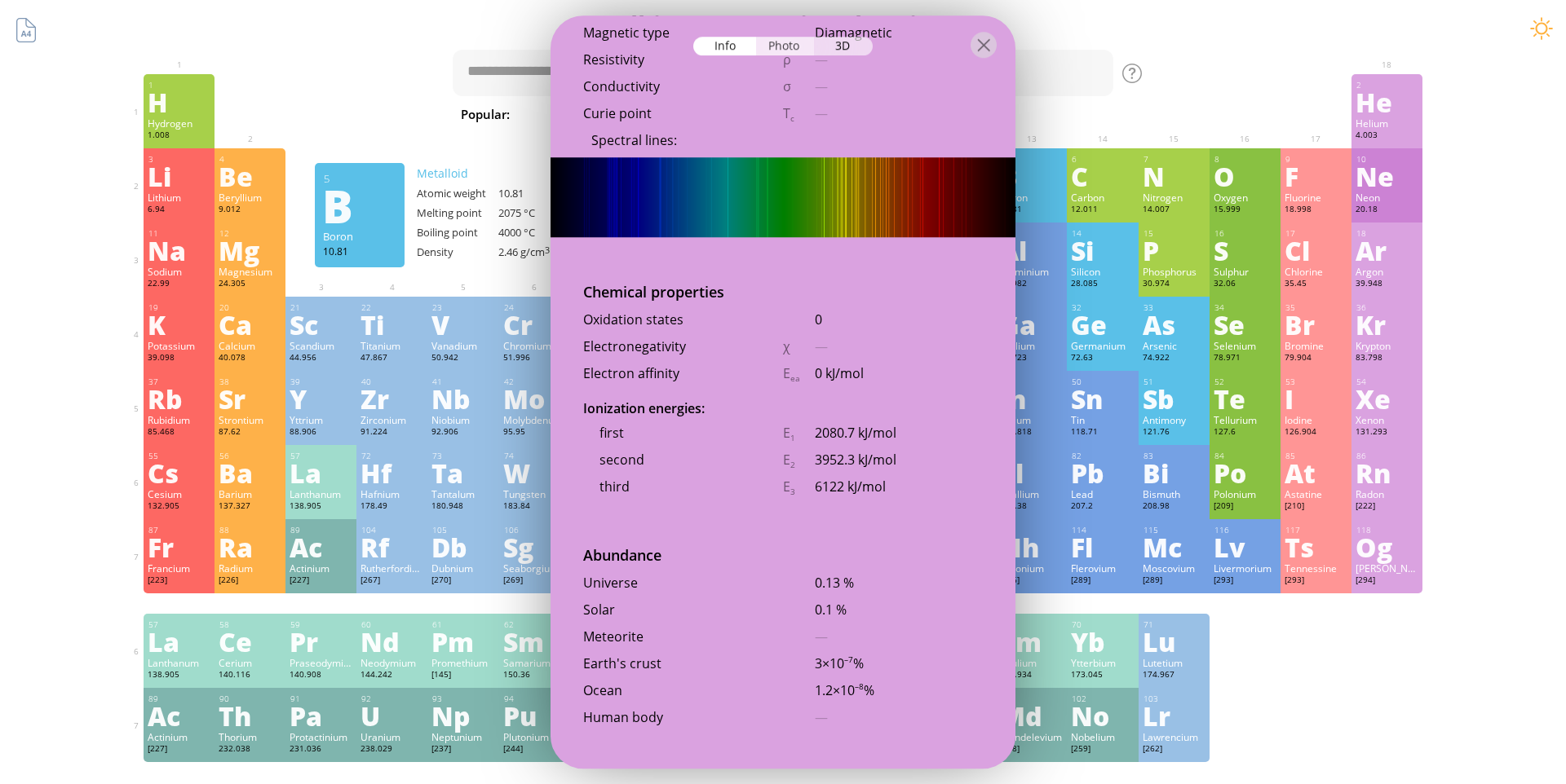
click at [763, 49] on div "Photo" at bounding box center [785, 46] width 59 height 19
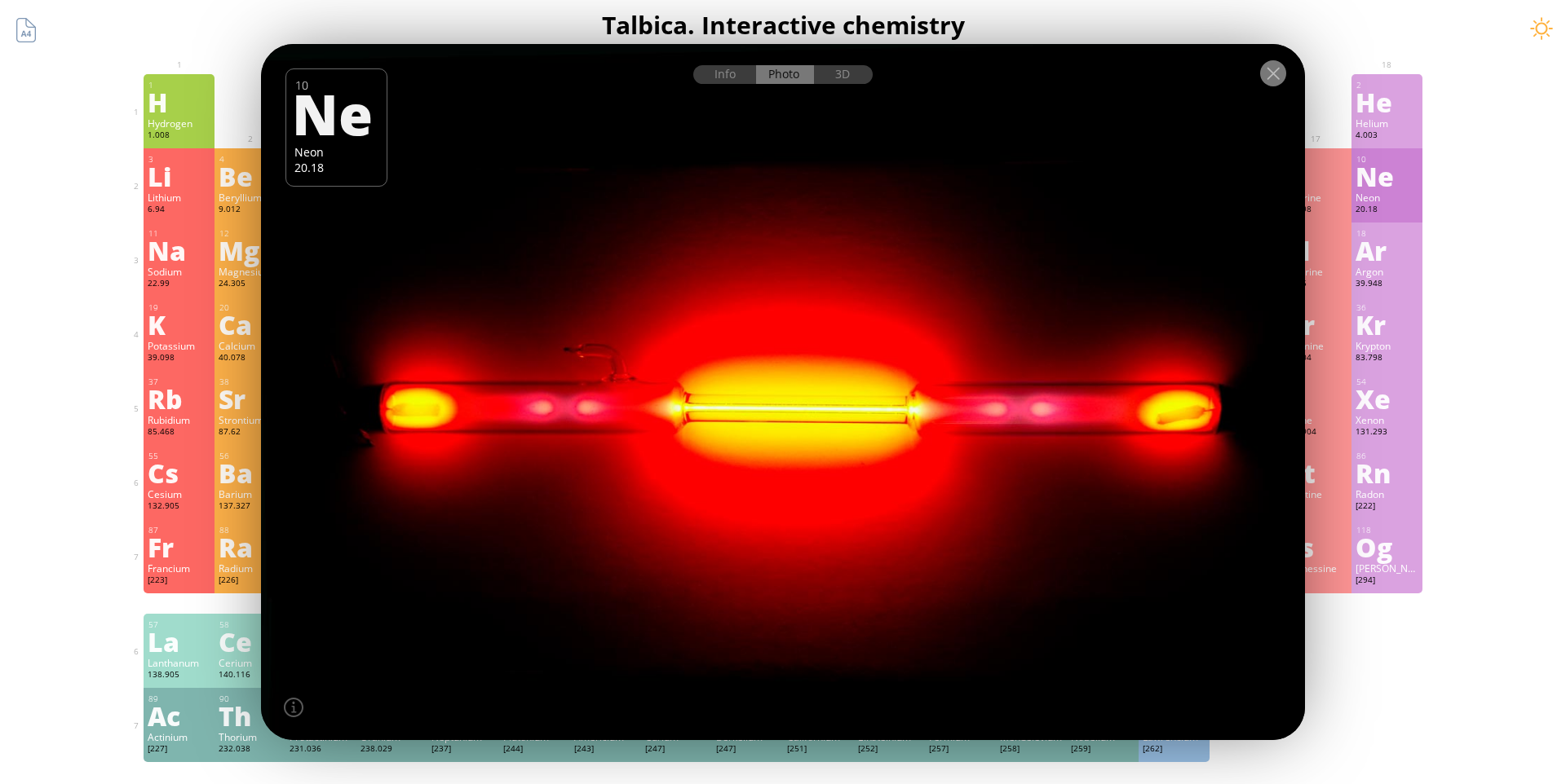
click at [1268, 83] on div at bounding box center [1273, 73] width 26 height 26
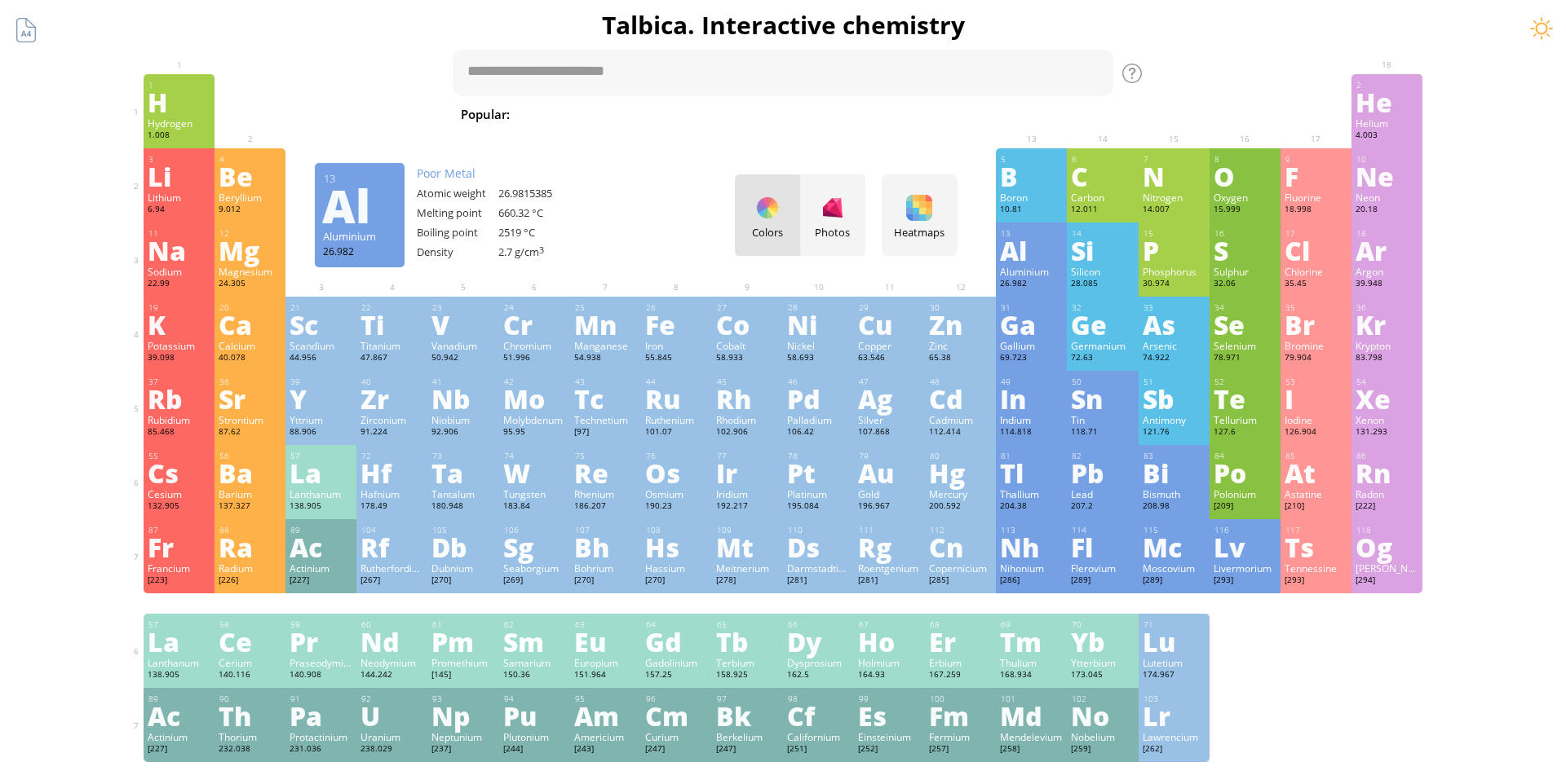
click at [1005, 291] on div "26.982" at bounding box center [1032, 284] width 63 height 13
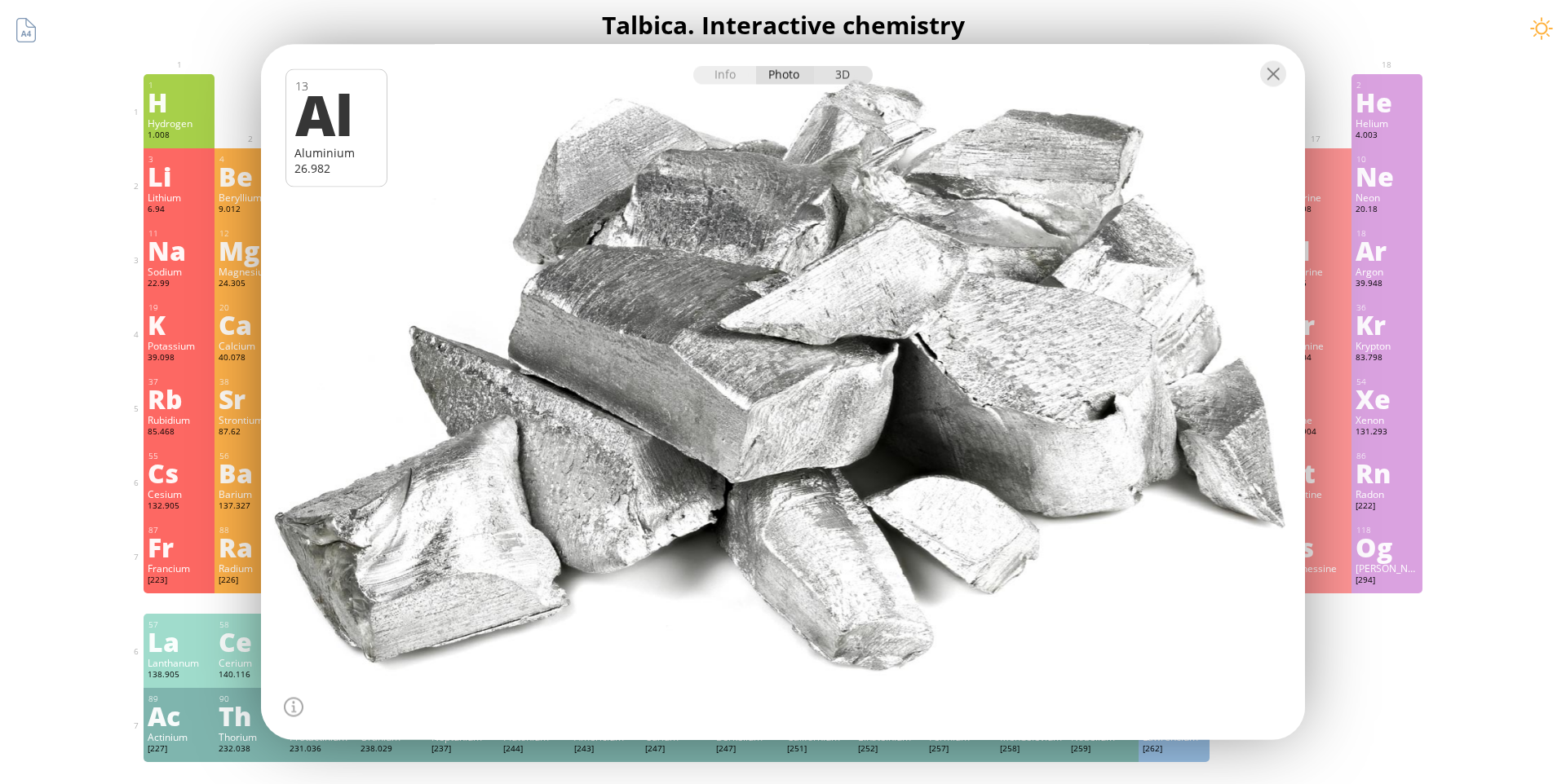
click at [841, 71] on div "3D" at bounding box center [843, 75] width 59 height 19
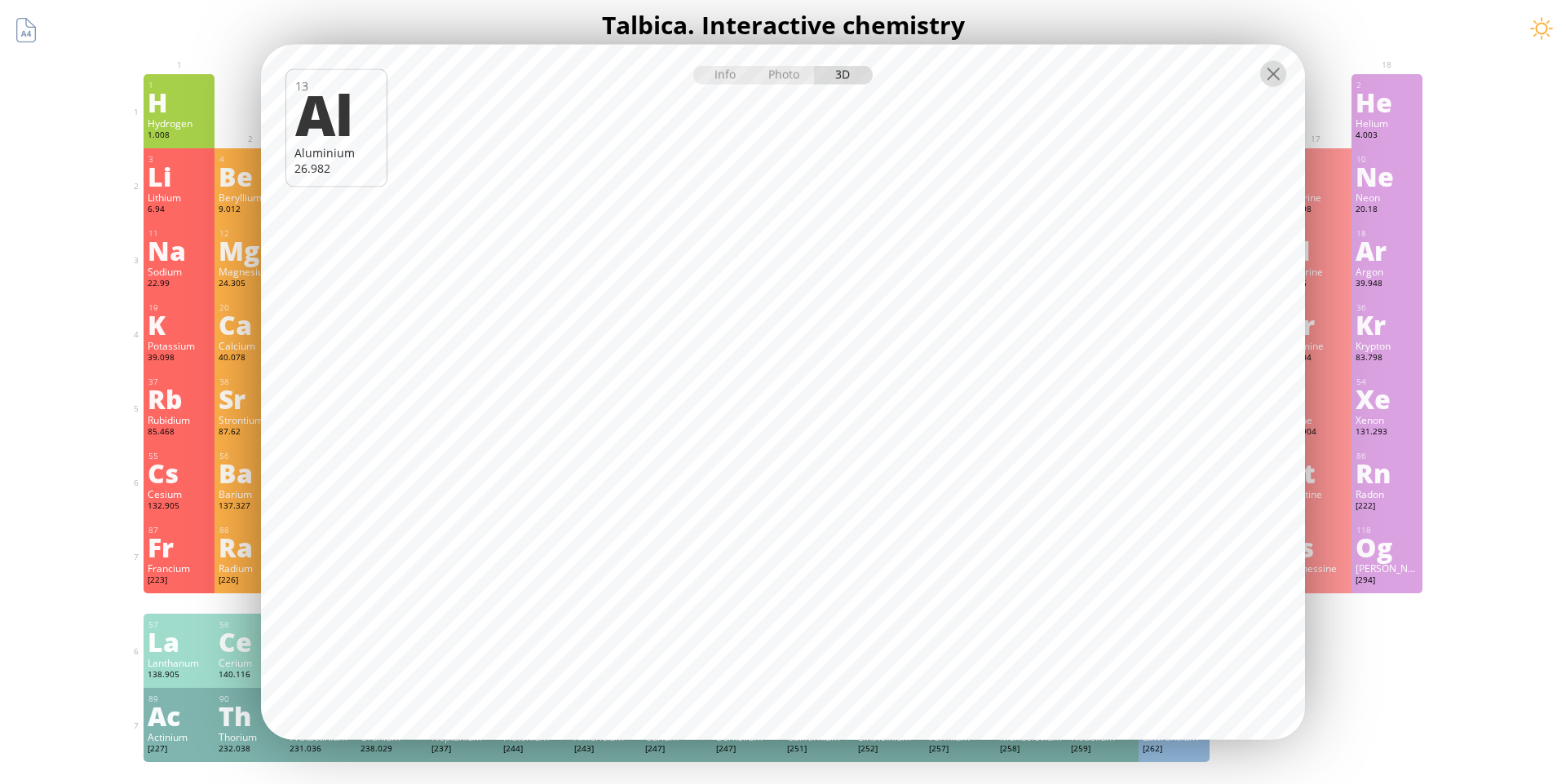
click at [1277, 73] on div at bounding box center [1273, 74] width 26 height 26
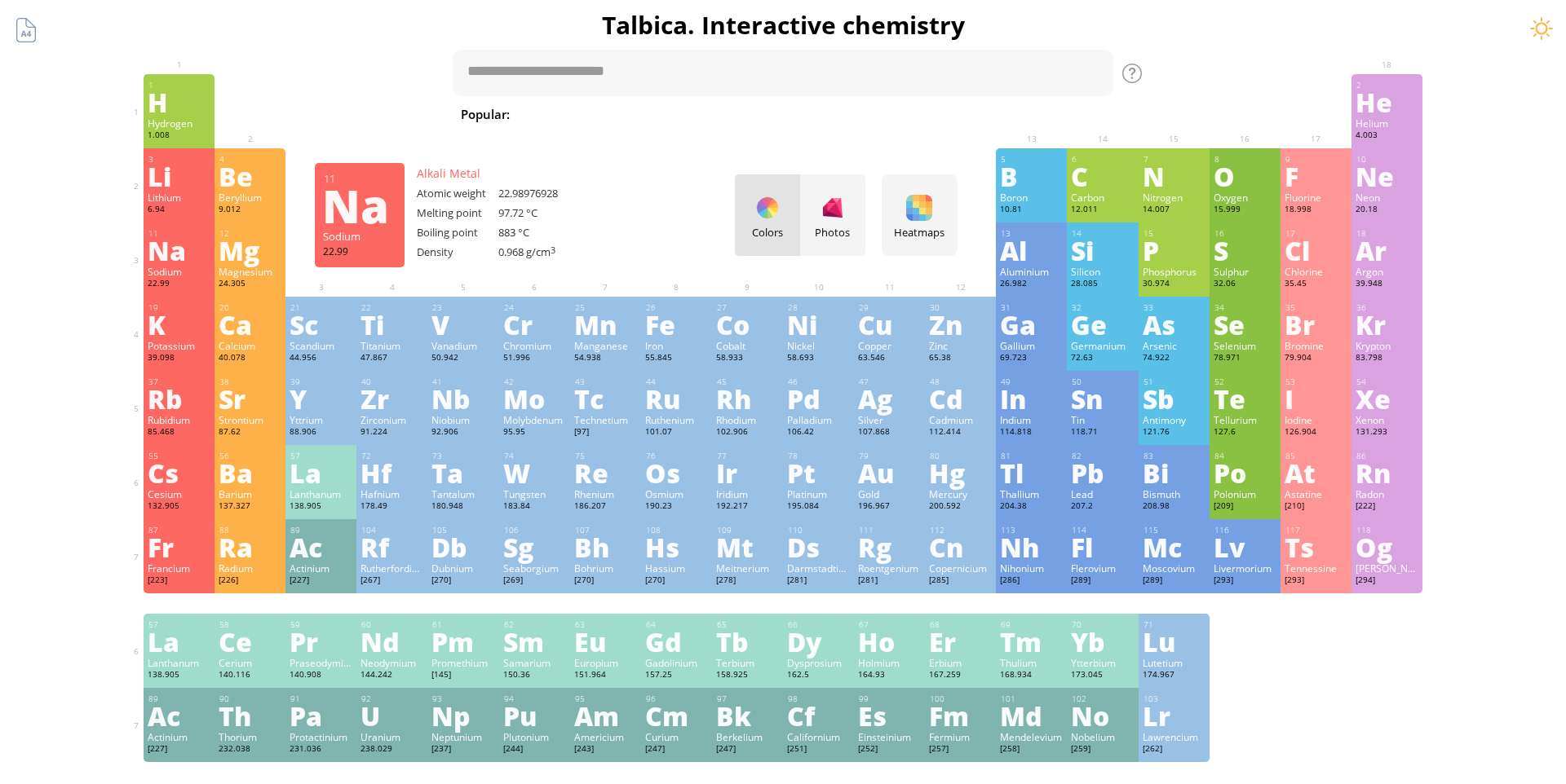
click at [172, 278] on div "Sodium" at bounding box center [179, 270] width 63 height 13
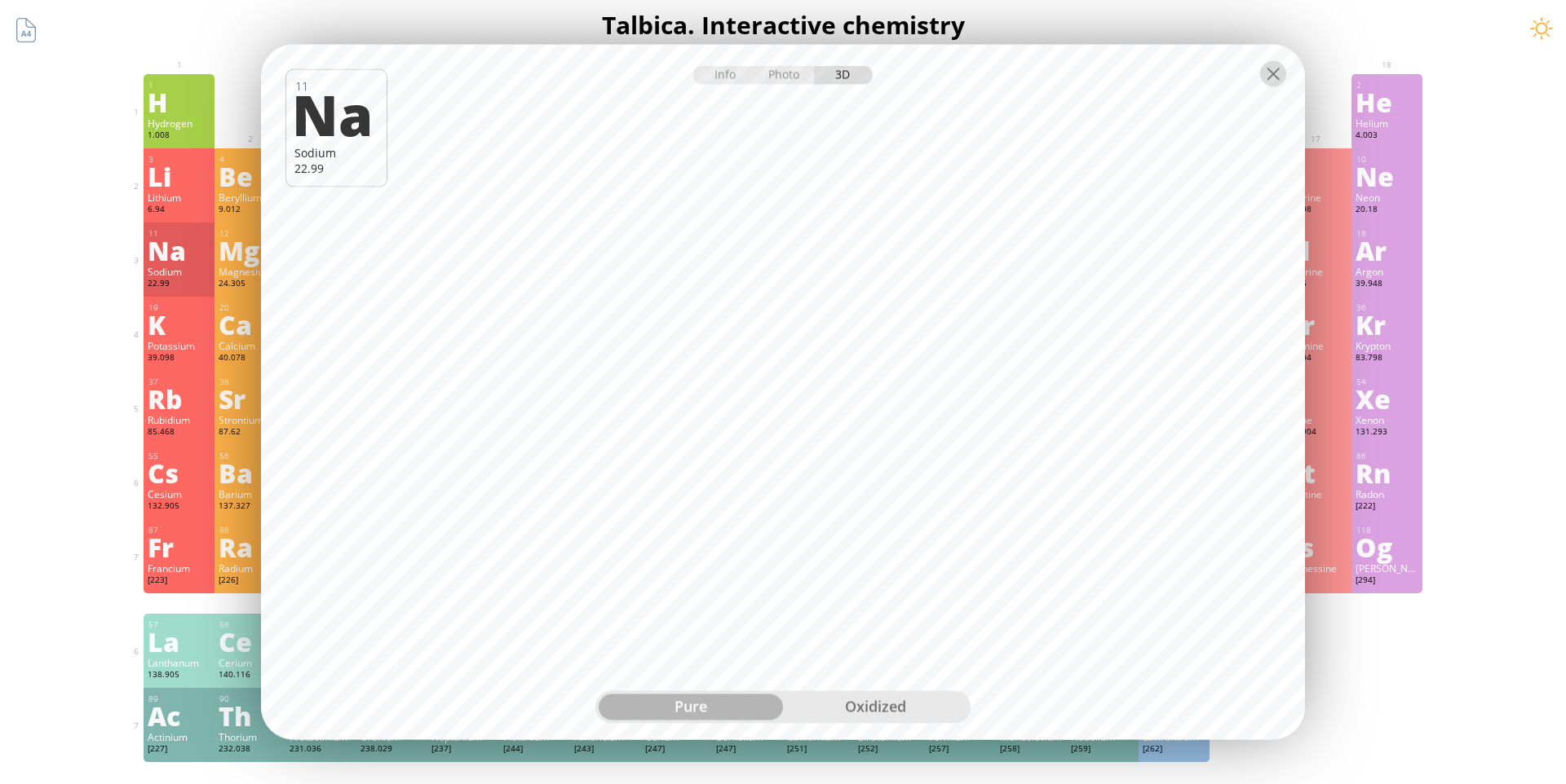
click at [1282, 76] on div at bounding box center [1273, 74] width 26 height 26
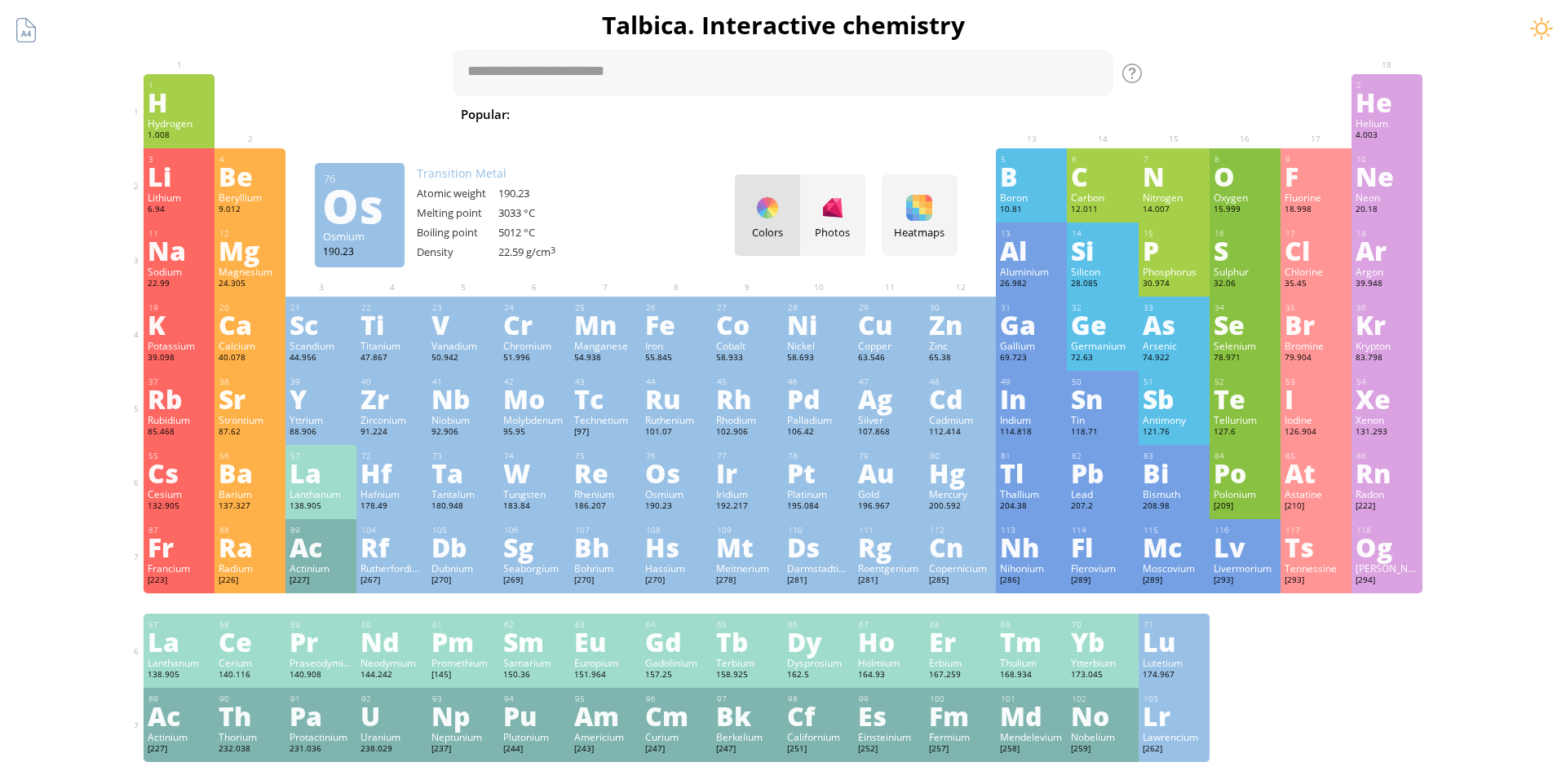
click at [666, 486] on div "Os" at bounding box center [676, 473] width 63 height 26
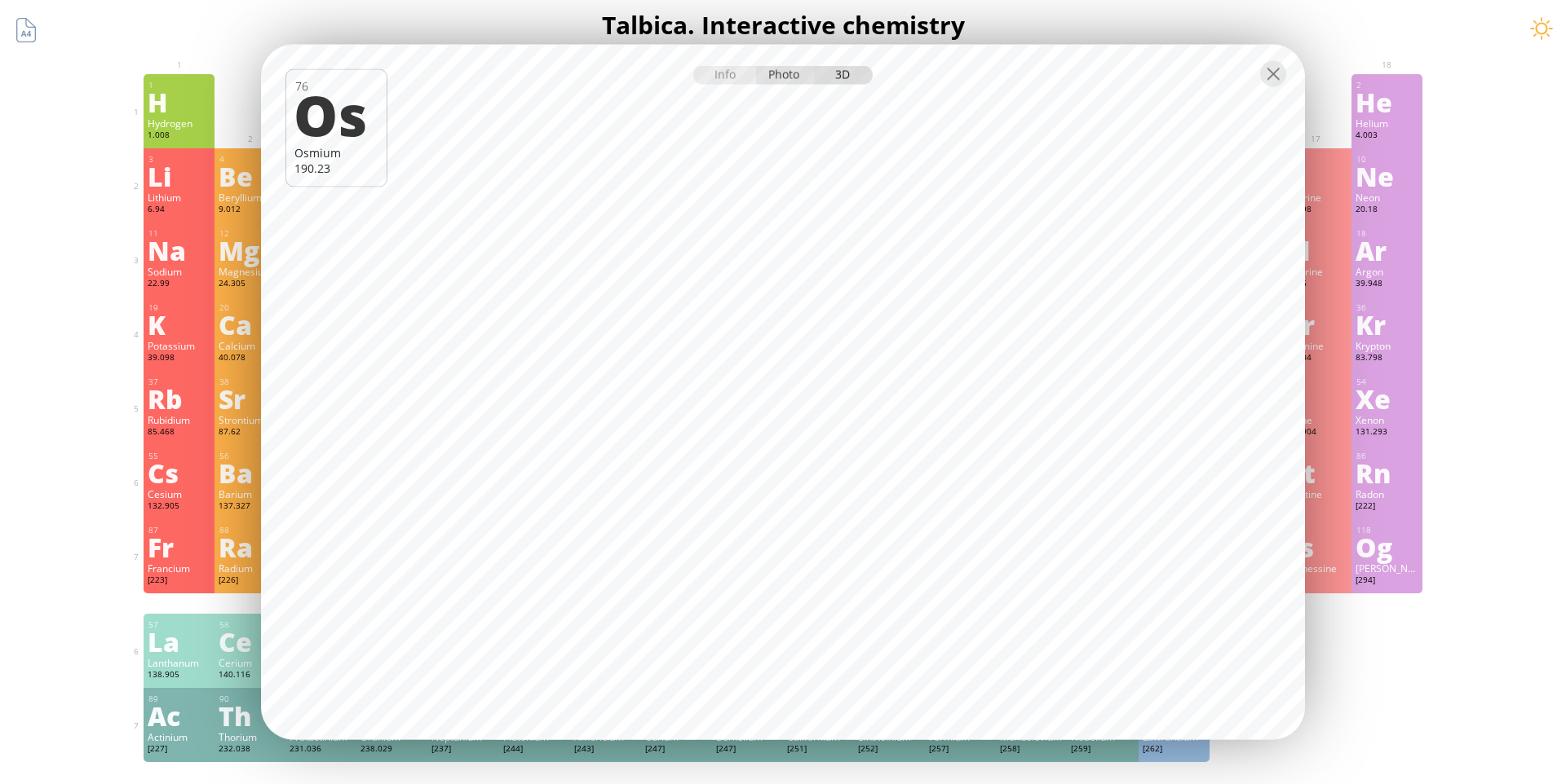
click at [791, 73] on div "Photo" at bounding box center [785, 75] width 59 height 19
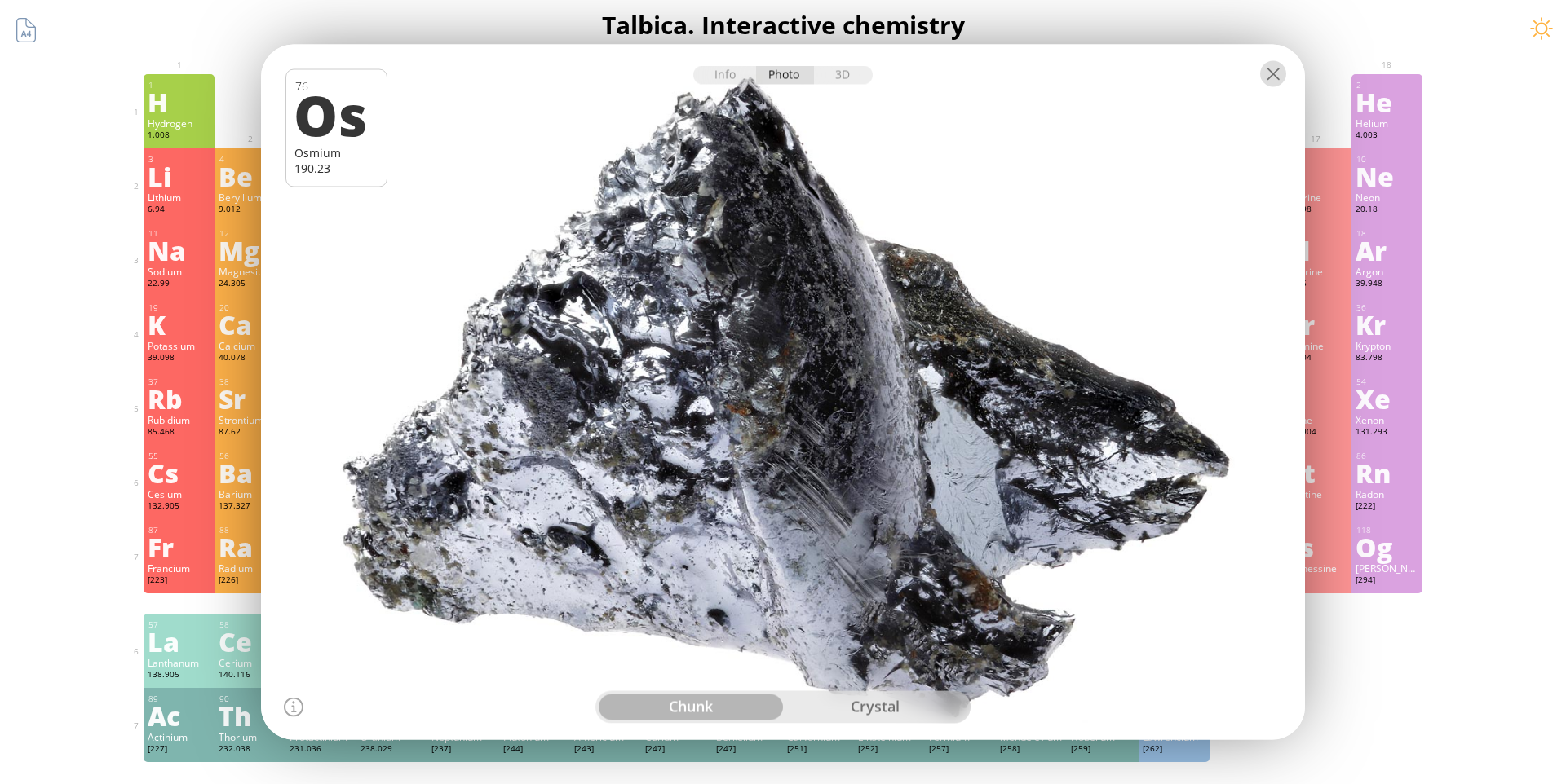
click at [1284, 68] on div at bounding box center [1273, 74] width 26 height 26
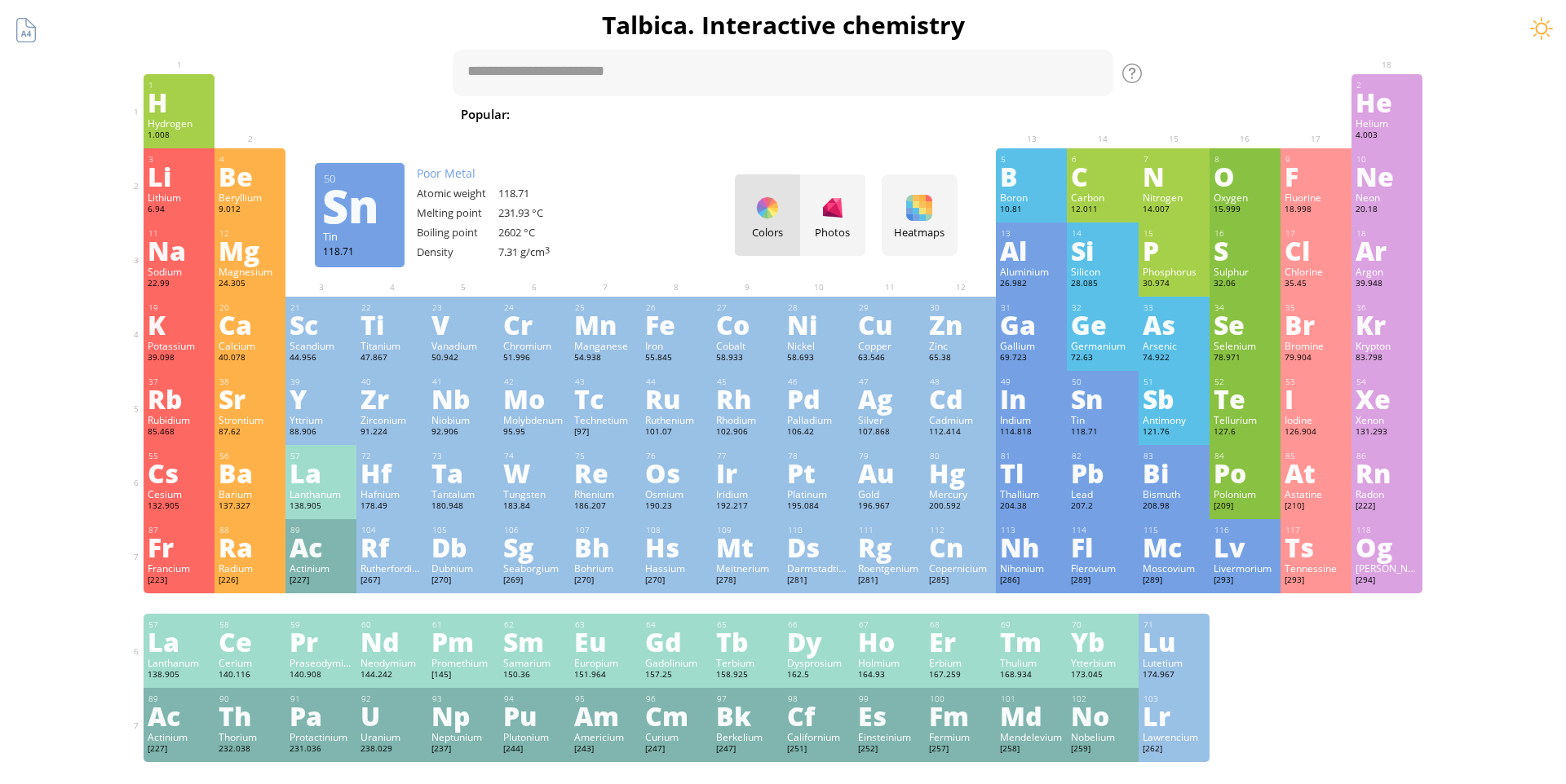
click at [1083, 412] on div "Sn" at bounding box center [1102, 398] width 63 height 26
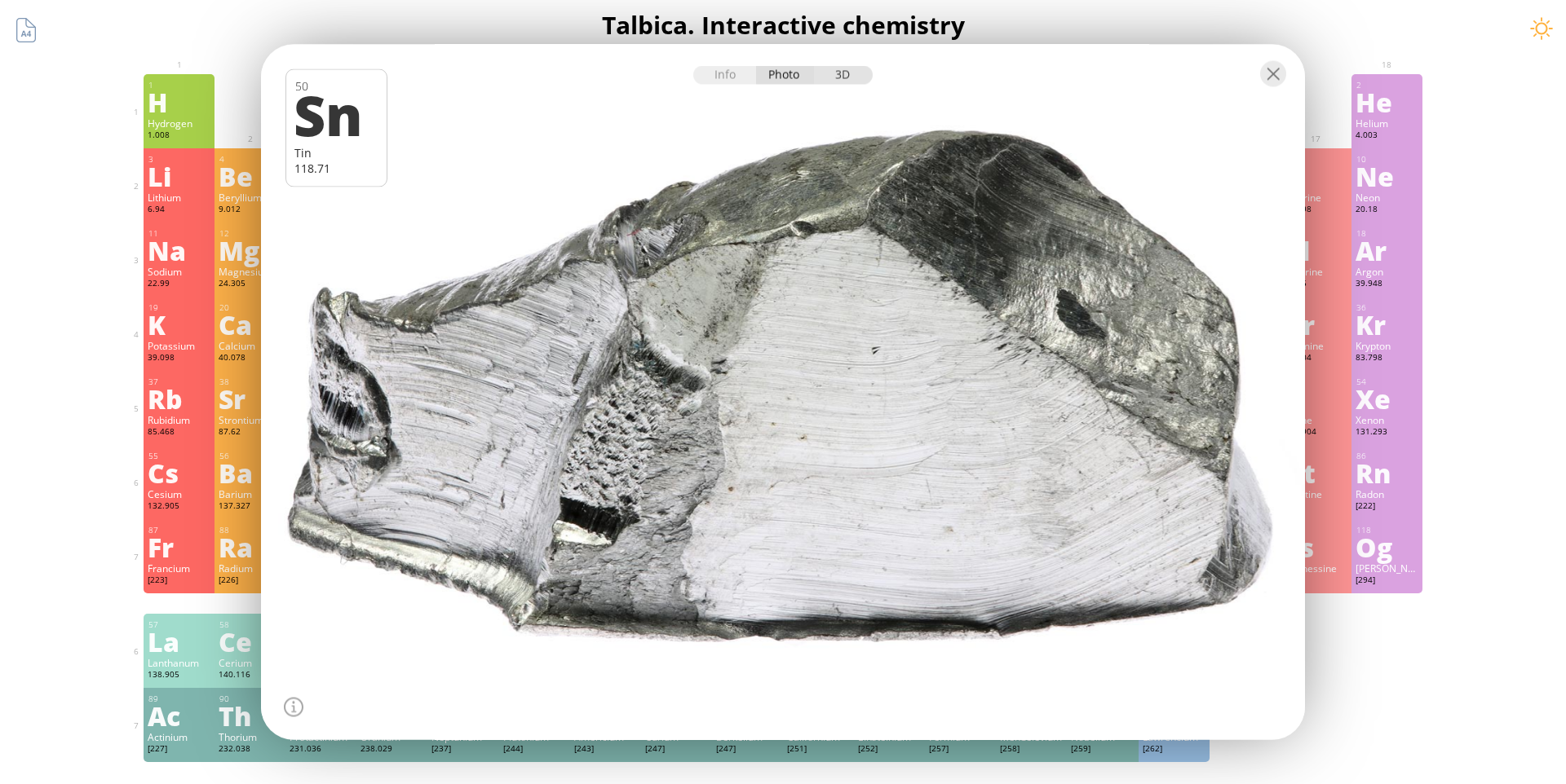
click at [835, 69] on div "3D" at bounding box center [843, 75] width 59 height 19
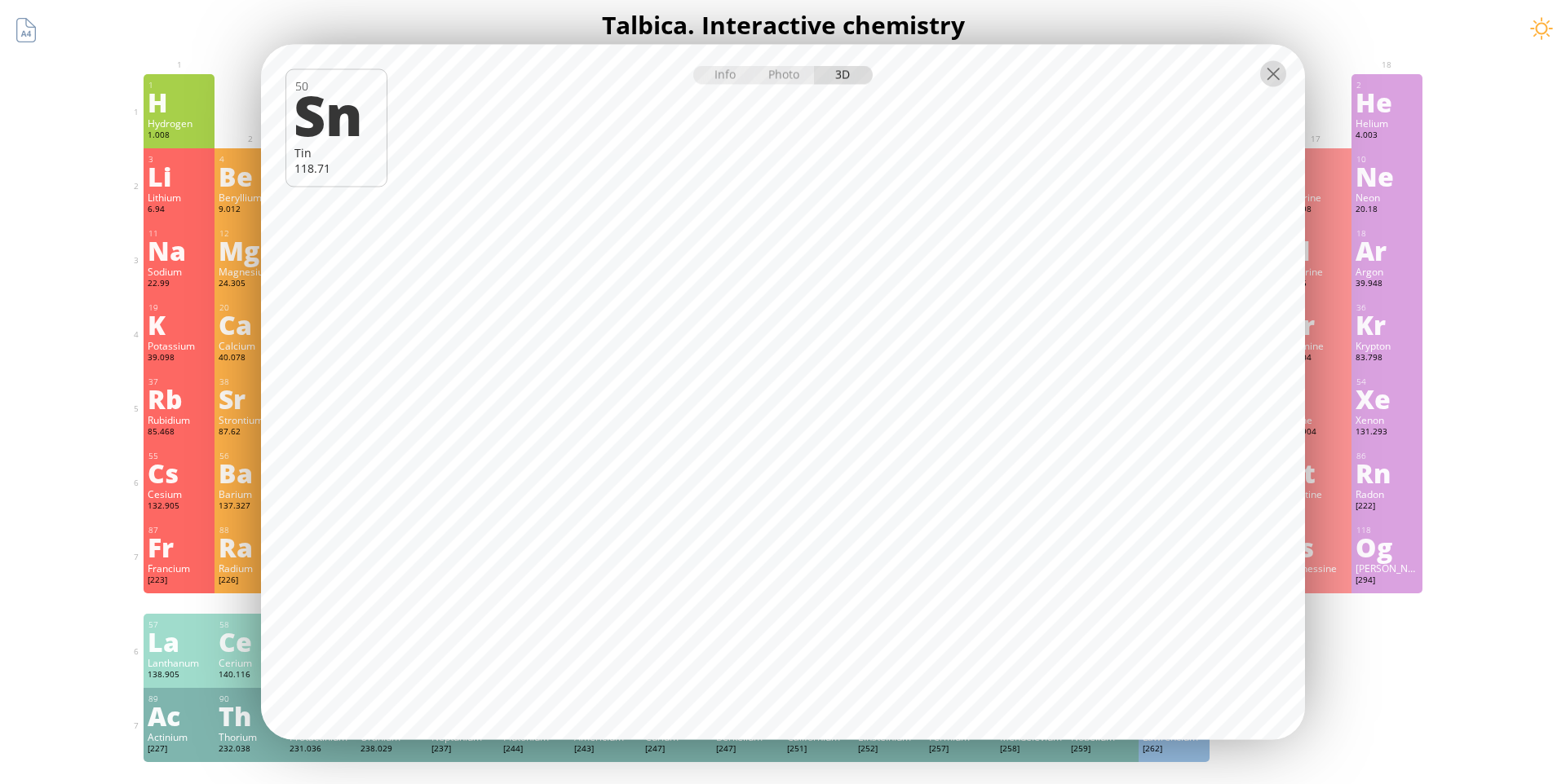
click at [1279, 71] on div at bounding box center [1273, 74] width 26 height 26
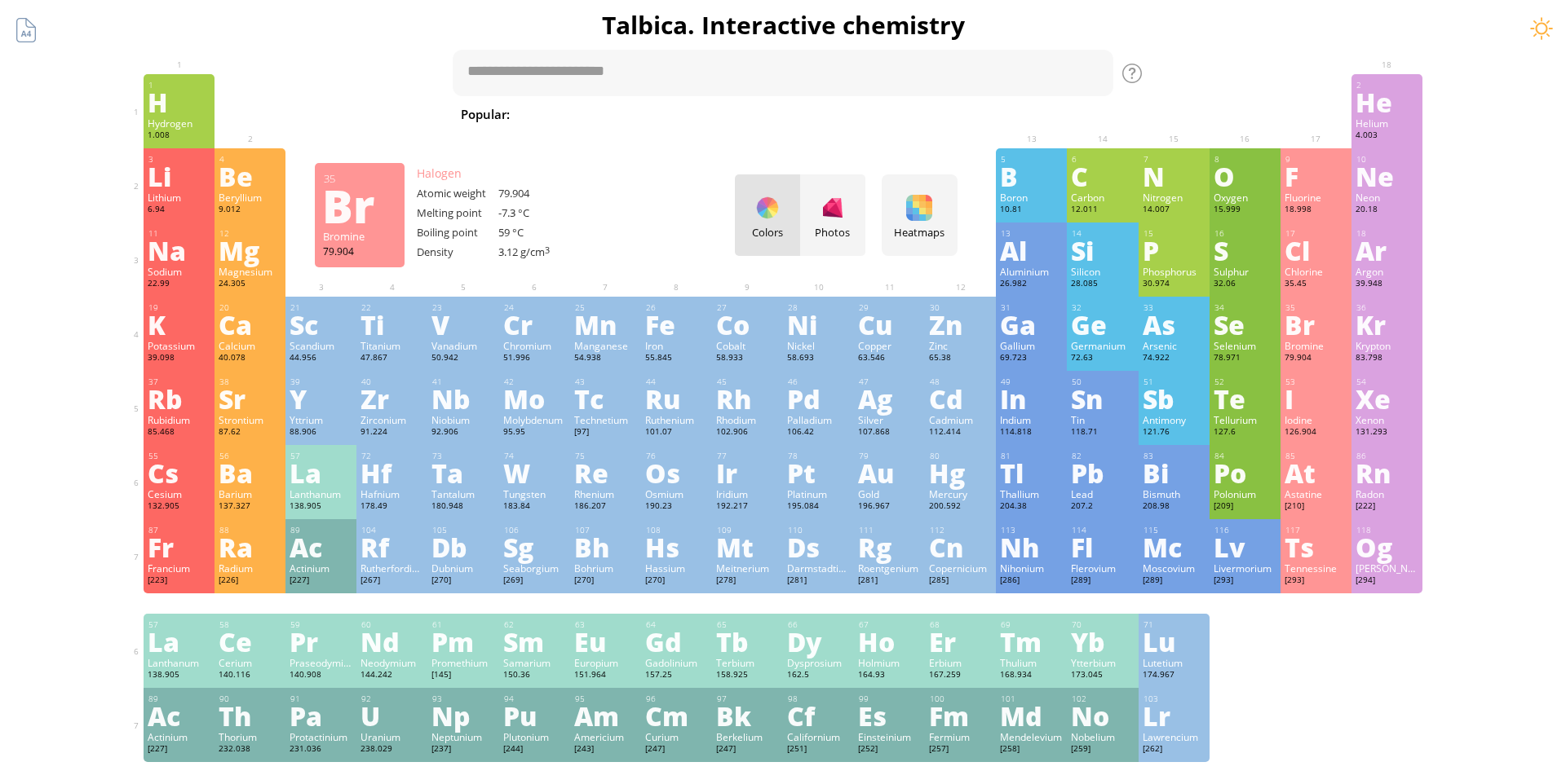
click at [1291, 335] on div "Br" at bounding box center [1316, 324] width 63 height 26
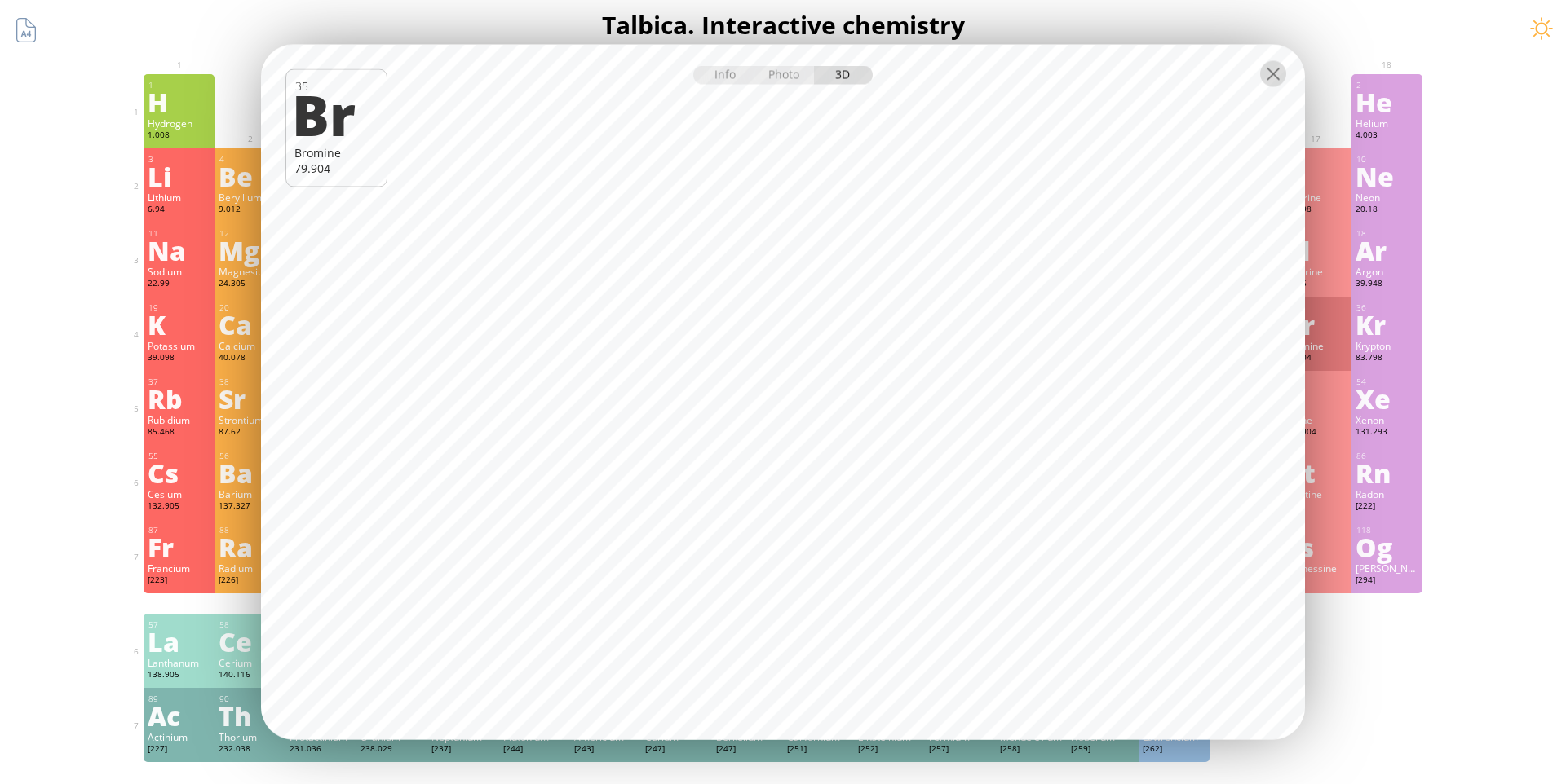
click at [1267, 76] on div at bounding box center [1273, 74] width 26 height 26
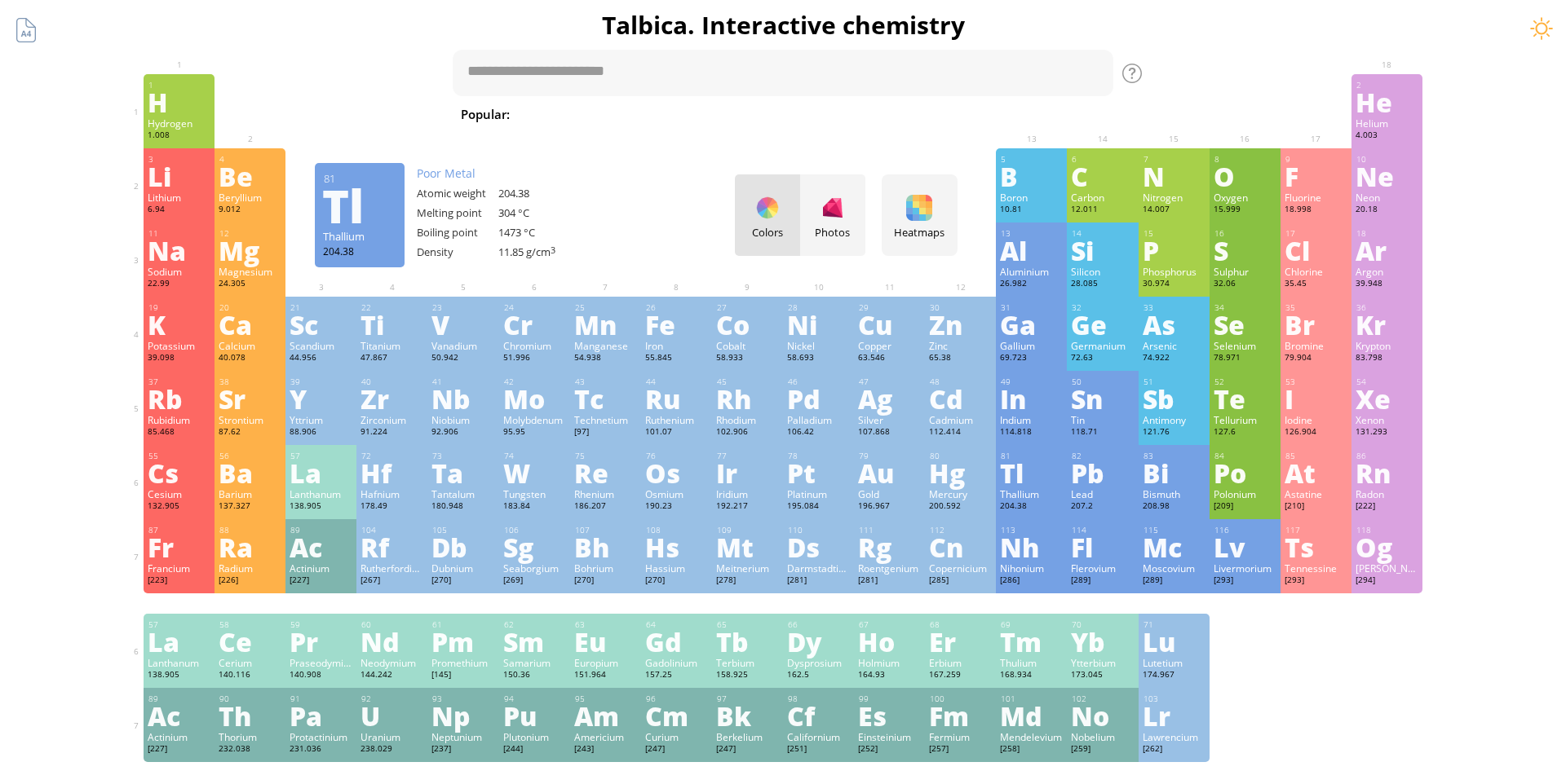
click at [1019, 500] on div "Thallium" at bounding box center [1032, 493] width 63 height 13
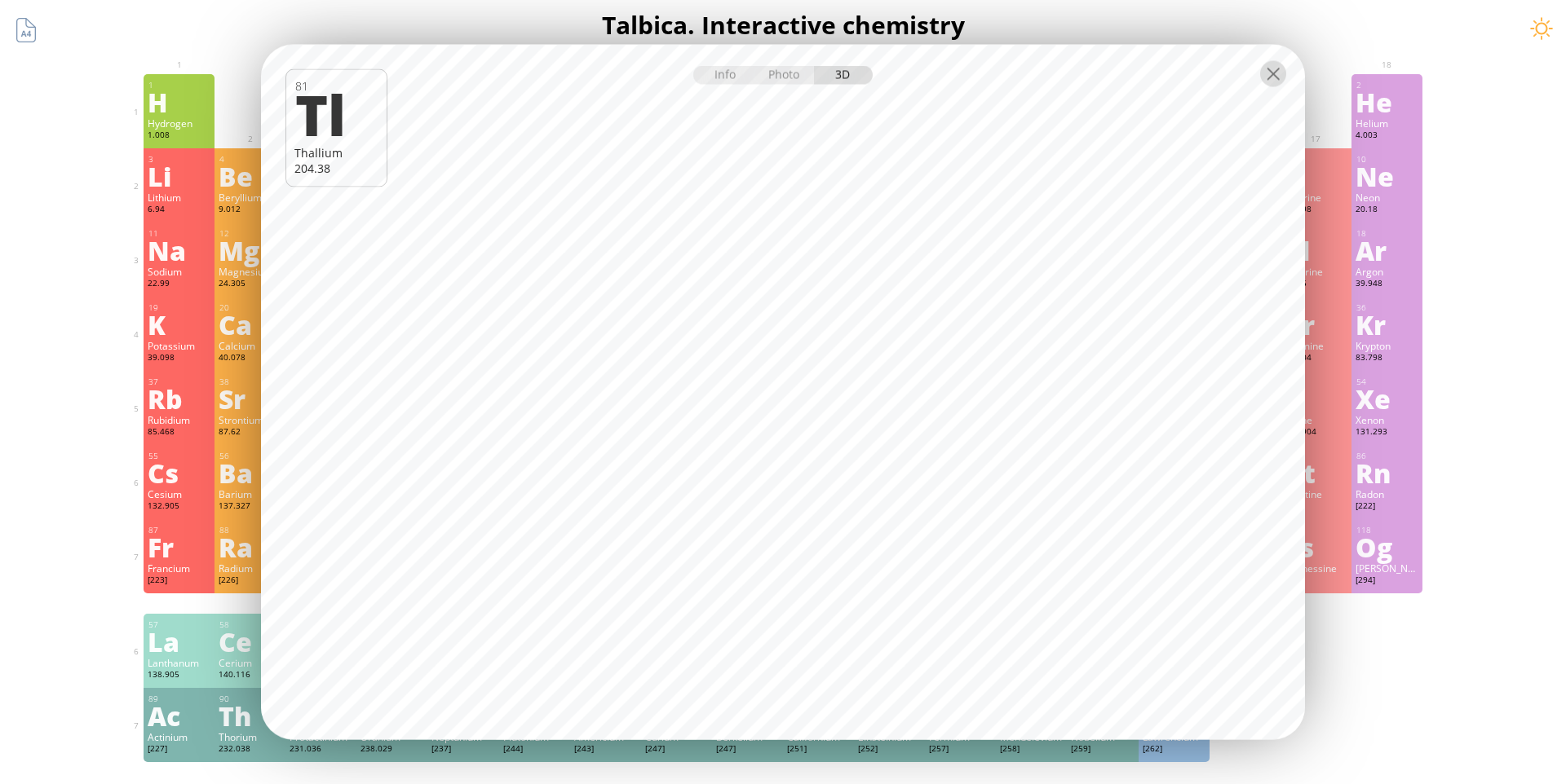
click at [1265, 75] on div at bounding box center [1273, 74] width 26 height 26
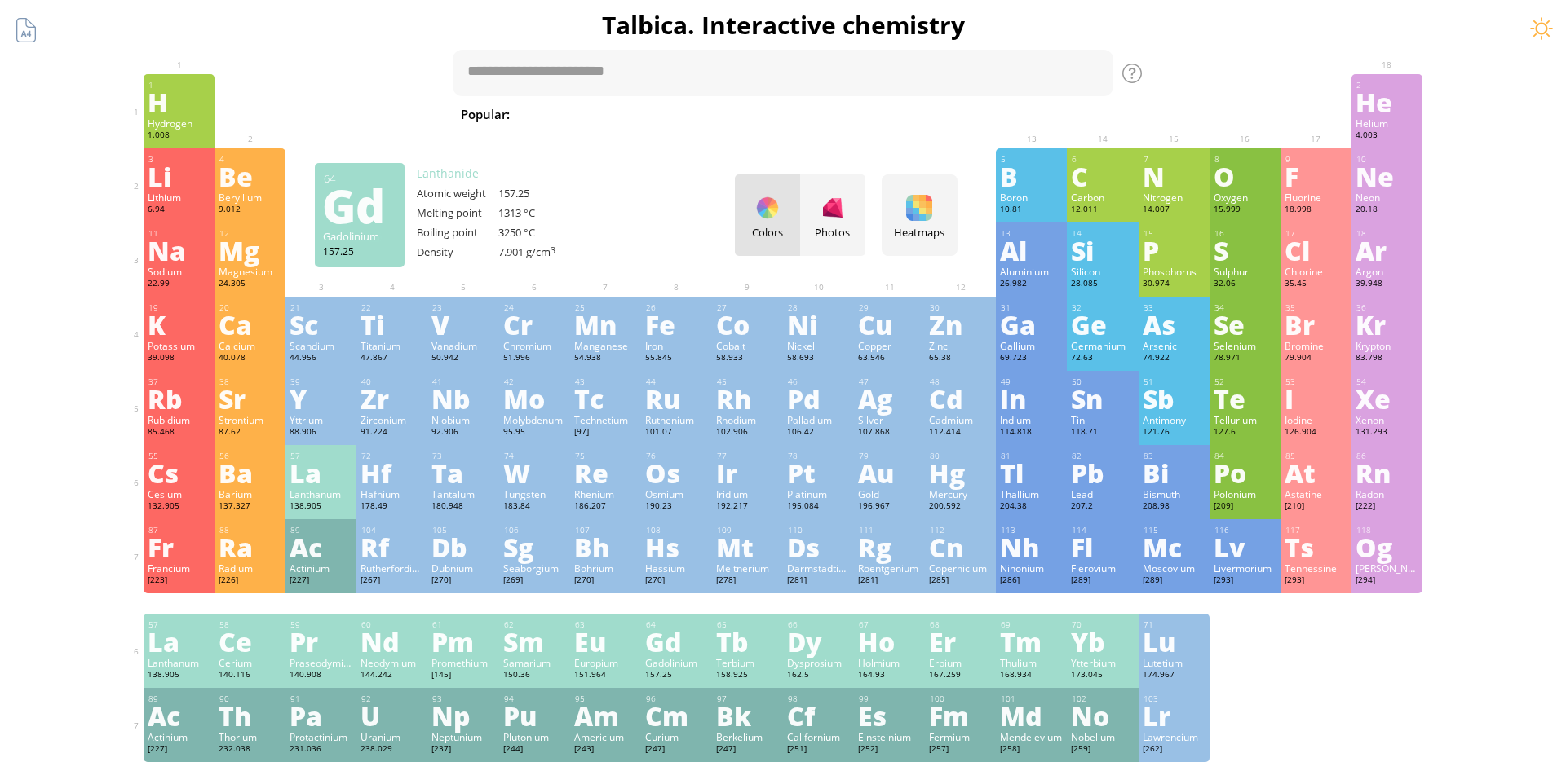
click at [667, 669] on div "Gadolinium" at bounding box center [676, 662] width 63 height 13
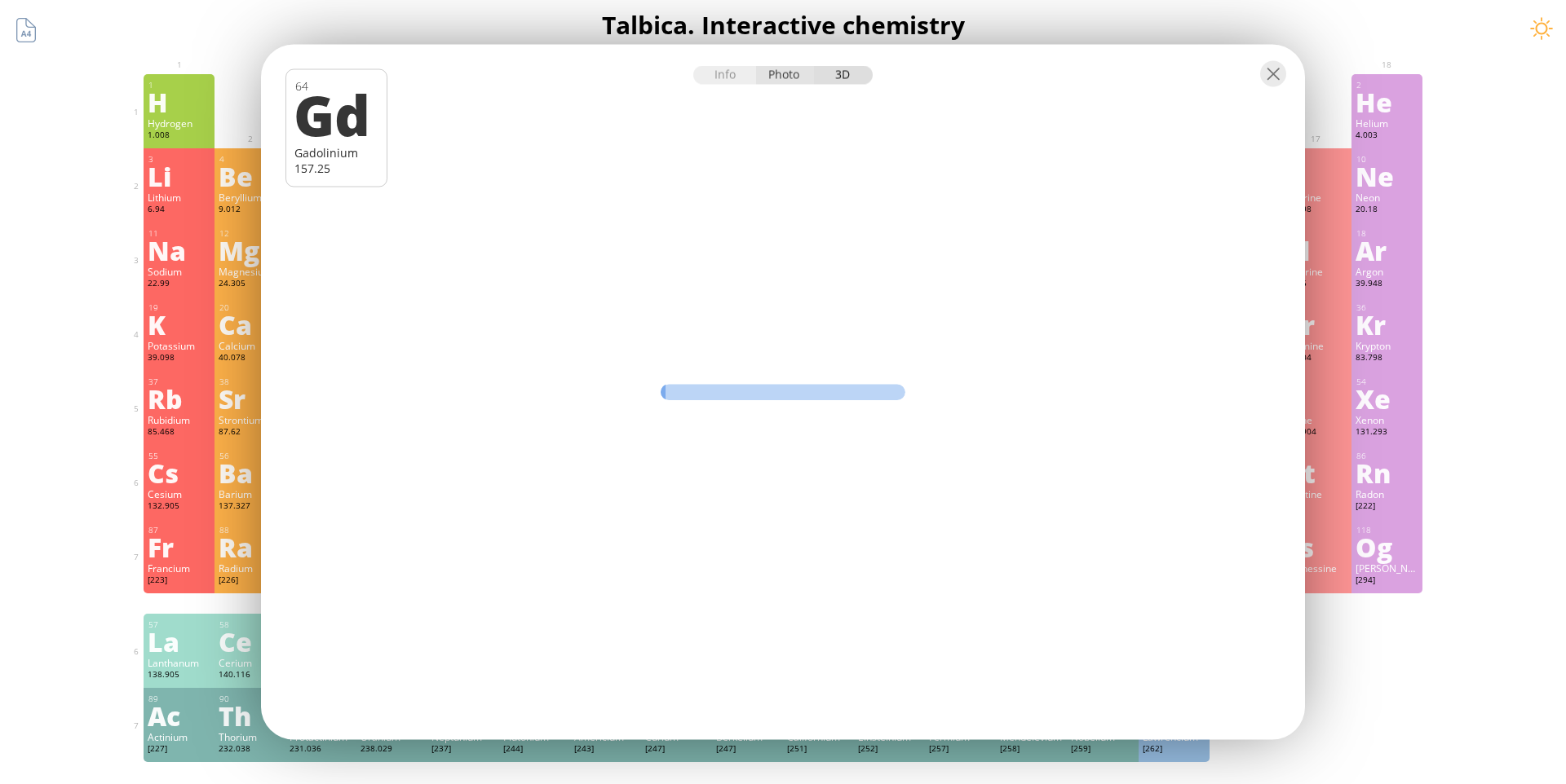
click at [781, 81] on div "Photo" at bounding box center [785, 75] width 59 height 19
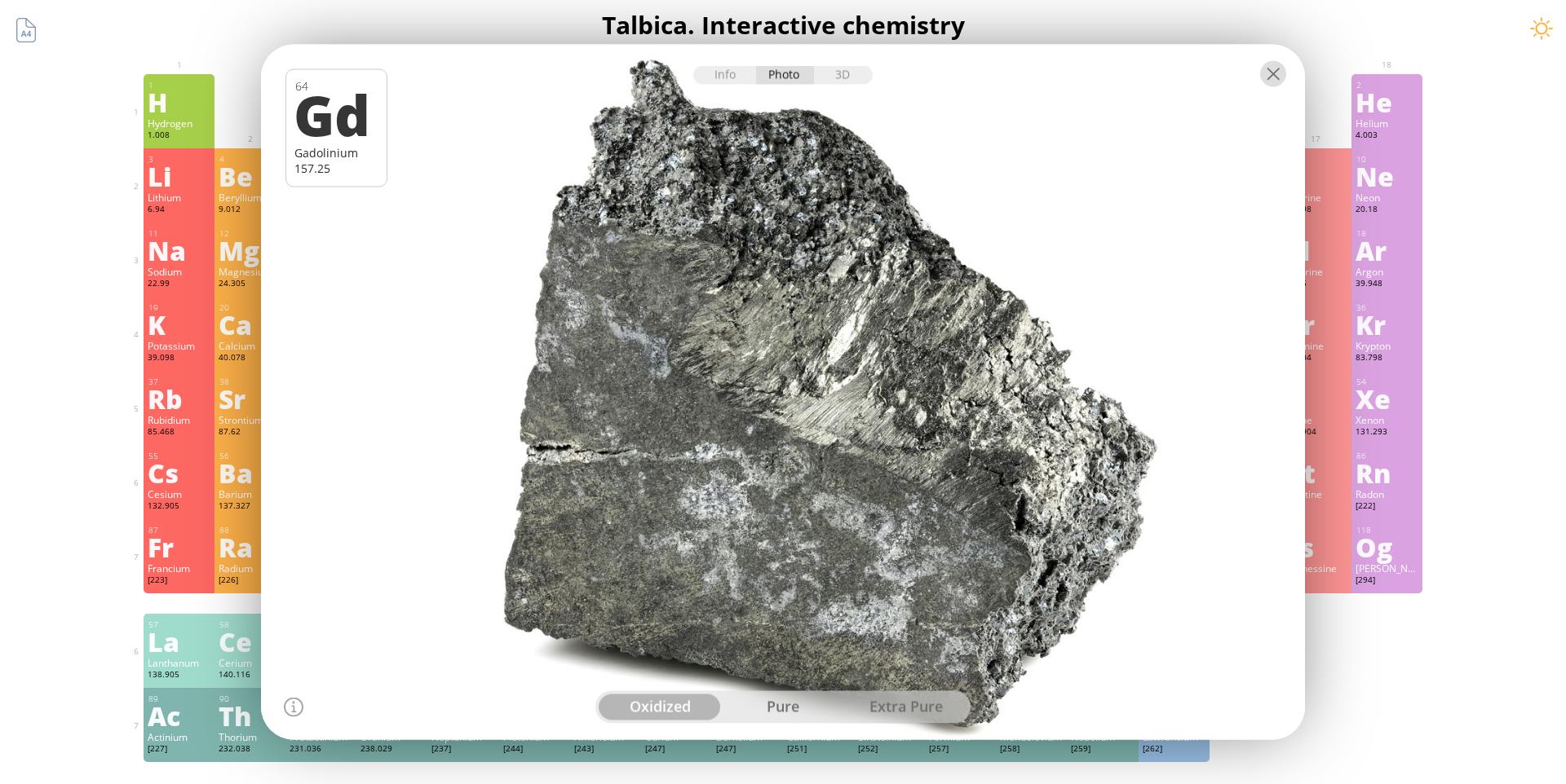
click at [1276, 75] on div at bounding box center [1273, 74] width 26 height 26
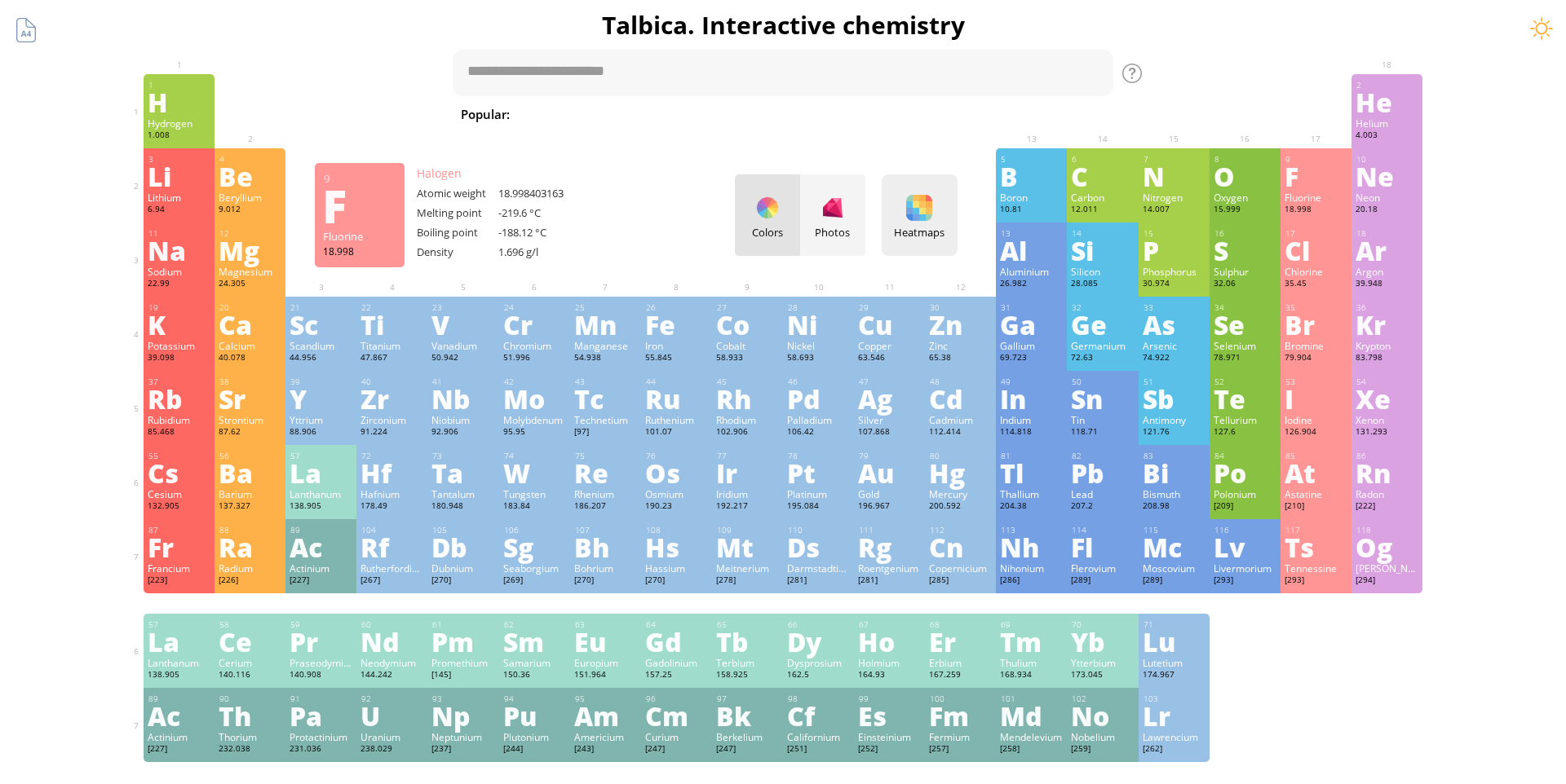
click at [918, 217] on div at bounding box center [919, 208] width 26 height 26
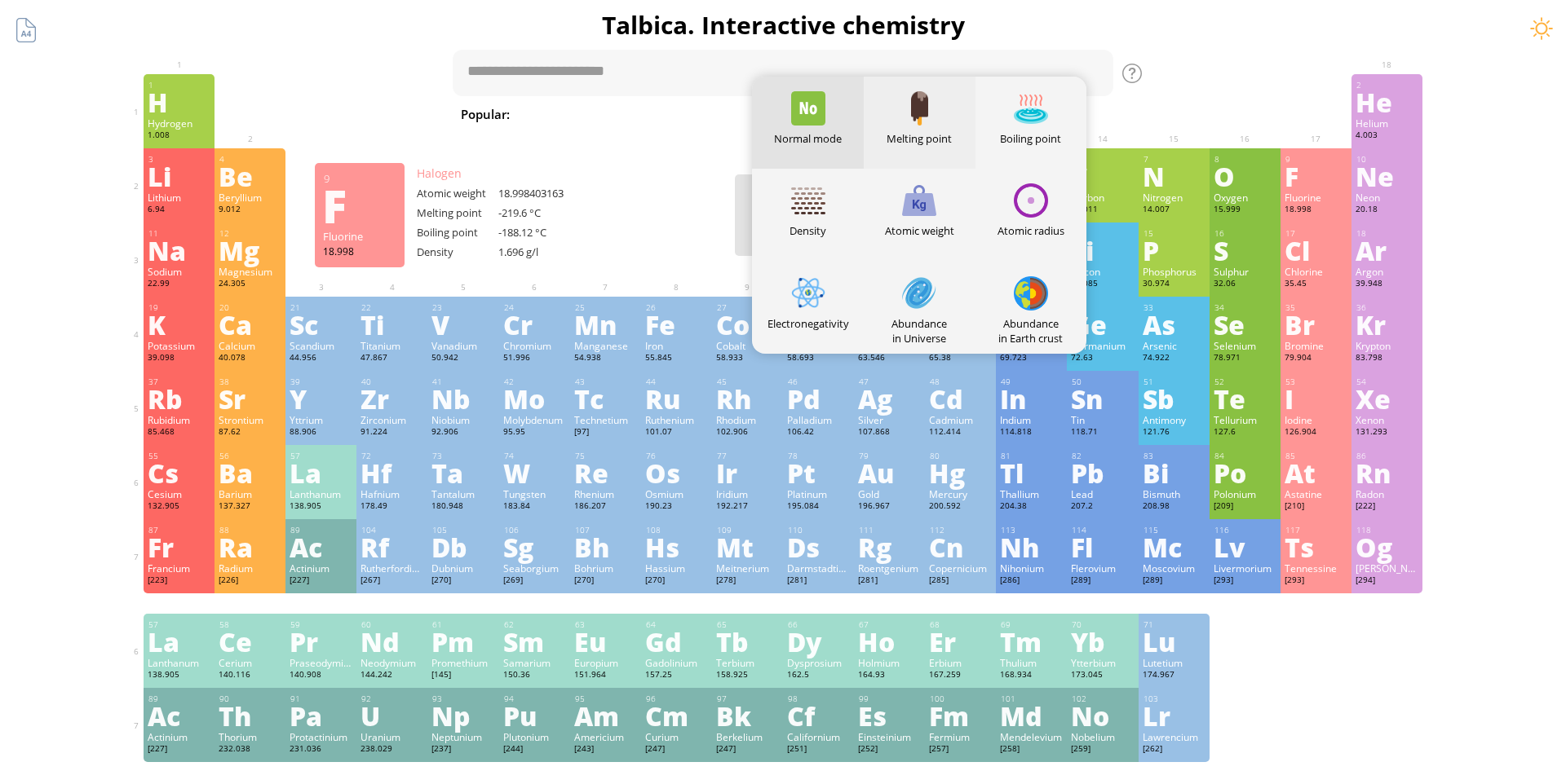
click at [920, 136] on div "Melting point" at bounding box center [919, 138] width 111 height 15
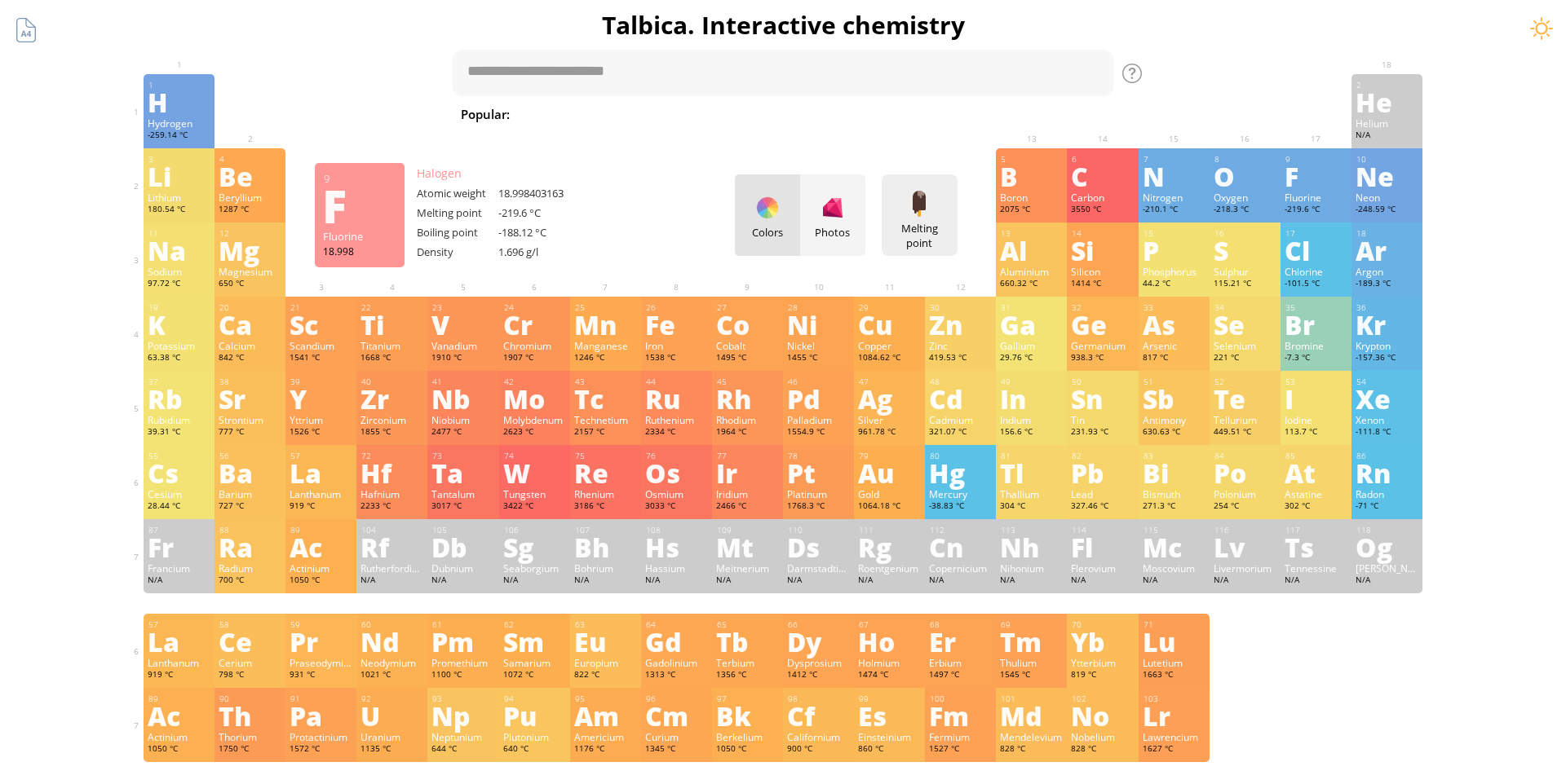
click at [902, 221] on div "Melting point" at bounding box center [919, 235] width 67 height 29
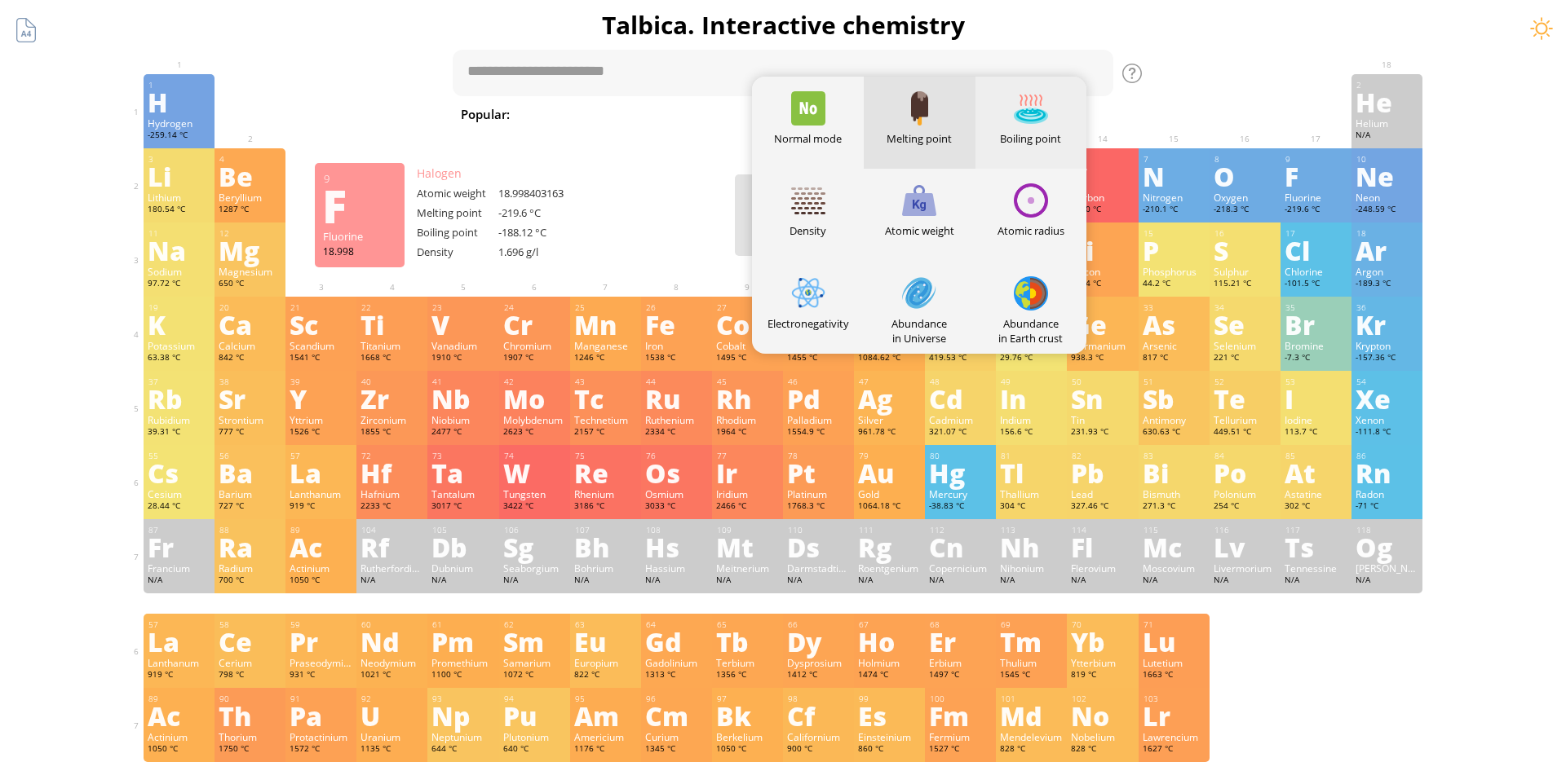
click at [1016, 148] on div "Boiling point" at bounding box center [1031, 122] width 111 height 92
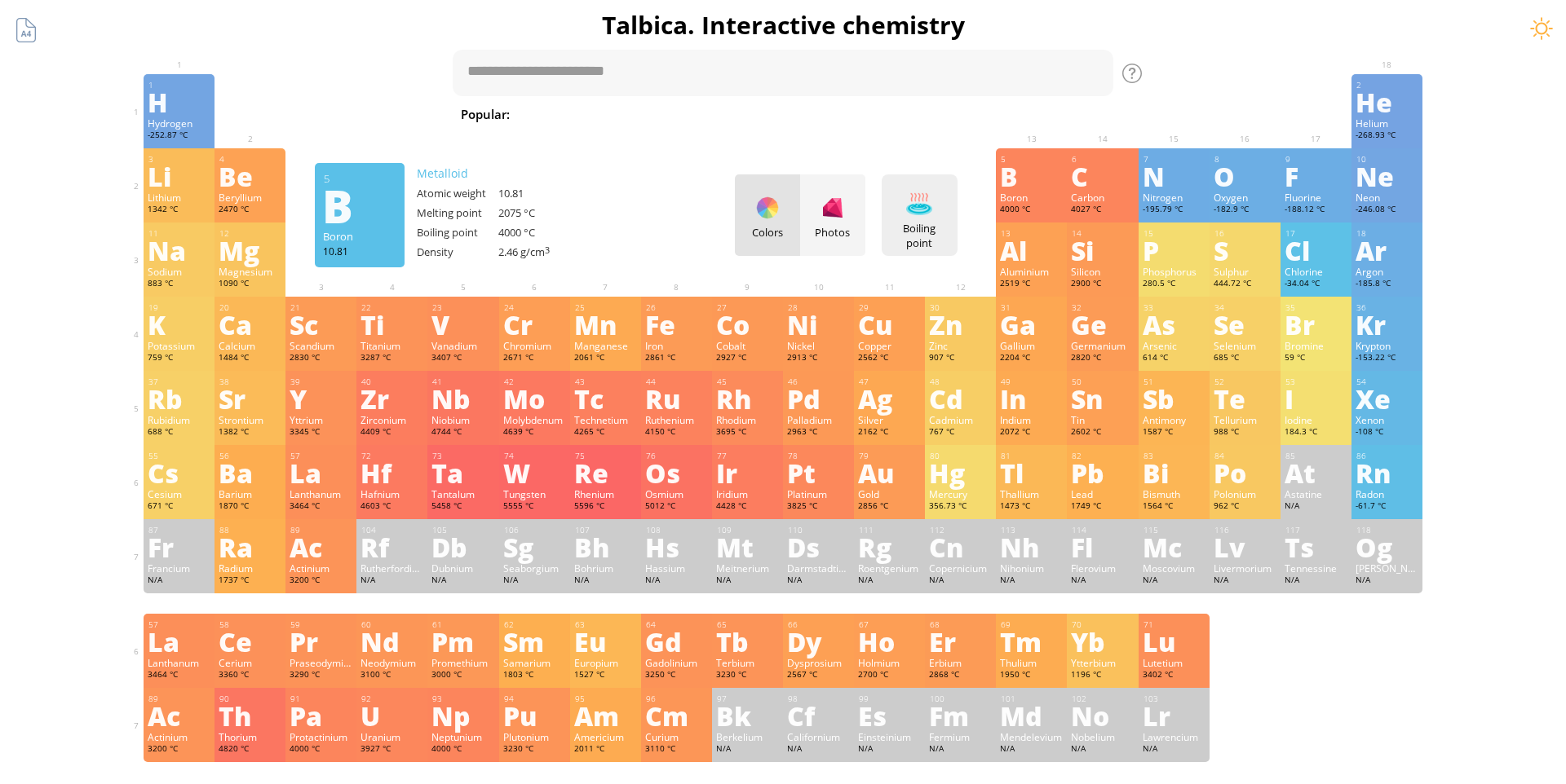
click at [943, 213] on div "Boiling point Heatmaps Normal mode Melting point Boiling point Density Atomic w…" at bounding box center [919, 215] width 76 height 81
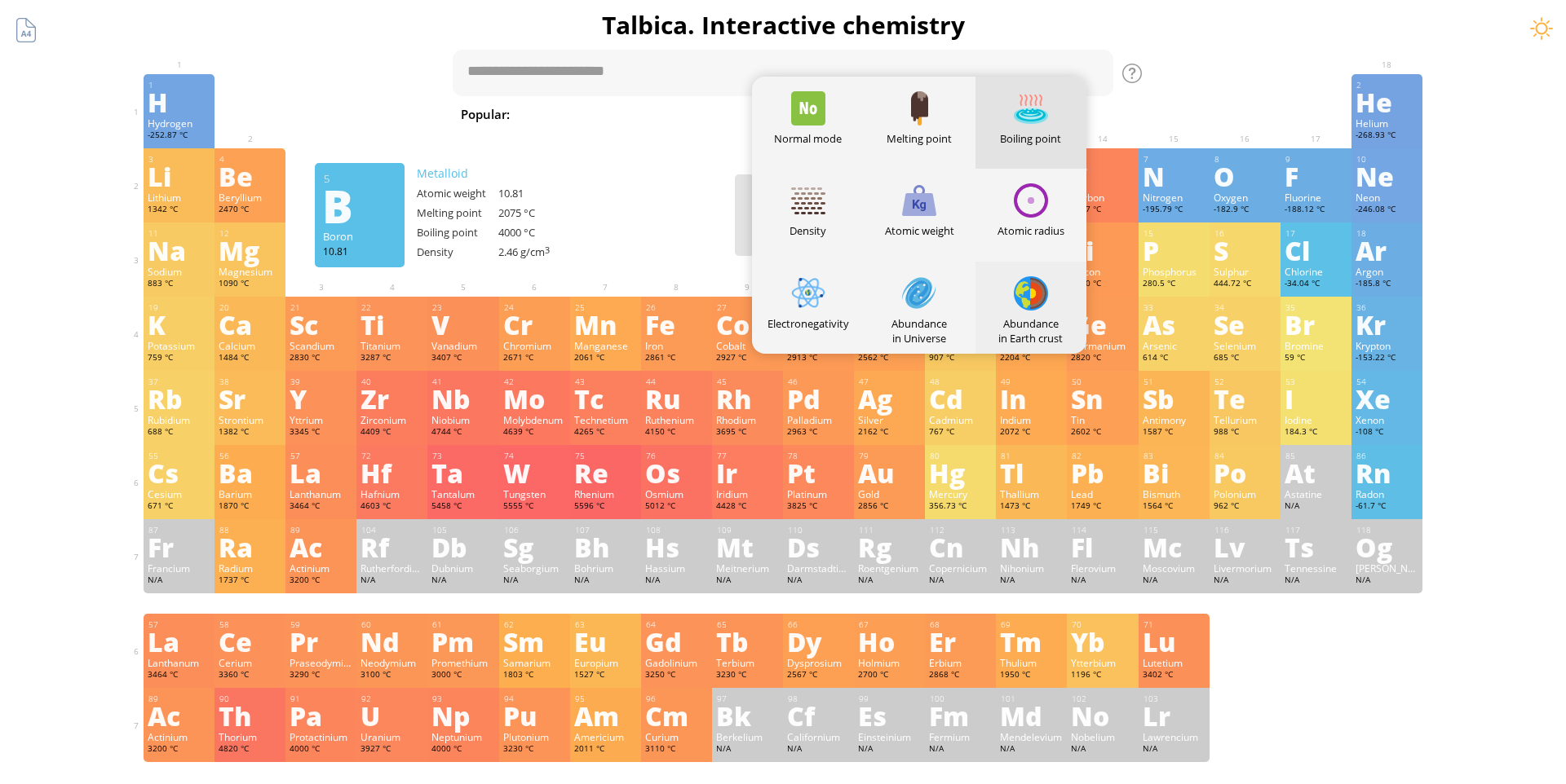
click at [1003, 278] on div "Abundance in Earth crust" at bounding box center [1031, 308] width 111 height 92
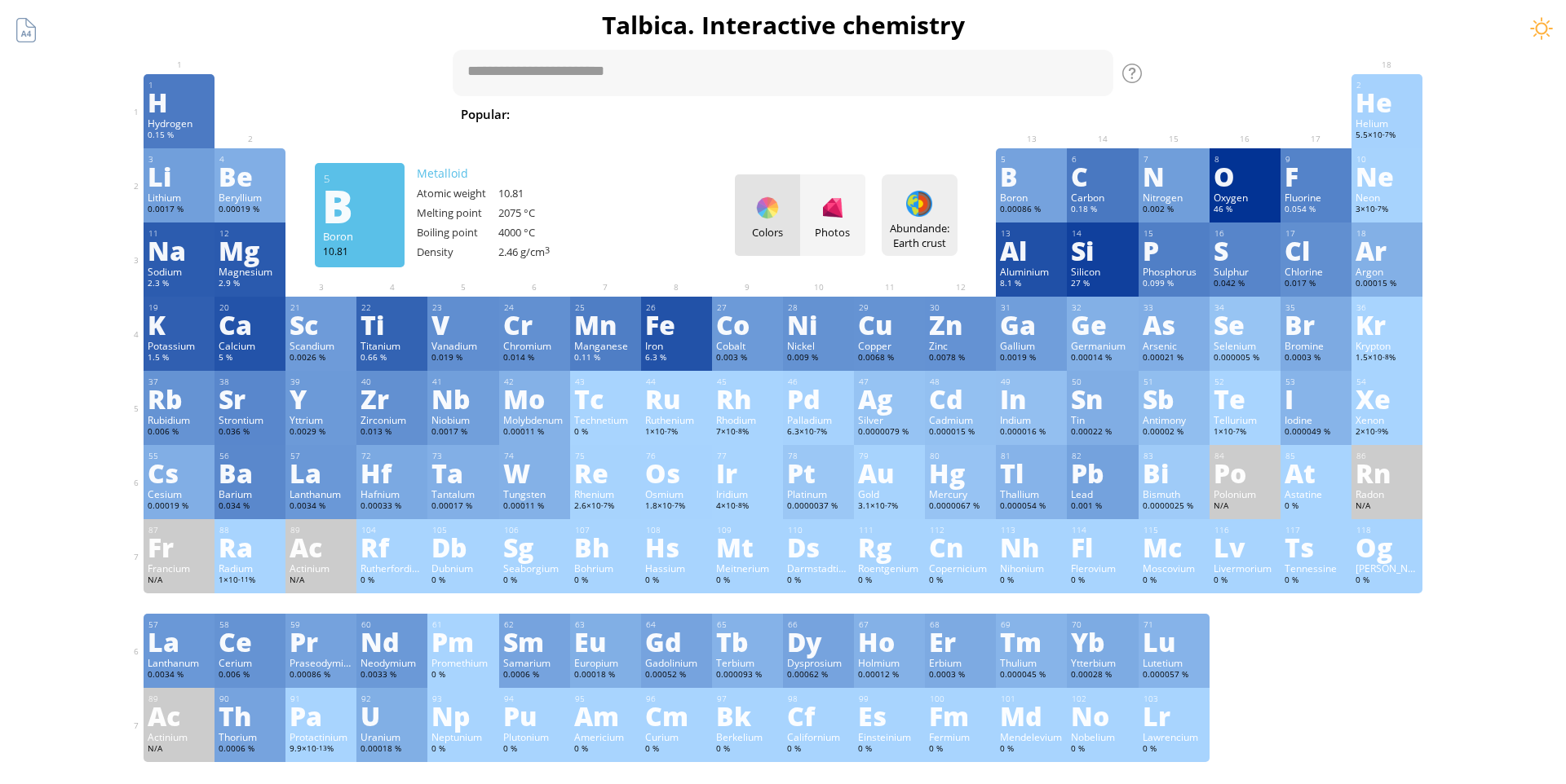
click at [916, 222] on div "Abundande: Earth crust" at bounding box center [919, 235] width 67 height 29
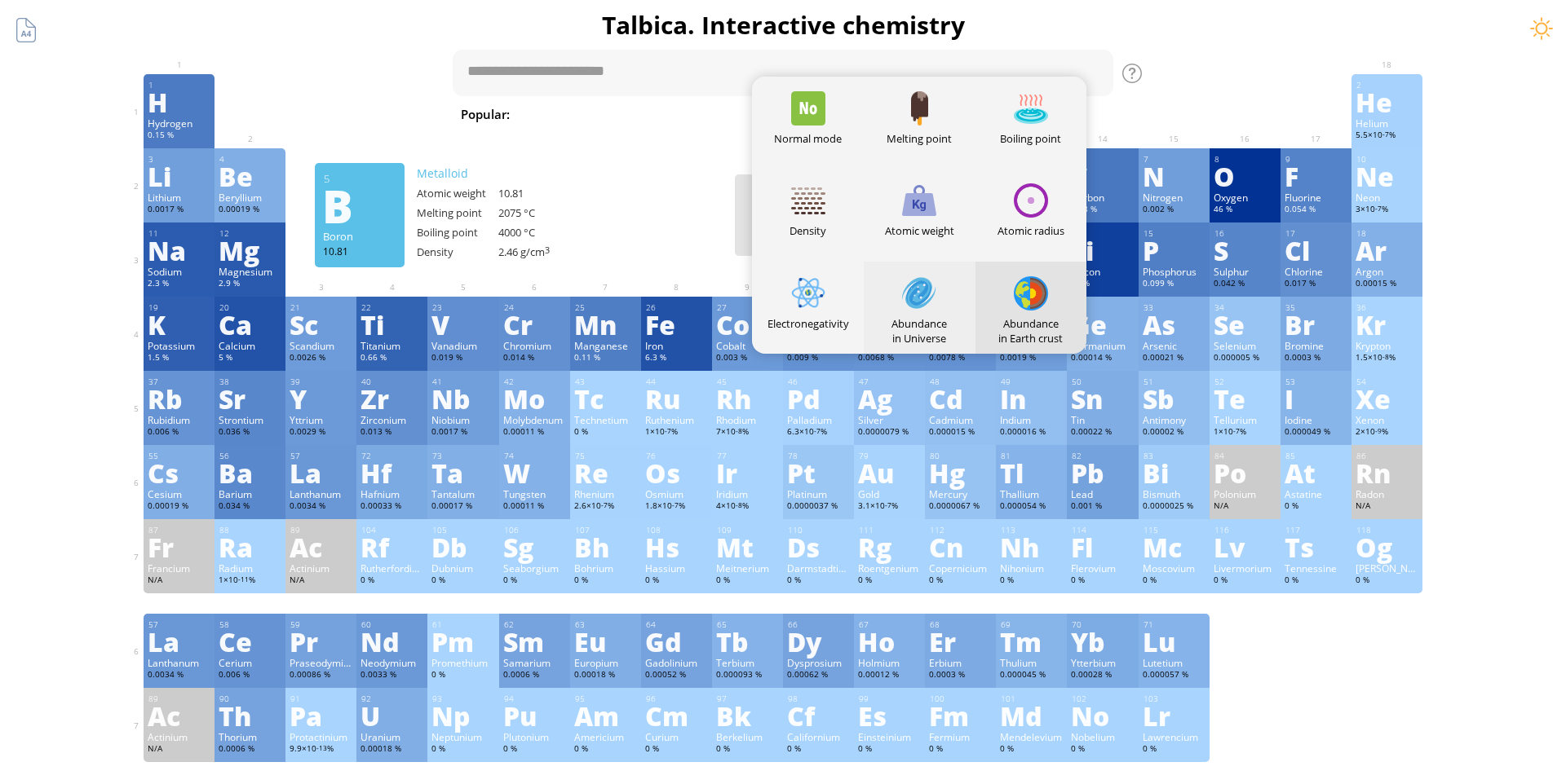
click at [953, 307] on div "Abundance in Universe" at bounding box center [919, 308] width 111 height 92
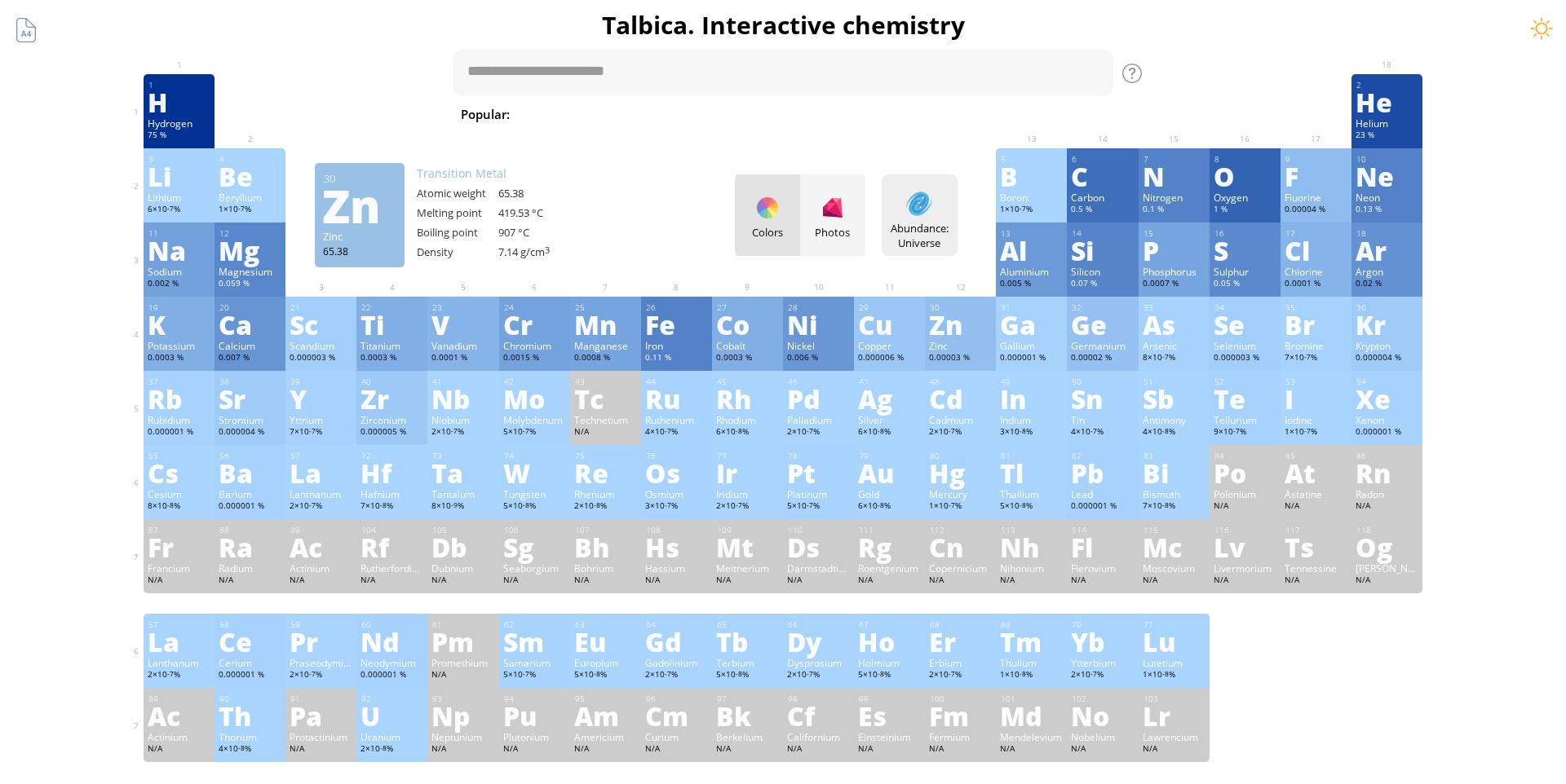
click at [934, 239] on div "Abundance: Universe" at bounding box center [919, 235] width 67 height 29
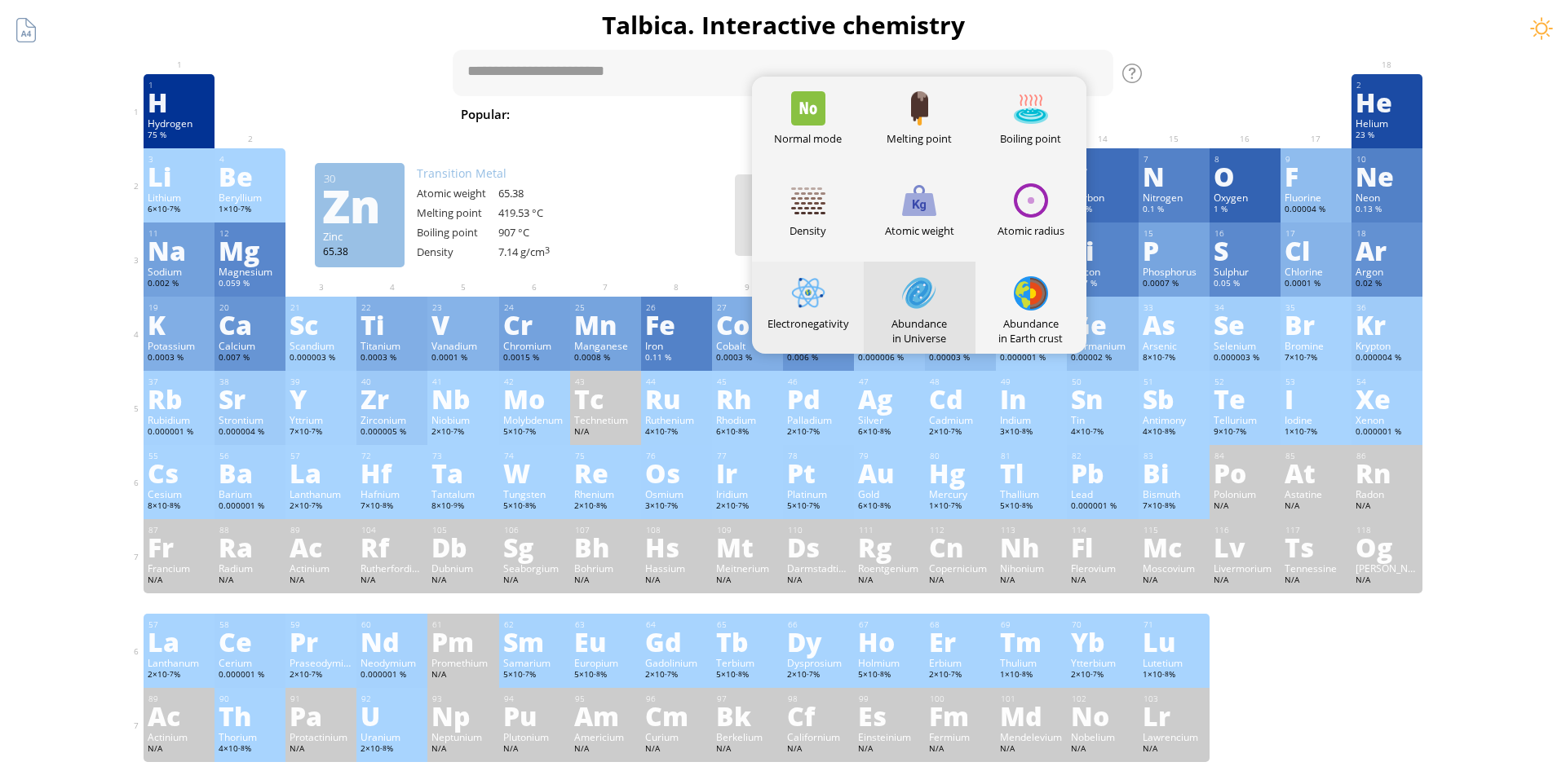
click at [839, 300] on div "Electronegativity" at bounding box center [808, 308] width 111 height 92
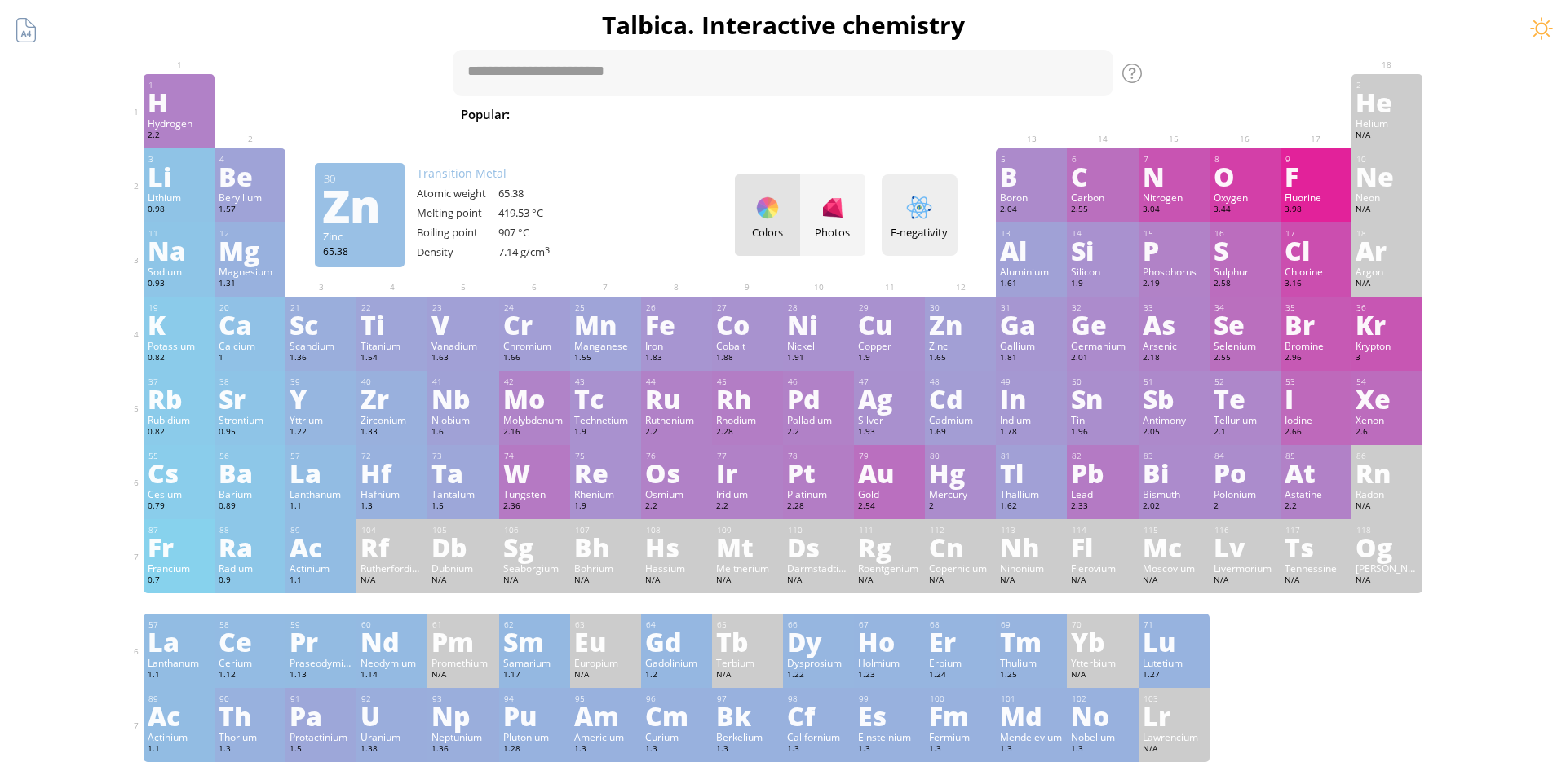
click at [921, 202] on div at bounding box center [919, 208] width 26 height 26
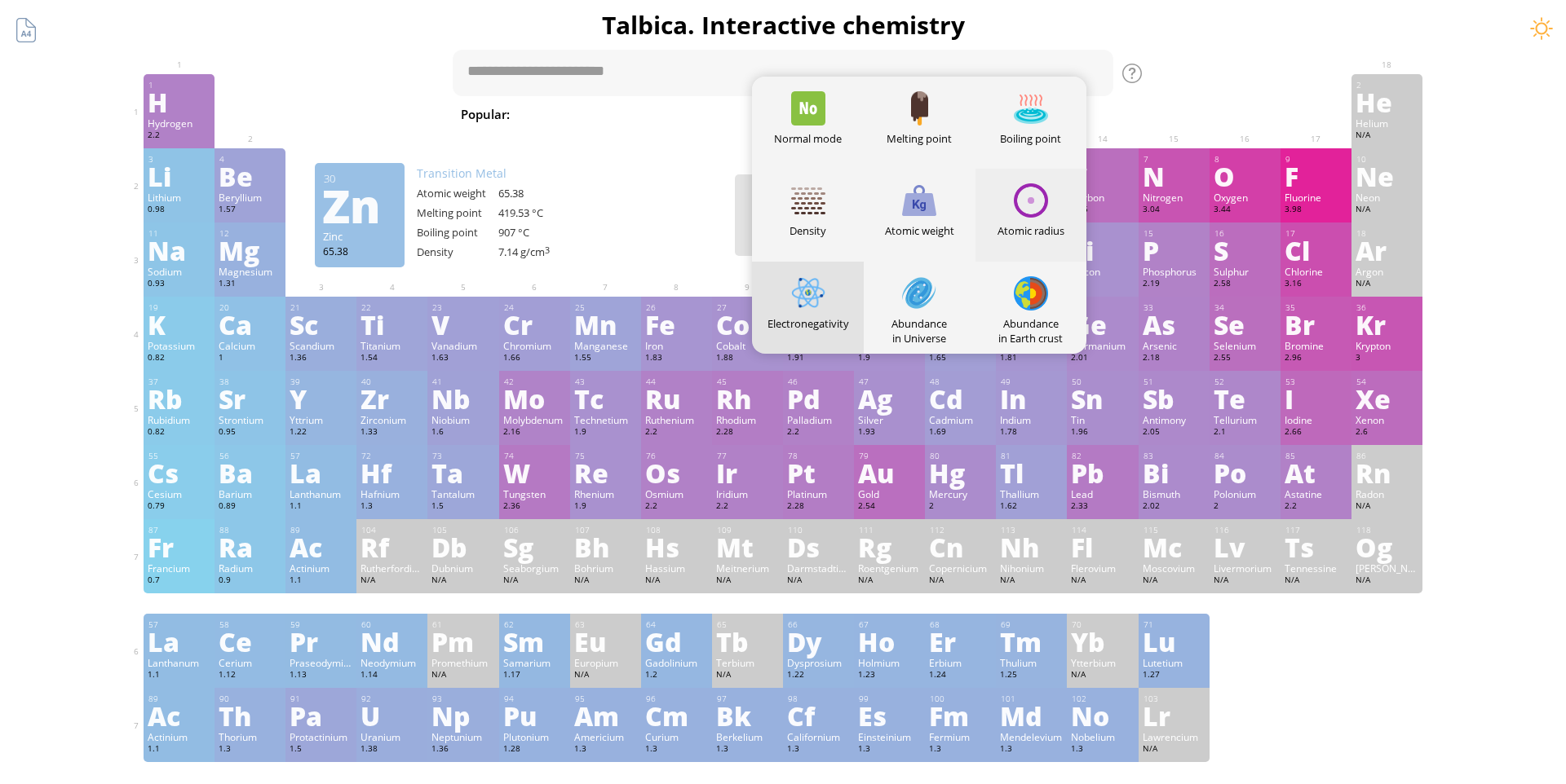
click at [1003, 214] on div "Atomic radius" at bounding box center [1031, 215] width 111 height 92
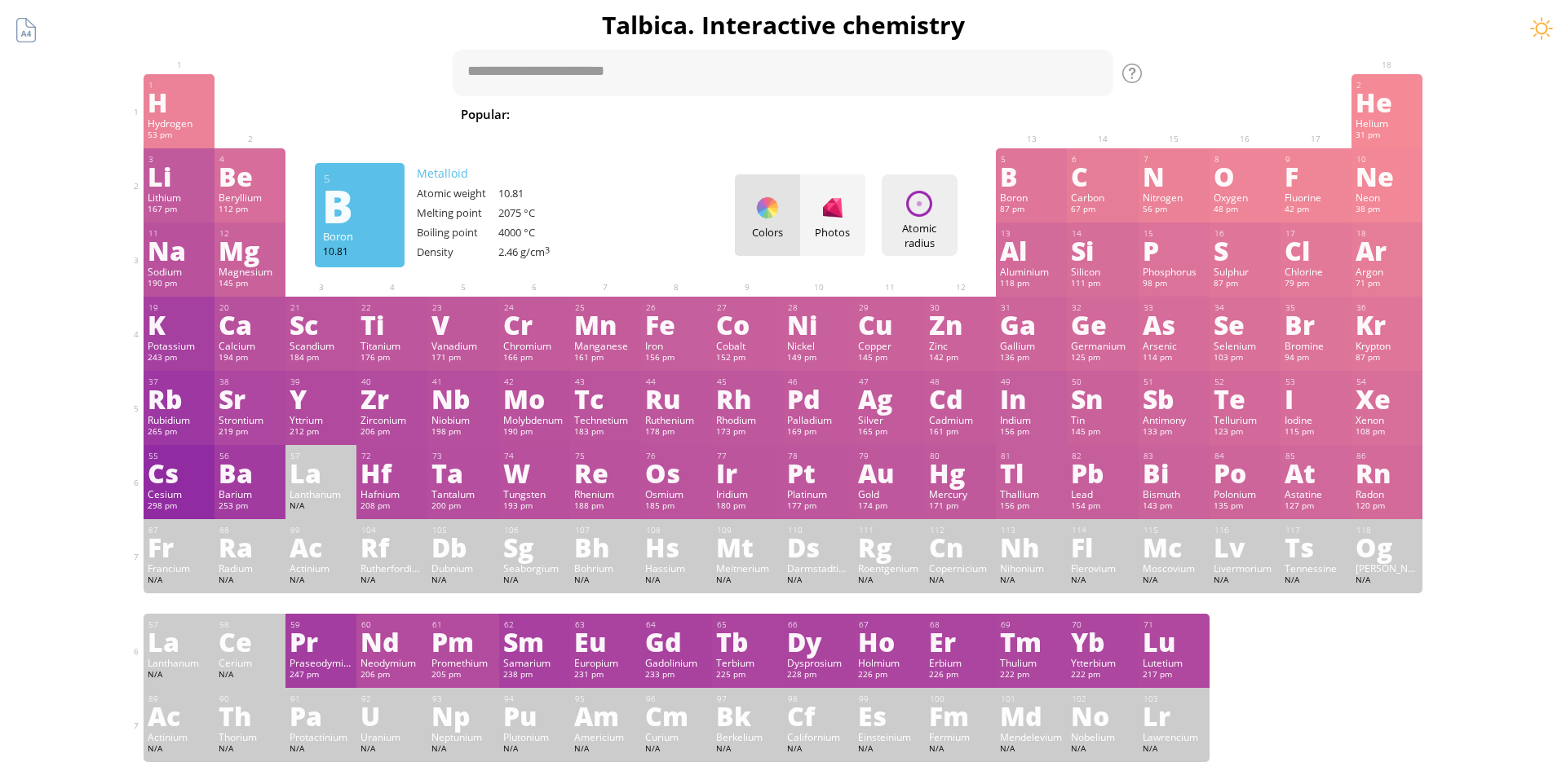
click at [912, 220] on div "Atomic radius Heatmaps Normal mode Melting point Boiling point Density Atomic w…" at bounding box center [919, 215] width 76 height 81
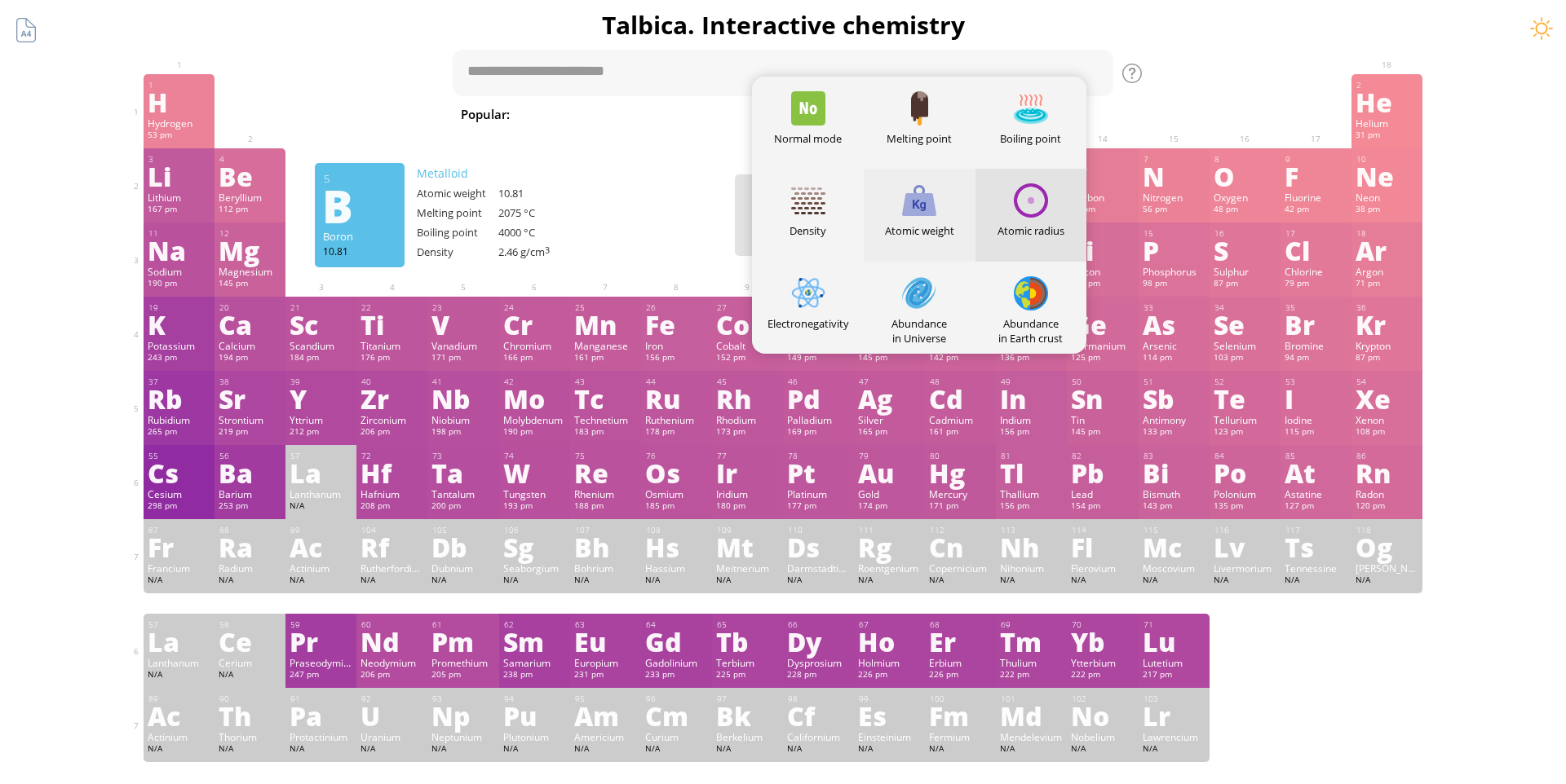
click at [911, 223] on div "Atomic weight" at bounding box center [919, 215] width 111 height 92
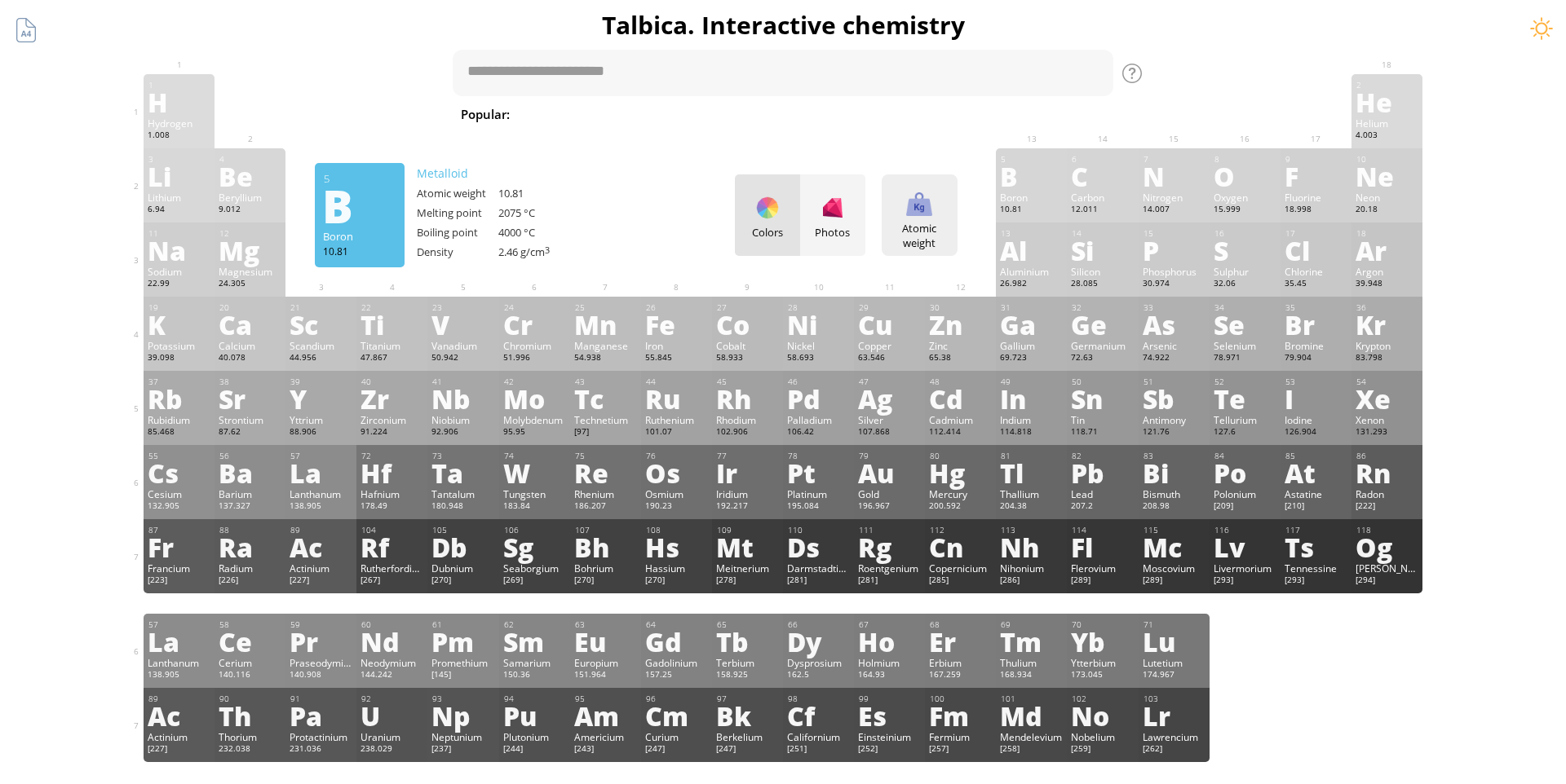
click at [899, 217] on div "Atomic weight Heatmaps Normal mode Melting point Boiling point Density Atomic w…" at bounding box center [919, 215] width 76 height 81
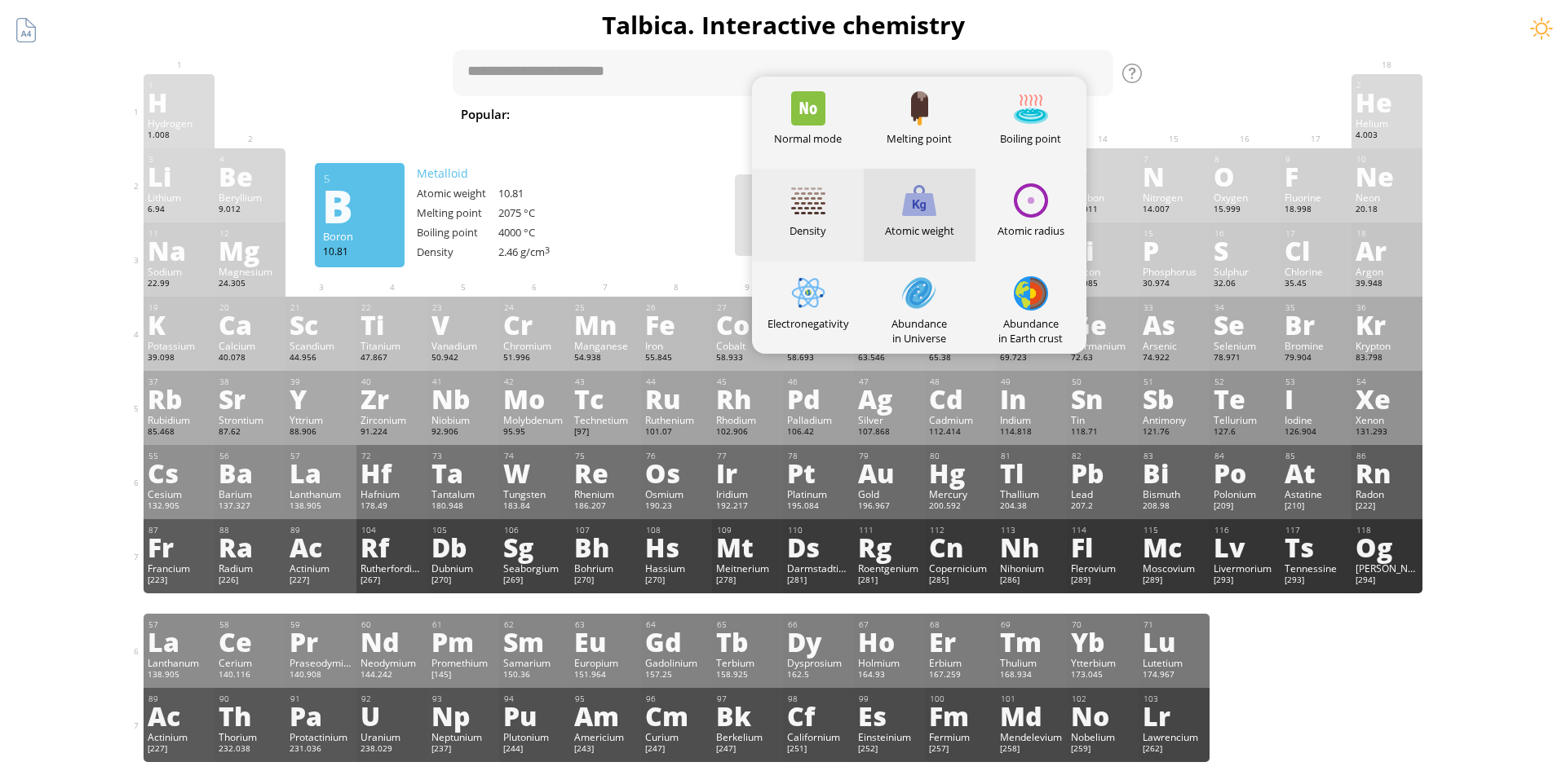
click at [820, 217] on div at bounding box center [808, 200] width 34 height 34
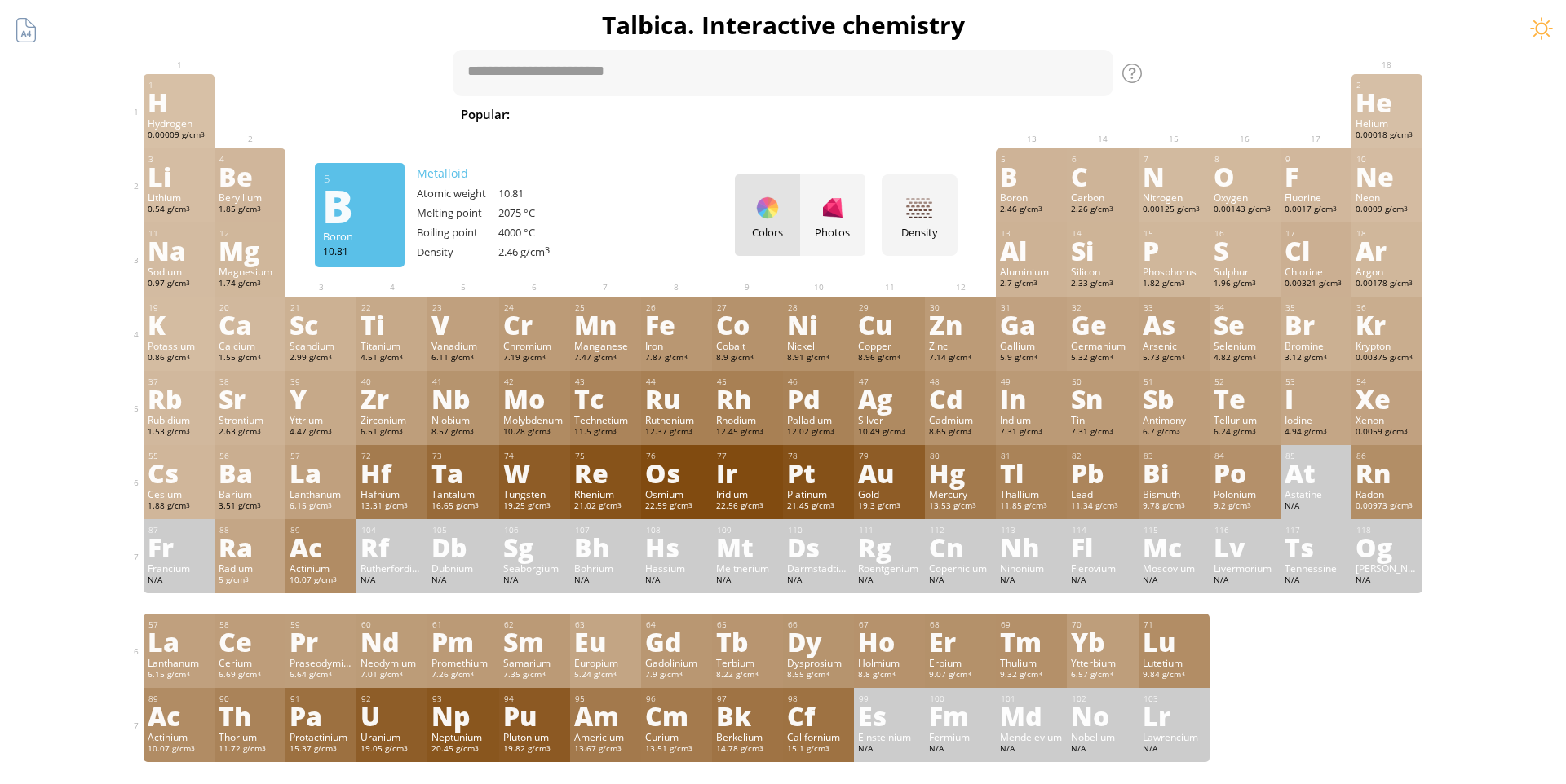
drag, startPoint x: 820, startPoint y: 217, endPoint x: 880, endPoint y: 200, distance: 62.4
click at [880, 200] on div "Colors Photos Density Heatmaps Normal mode Melting point Boiling point Density …" at bounding box center [846, 215] width 223 height 81
click at [897, 198] on div "Density Heatmaps Normal mode Melting point Boiling point Density Atomic weight …" at bounding box center [919, 215] width 76 height 81
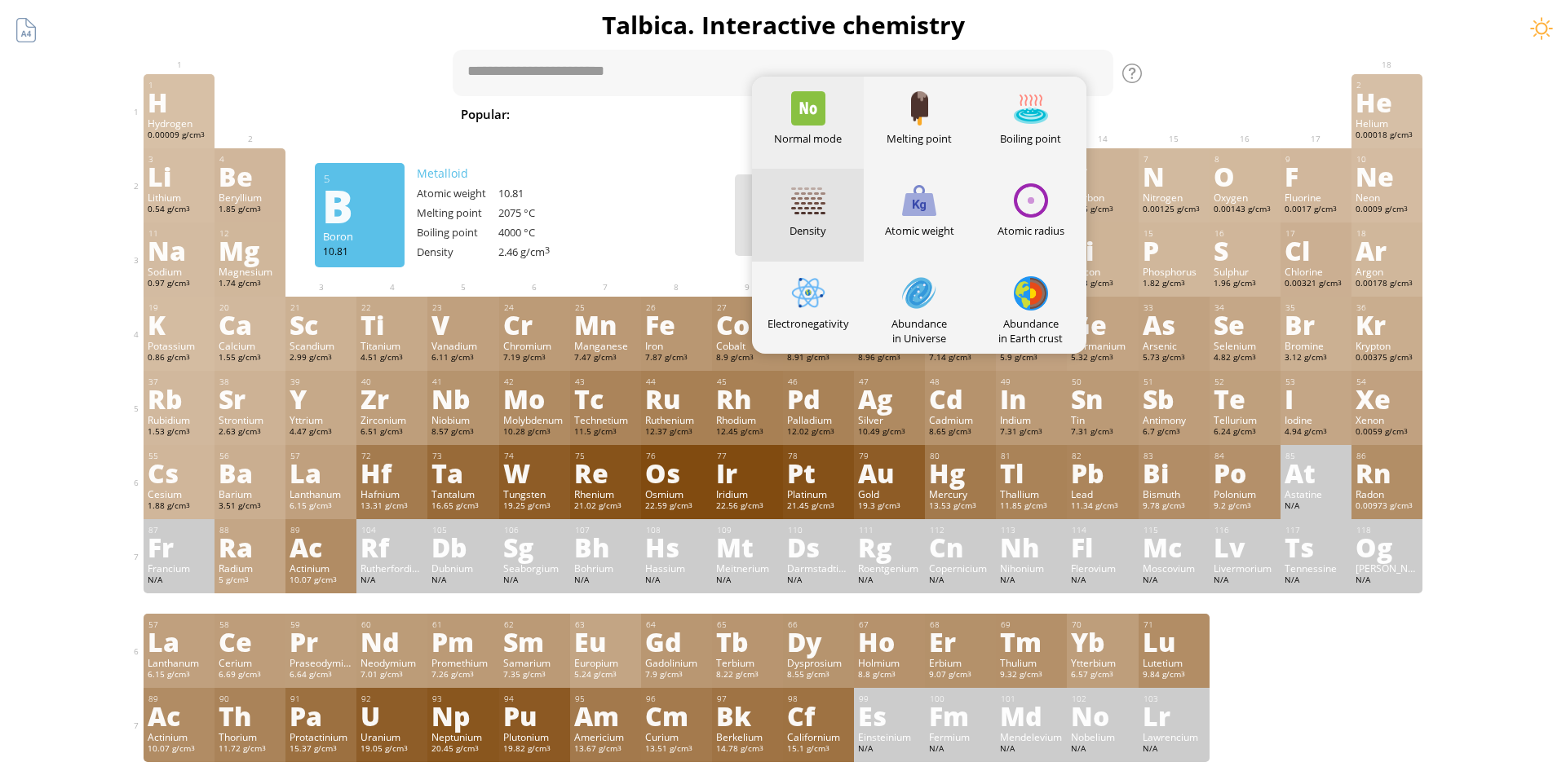
click at [821, 138] on div "Normal mode" at bounding box center [808, 138] width 111 height 15
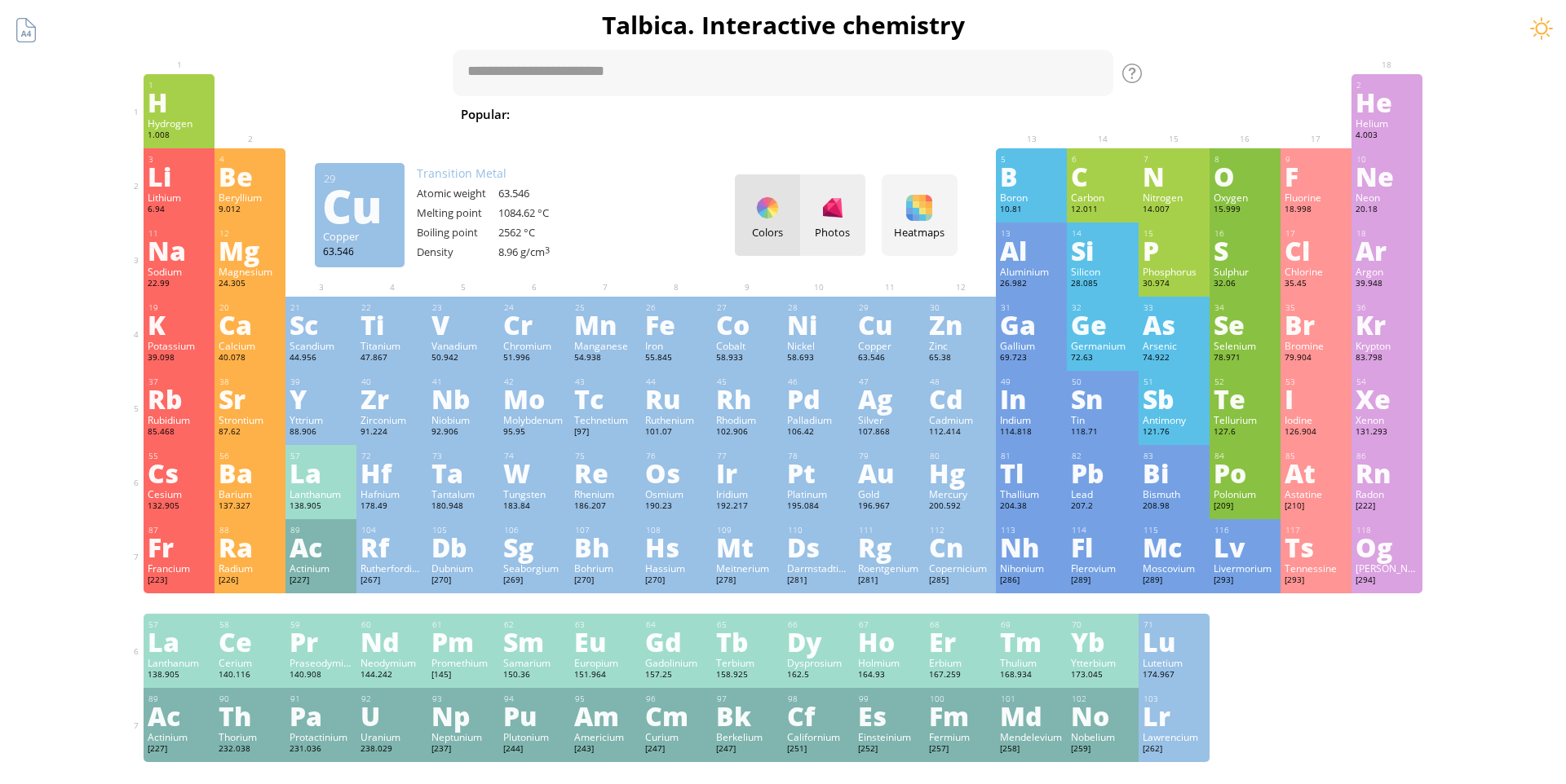
click at [820, 224] on div "Photos" at bounding box center [832, 215] width 65 height 81
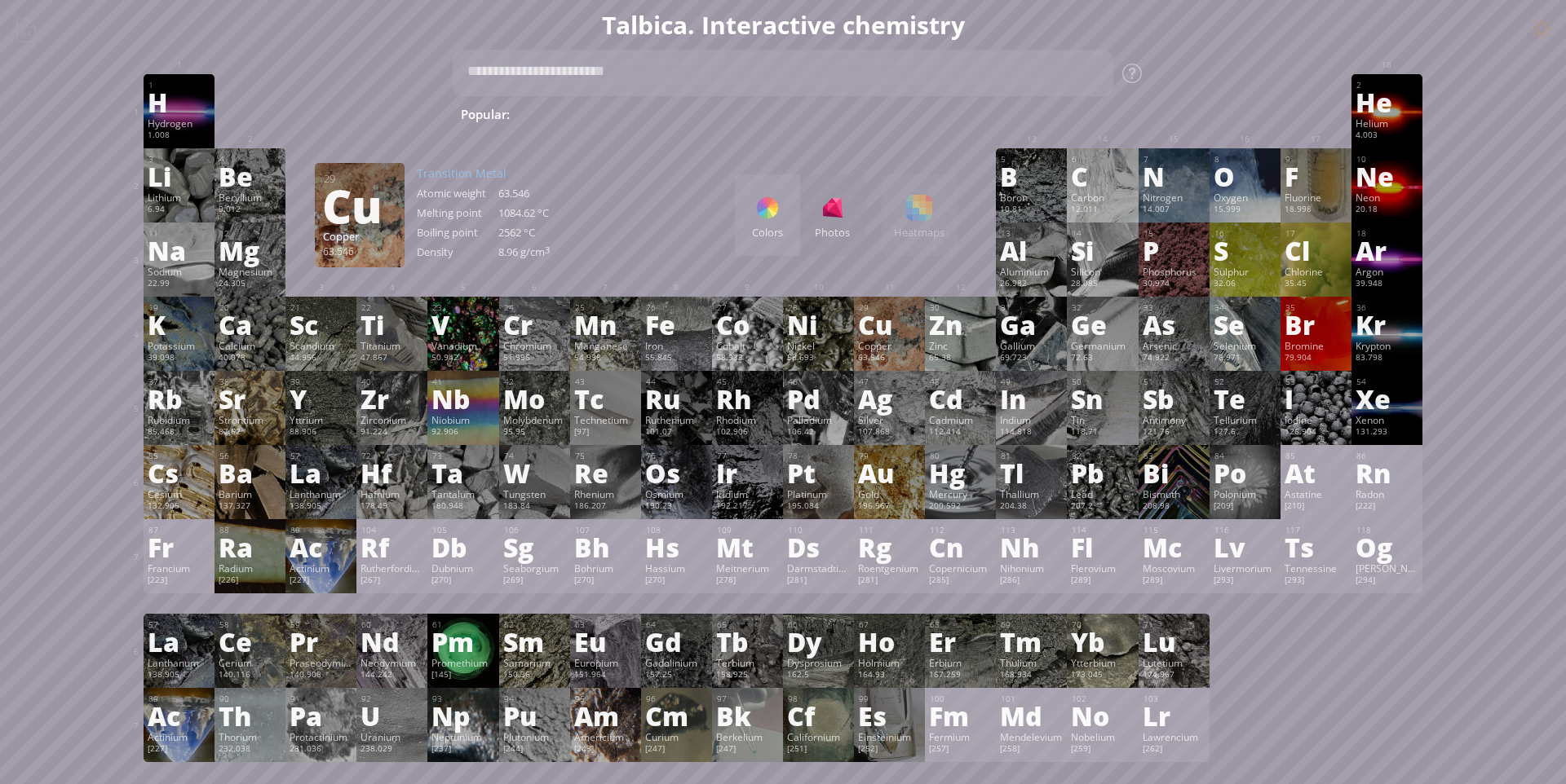
click at [820, 224] on div "Colors Photos" at bounding box center [800, 215] width 131 height 81
click at [374, 234] on div "Copper" at bounding box center [360, 236] width 73 height 15
click at [363, 215] on div "Cu" at bounding box center [359, 205] width 73 height 26
click at [452, 654] on div "Pm" at bounding box center [463, 641] width 63 height 26
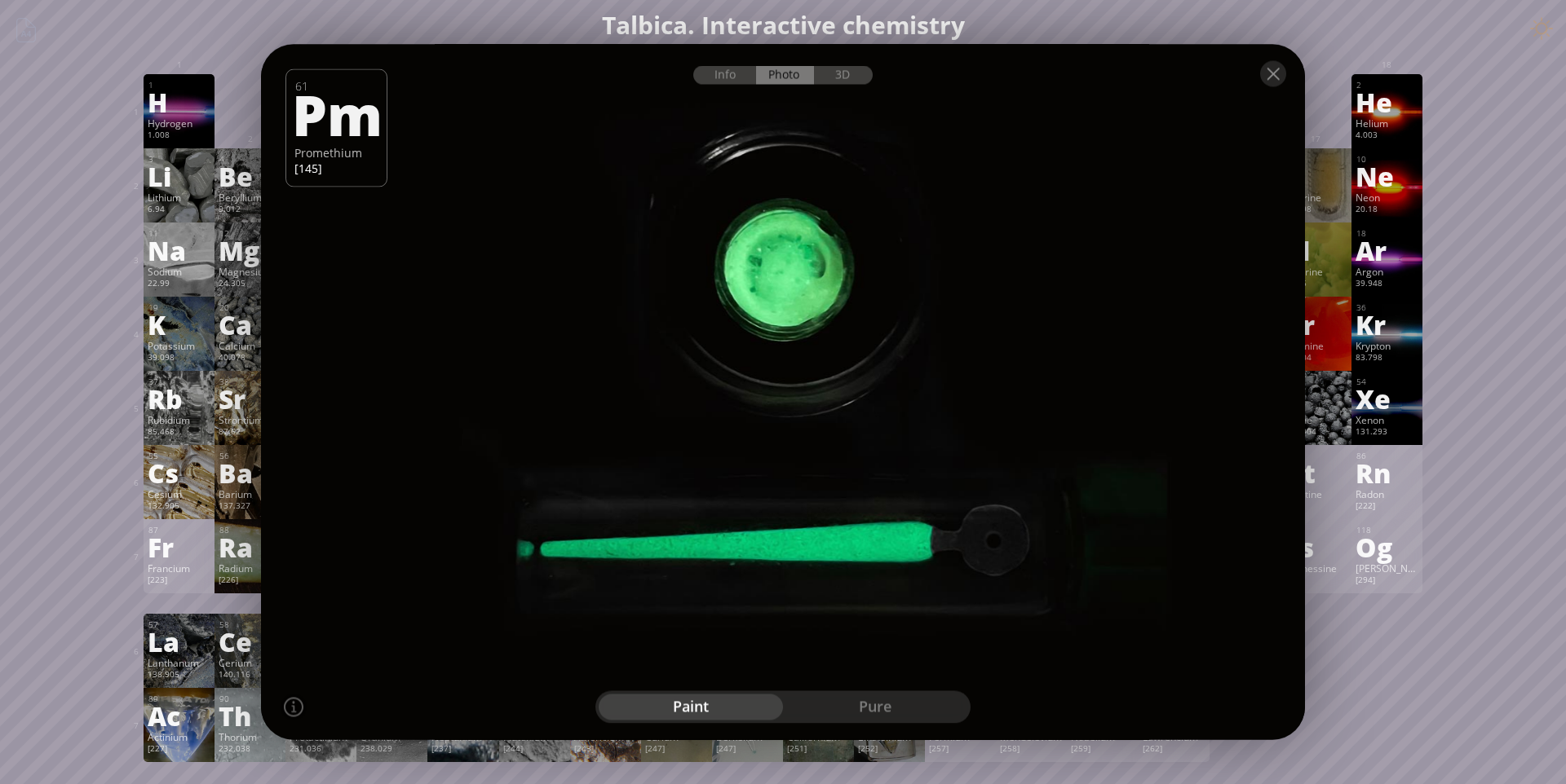
drag, startPoint x: 869, startPoint y: 528, endPoint x: 810, endPoint y: 528, distance: 59.0
click at [810, 528] on div at bounding box center [783, 392] width 1054 height 703
click at [861, 712] on div "pure" at bounding box center [874, 707] width 185 height 26
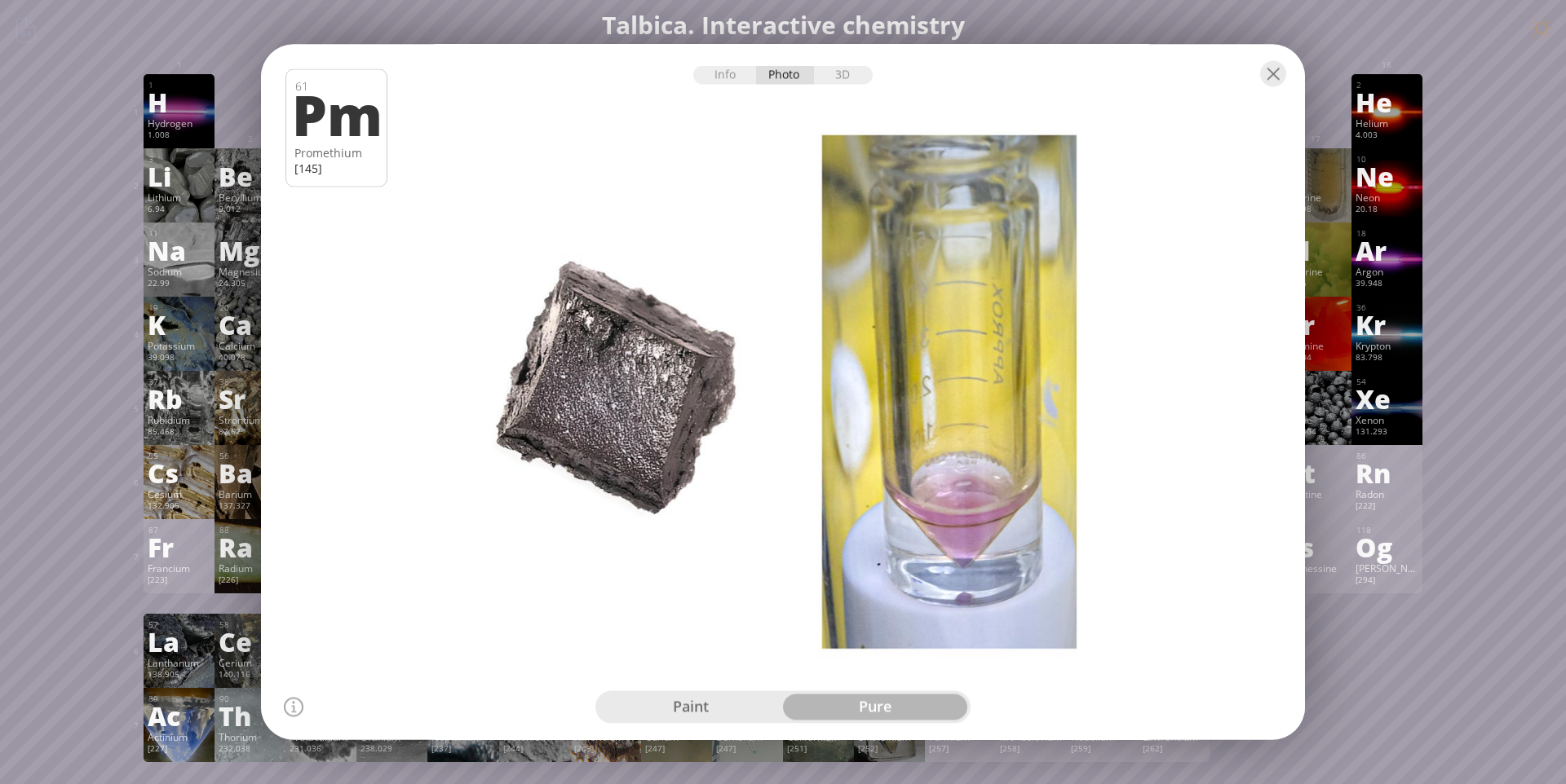
click at [734, 713] on div "paint" at bounding box center [691, 707] width 185 height 26
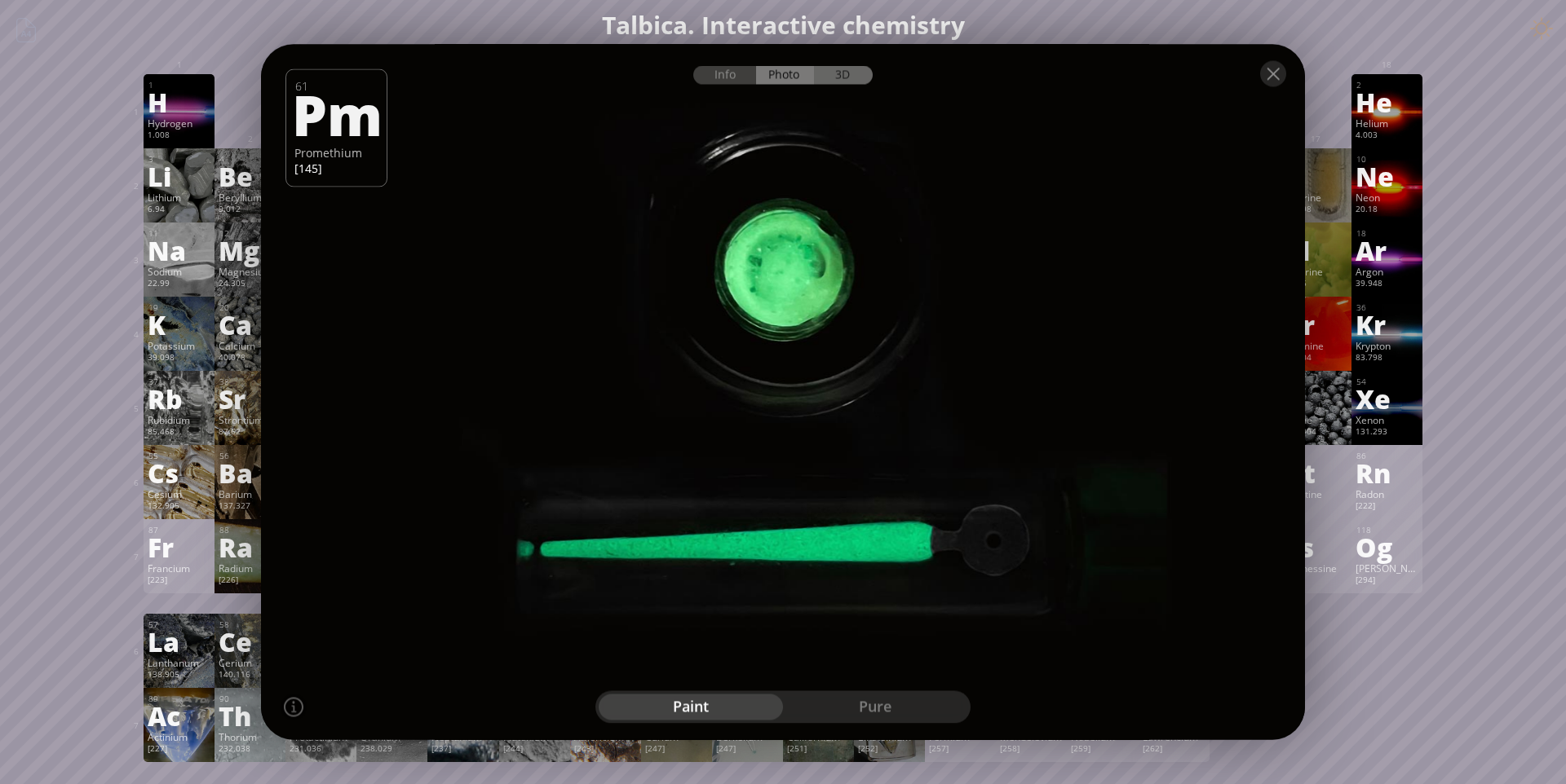
click at [847, 76] on div "3D" at bounding box center [843, 75] width 59 height 19
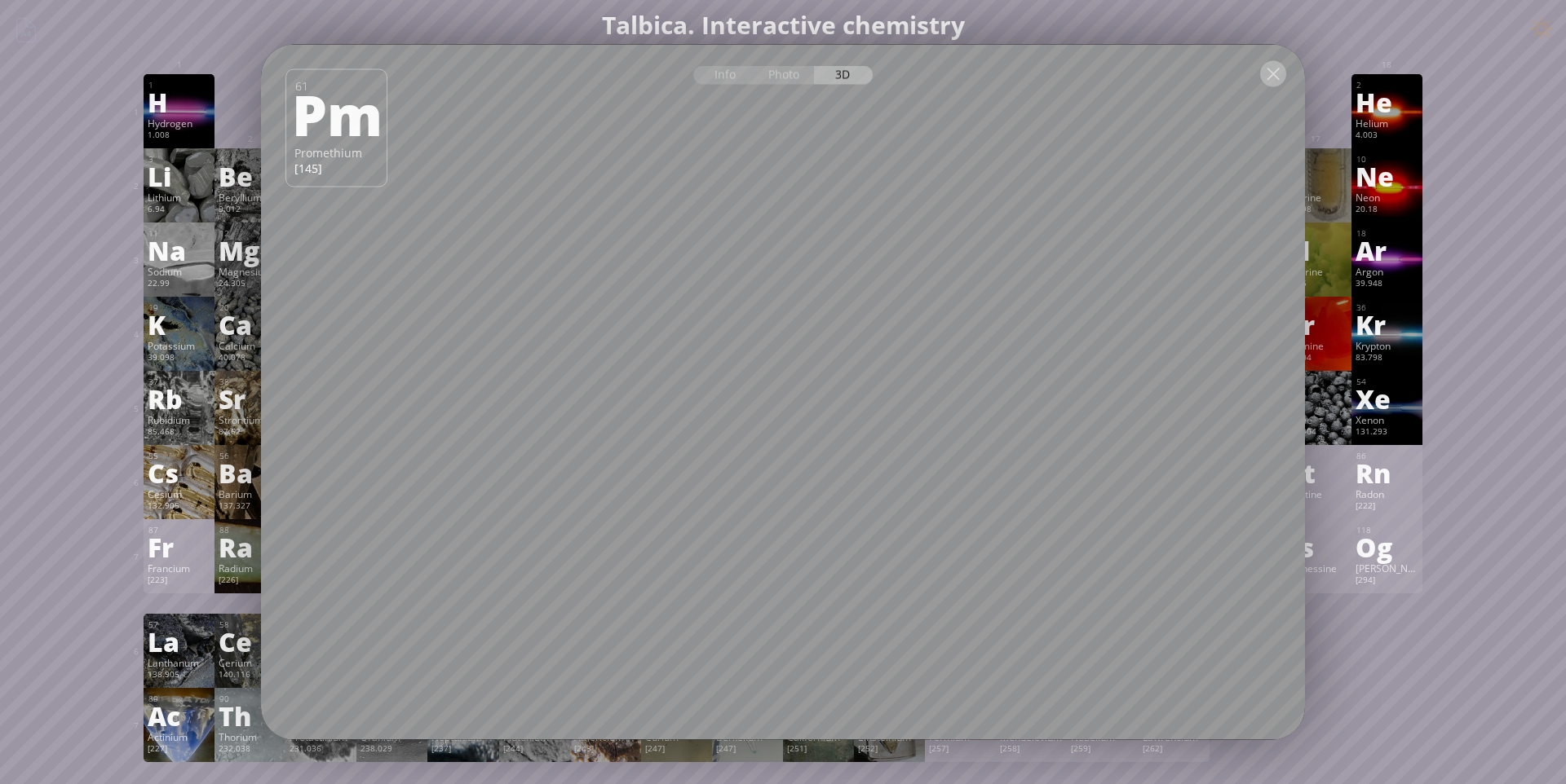
click at [1273, 69] on div at bounding box center [1273, 74] width 26 height 26
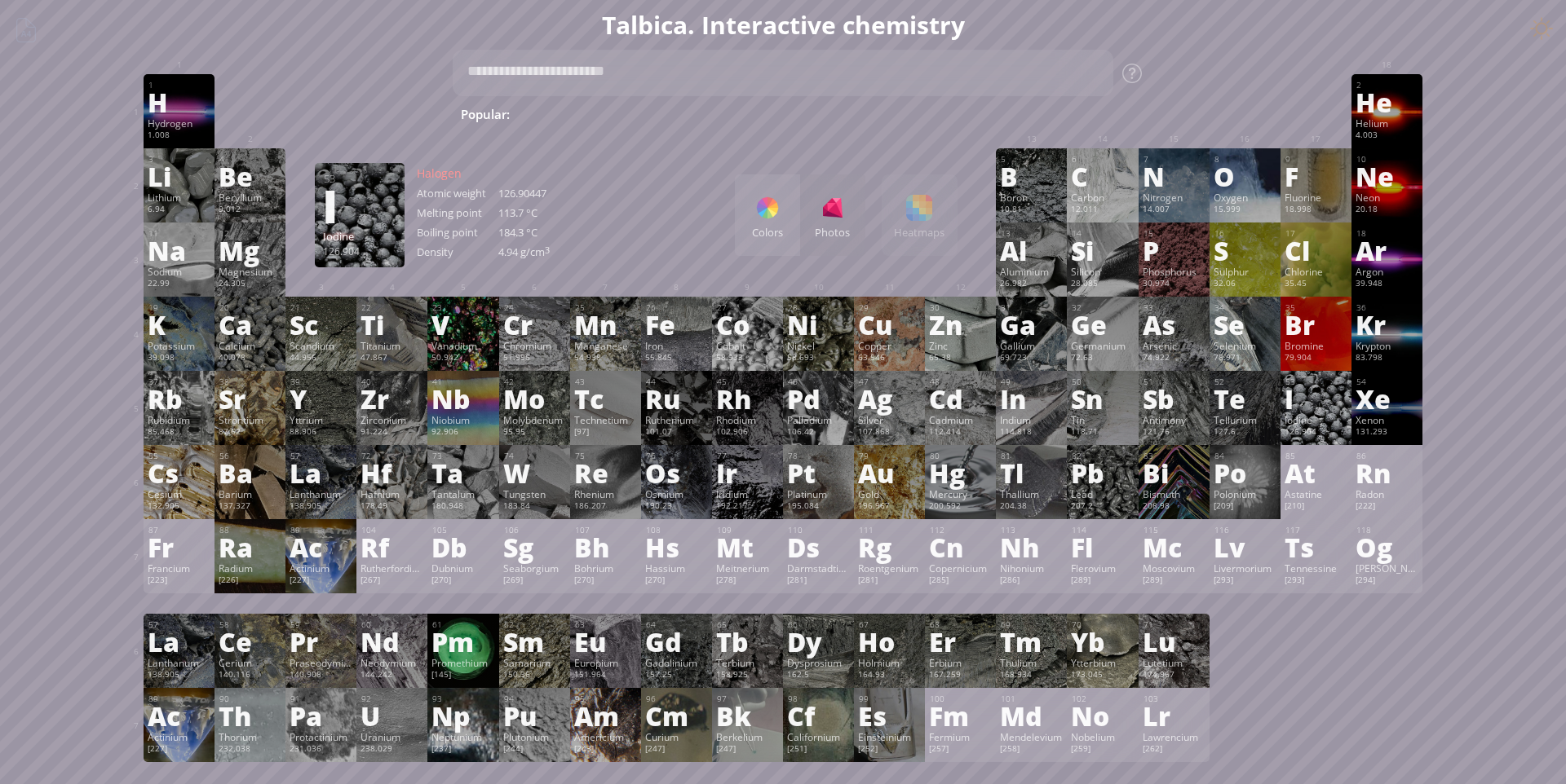
click at [1318, 411] on div "I" at bounding box center [1316, 398] width 63 height 26
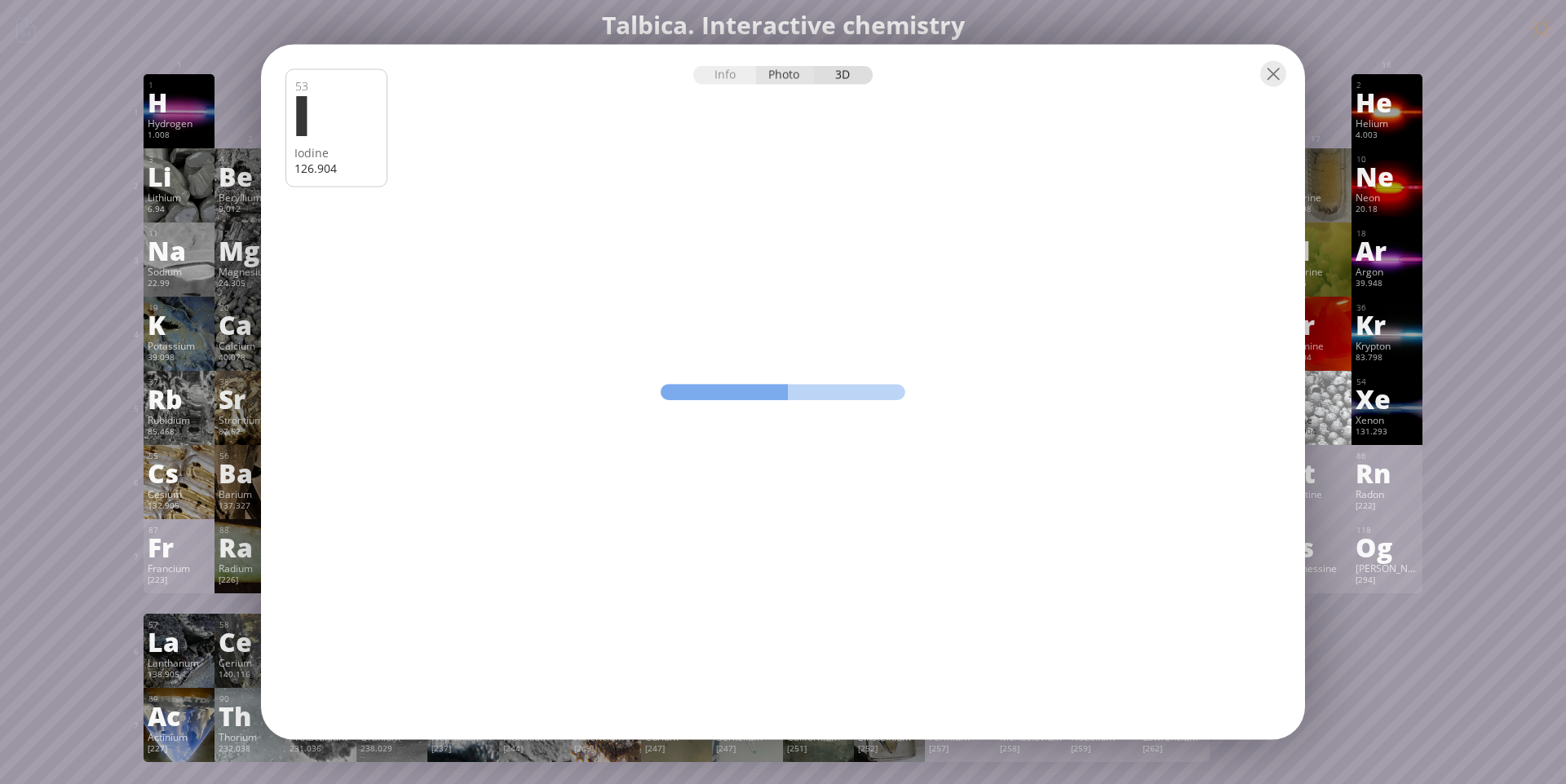
click at [790, 78] on div "Photo" at bounding box center [785, 75] width 59 height 19
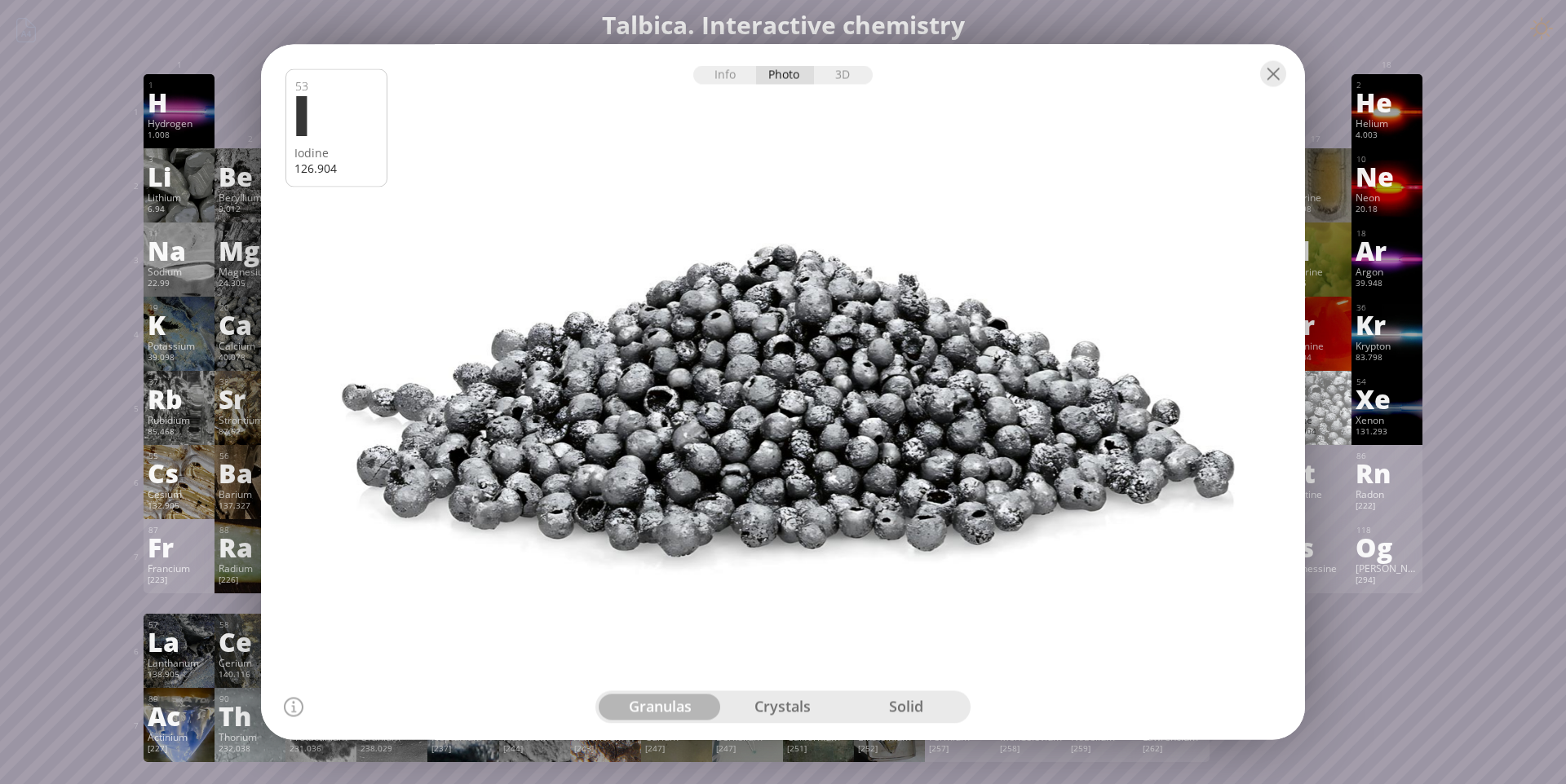
click at [804, 712] on div "crystals" at bounding box center [783, 707] width 123 height 26
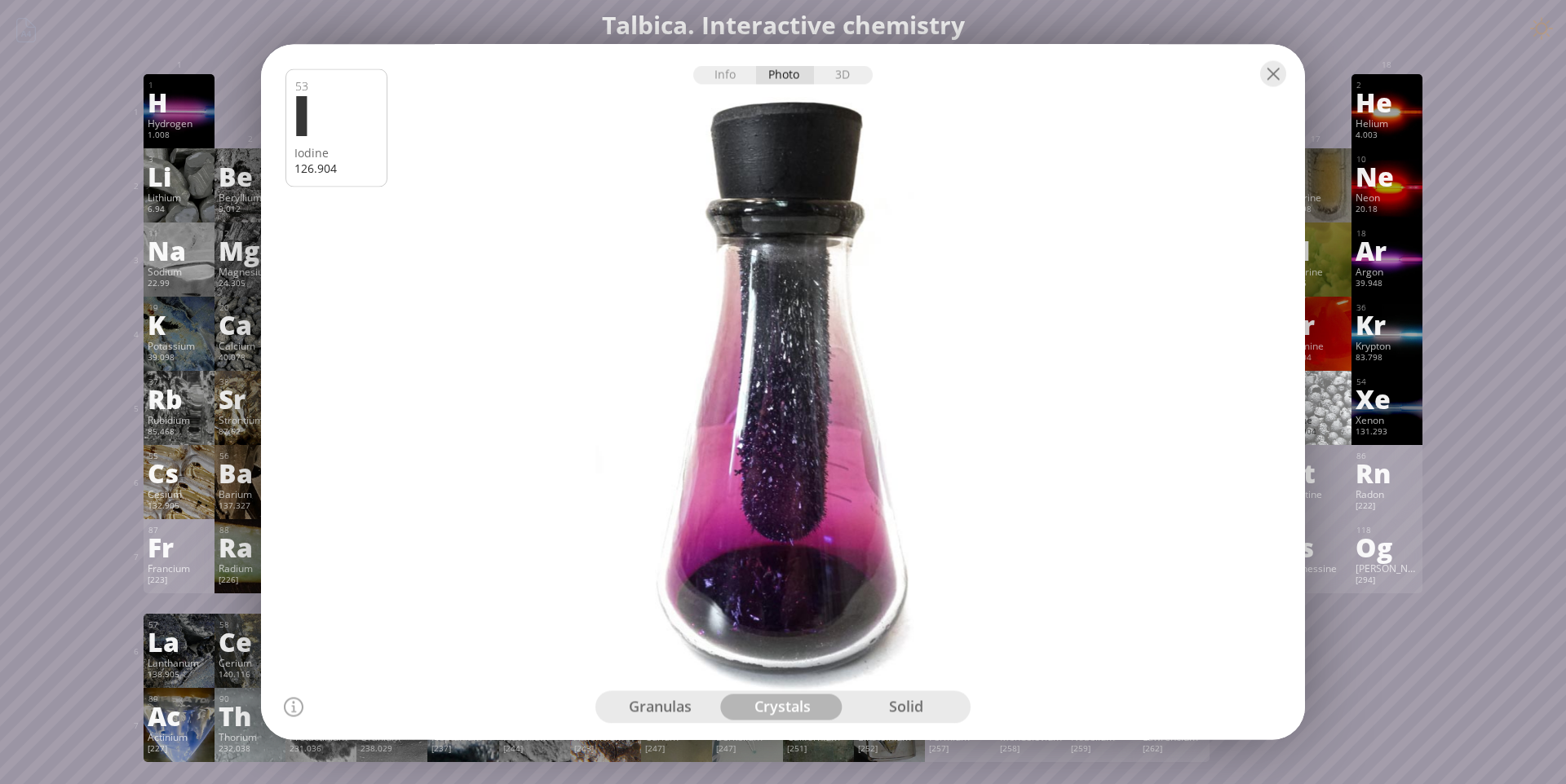
click at [876, 708] on div "solid" at bounding box center [906, 707] width 123 height 26
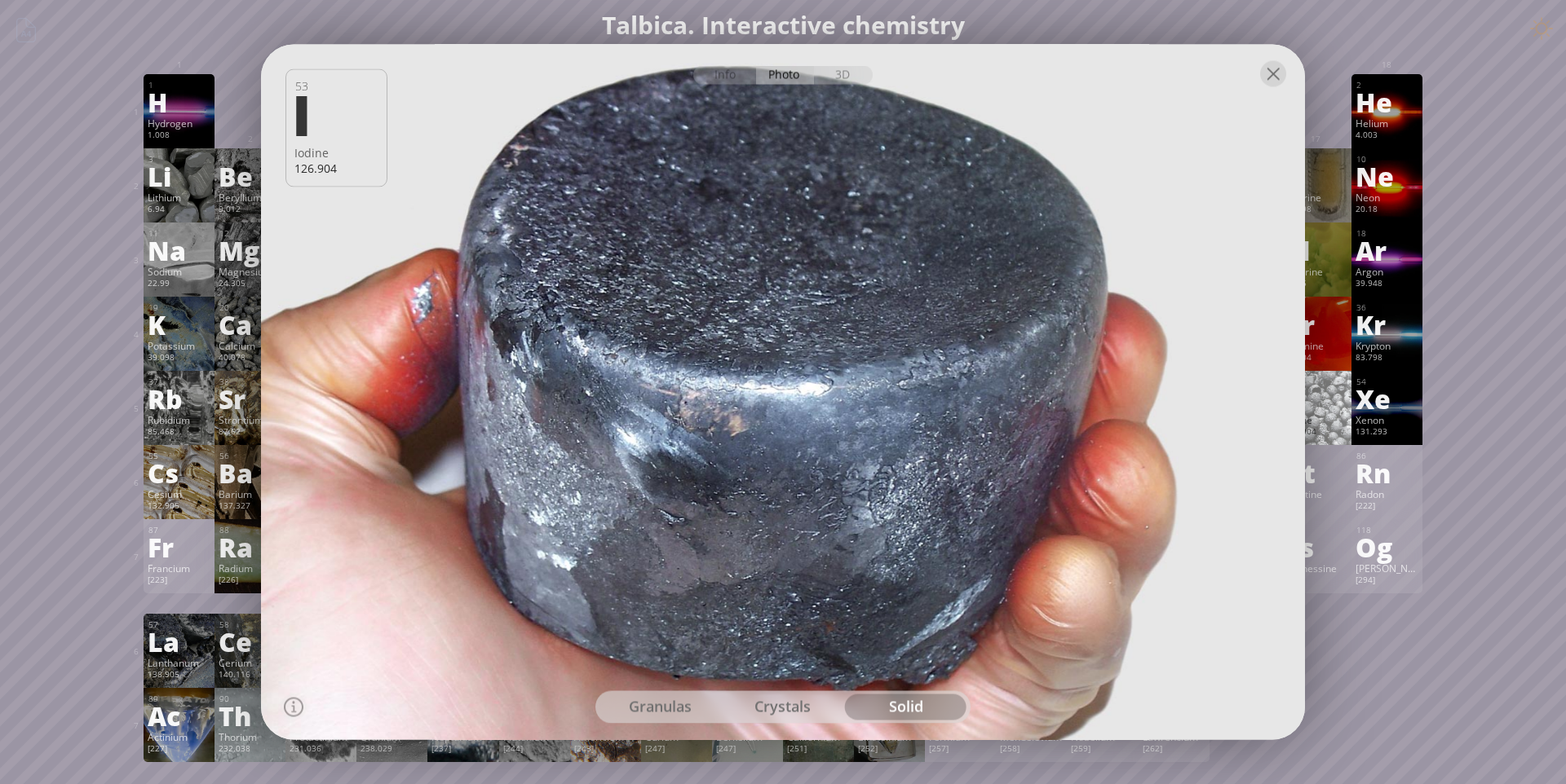
click at [1282, 71] on div at bounding box center [1273, 74] width 26 height 26
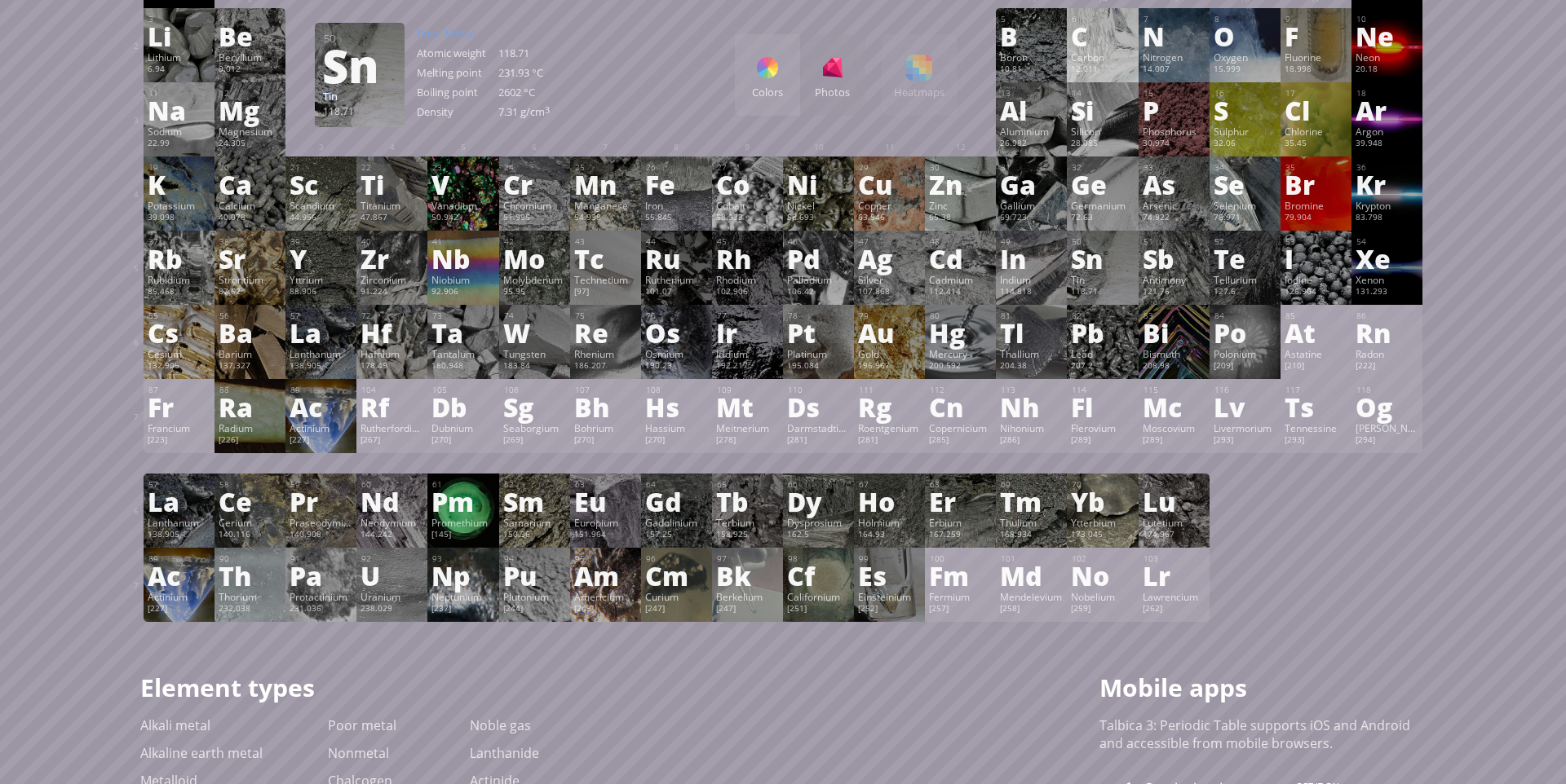
scroll to position [107, 0]
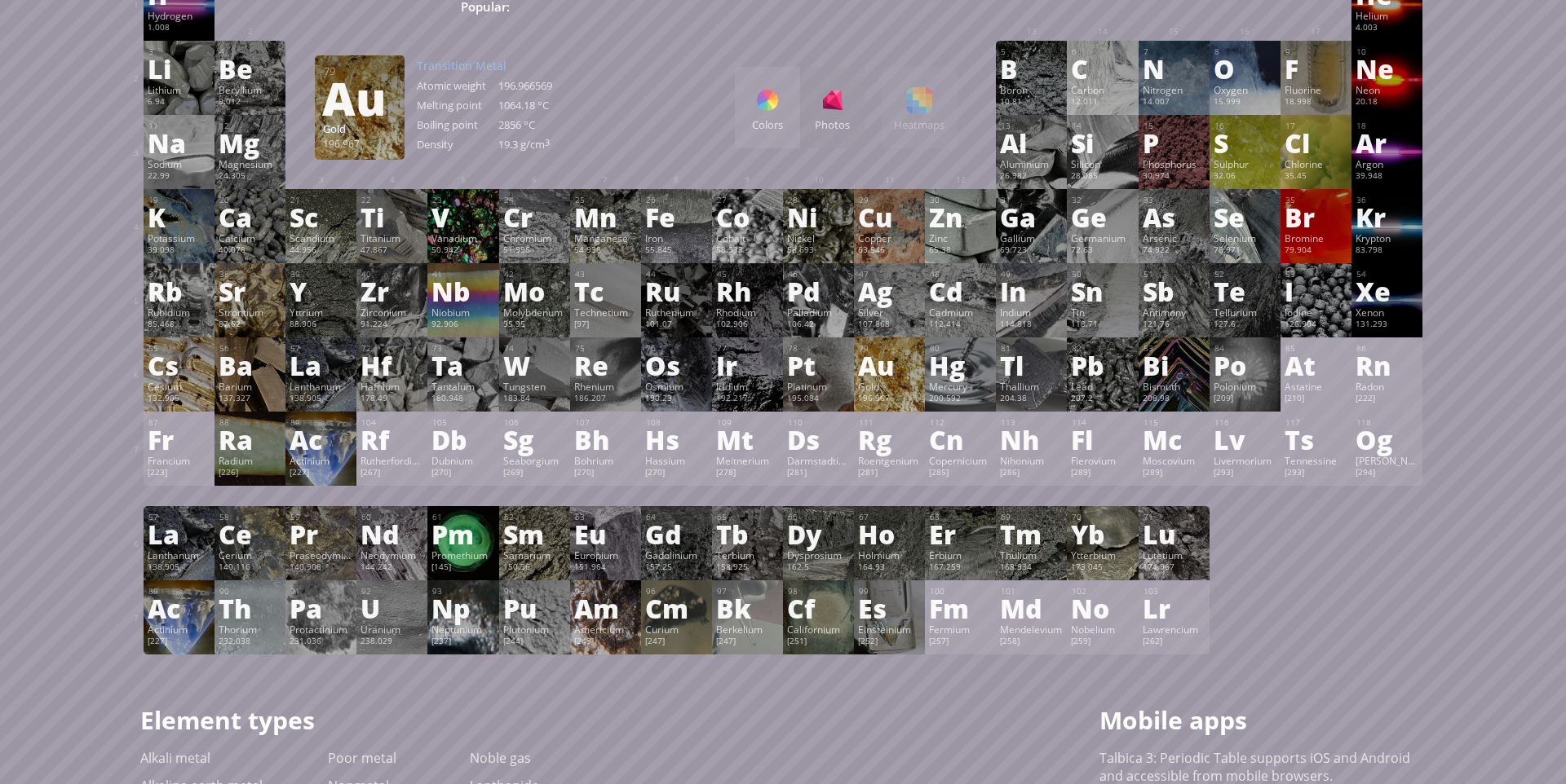
click at [895, 392] on div "Gold" at bounding box center [889, 386] width 63 height 13
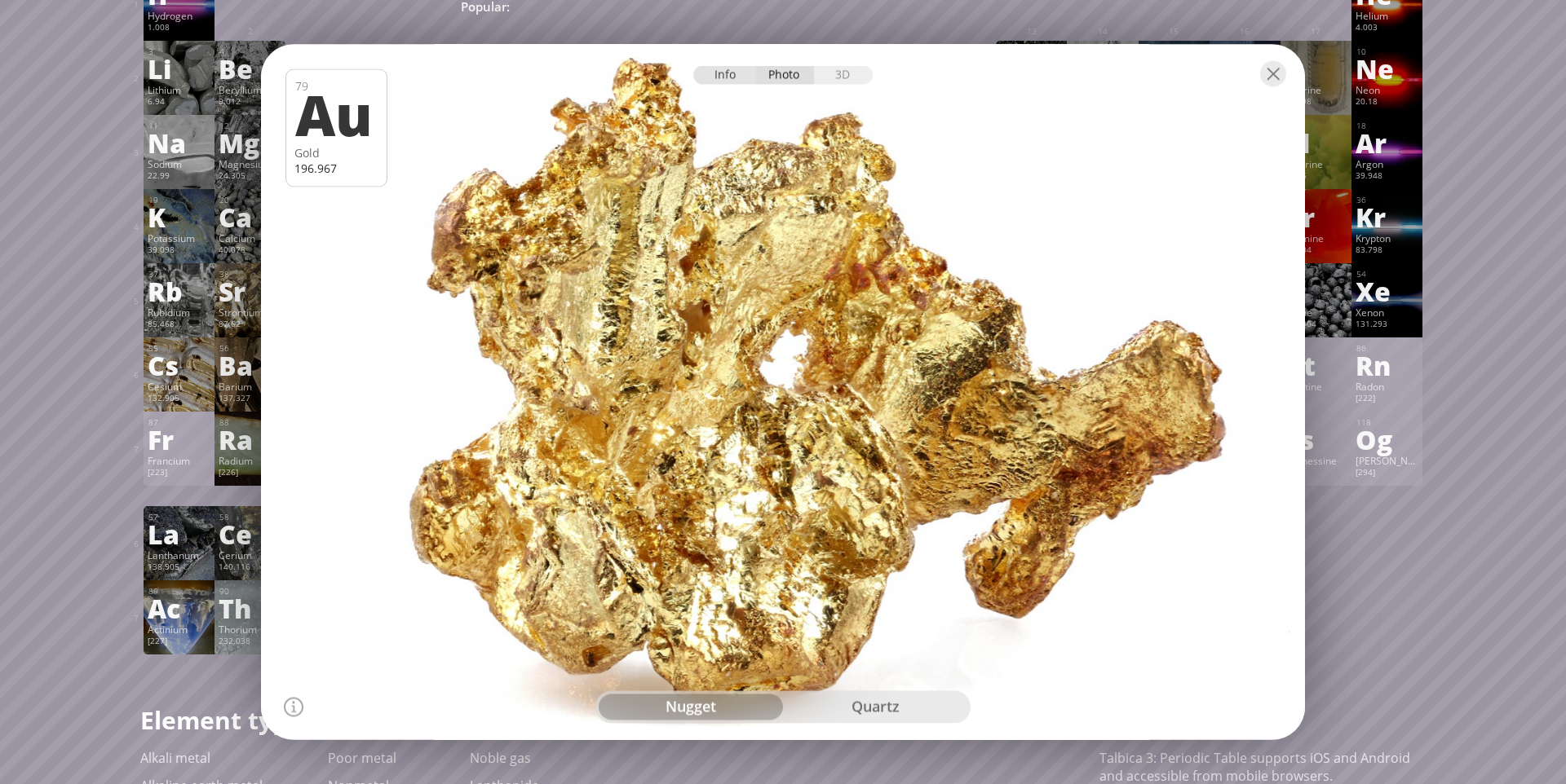
click at [718, 76] on div "Info" at bounding box center [725, 75] width 63 height 19
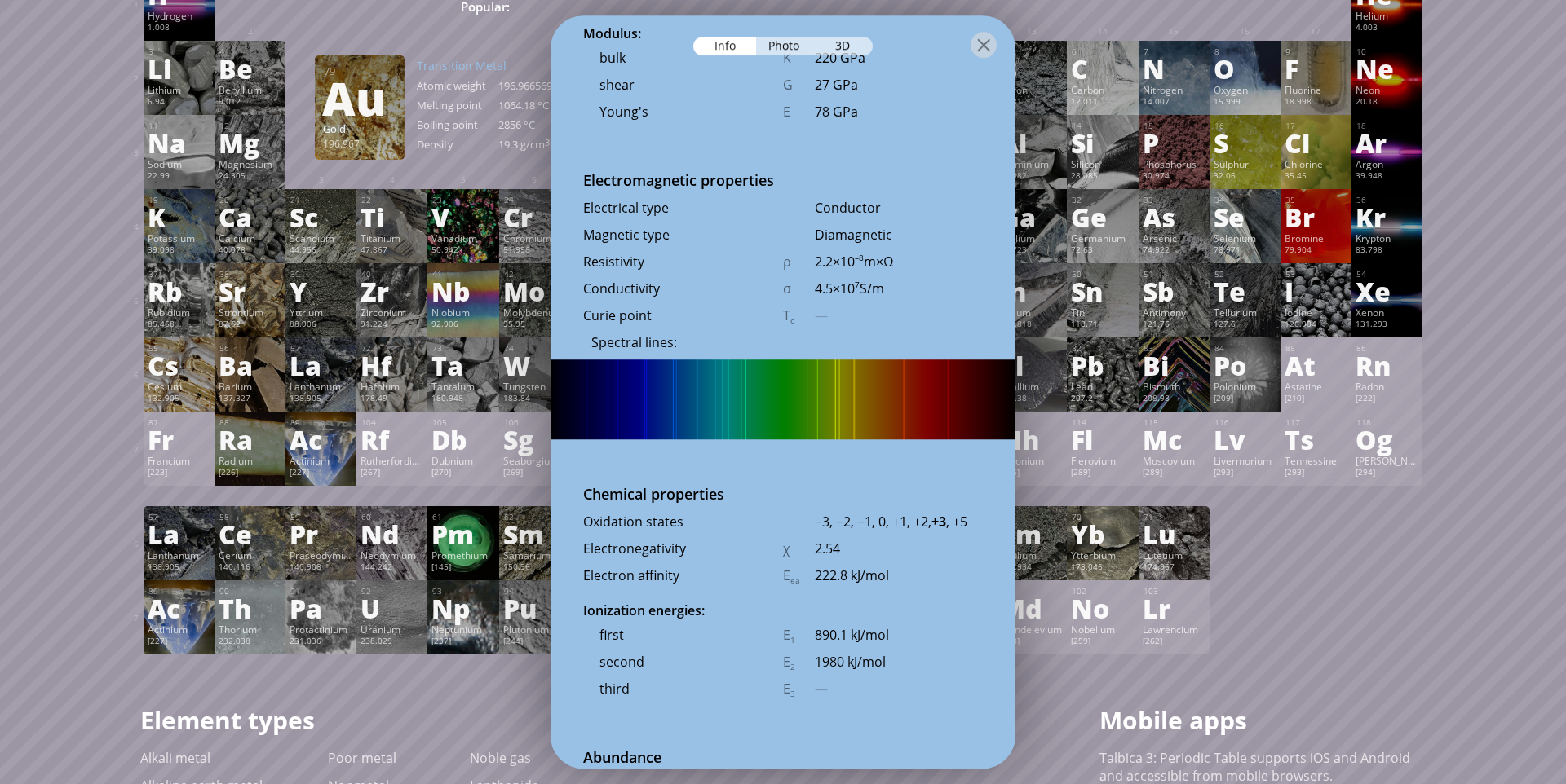
scroll to position [2813, 0]
click at [768, 52] on div "Photo" at bounding box center [785, 46] width 59 height 19
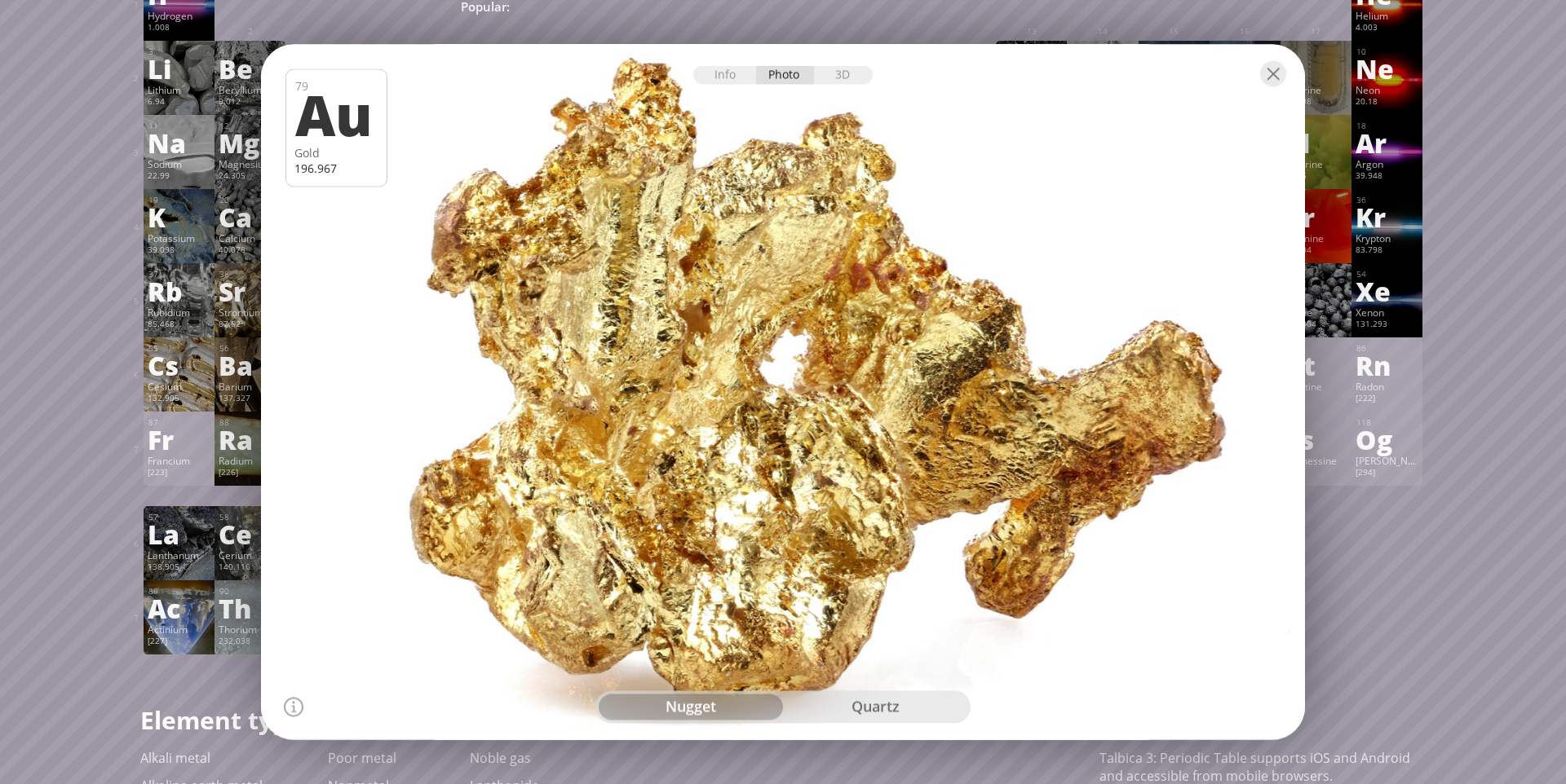
click at [855, 705] on div "quartz" at bounding box center [874, 707] width 185 height 26
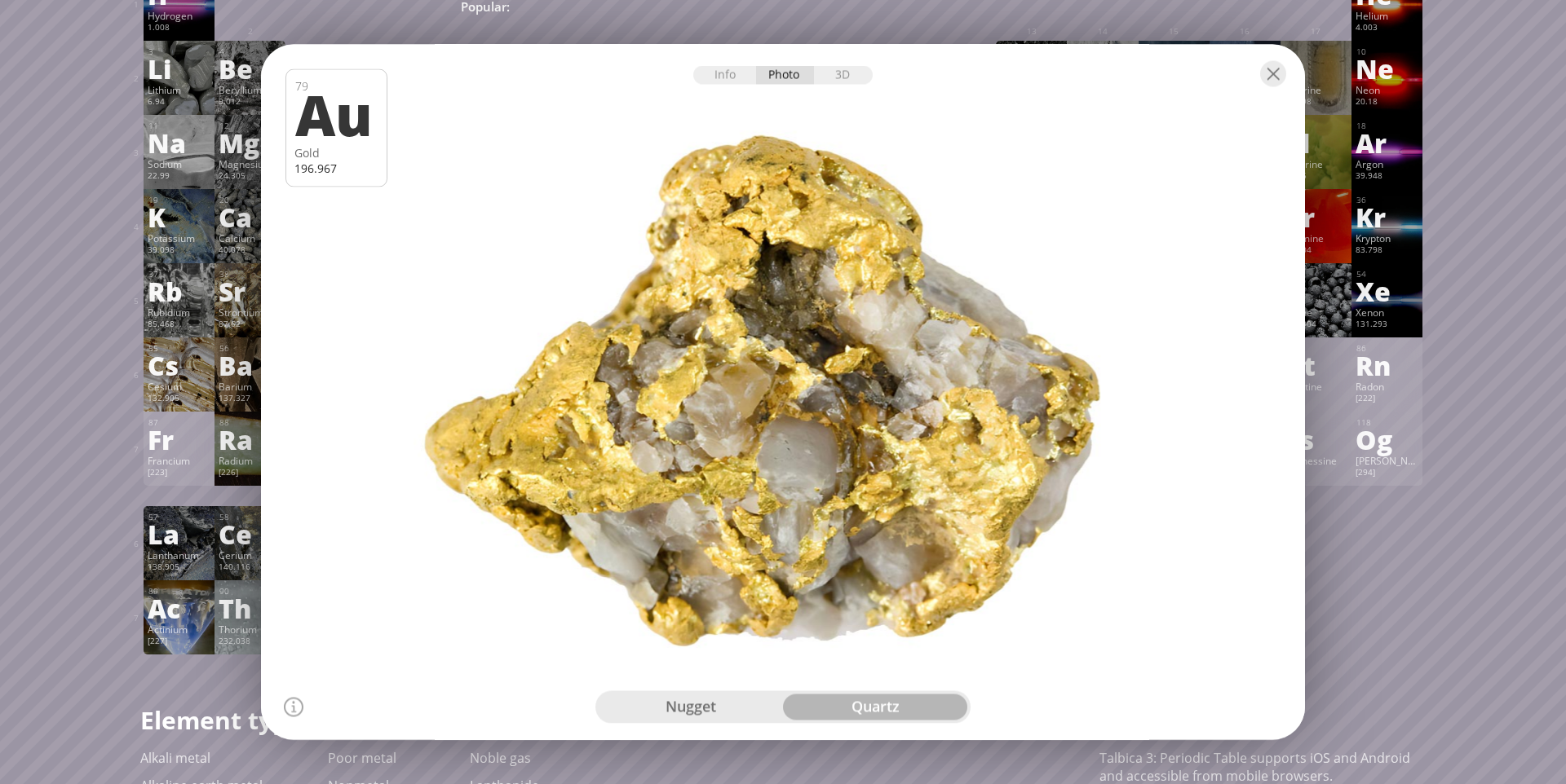
click at [766, 721] on div "nugget quartz" at bounding box center [783, 707] width 375 height 32
click at [747, 714] on div "nugget" at bounding box center [691, 707] width 185 height 26
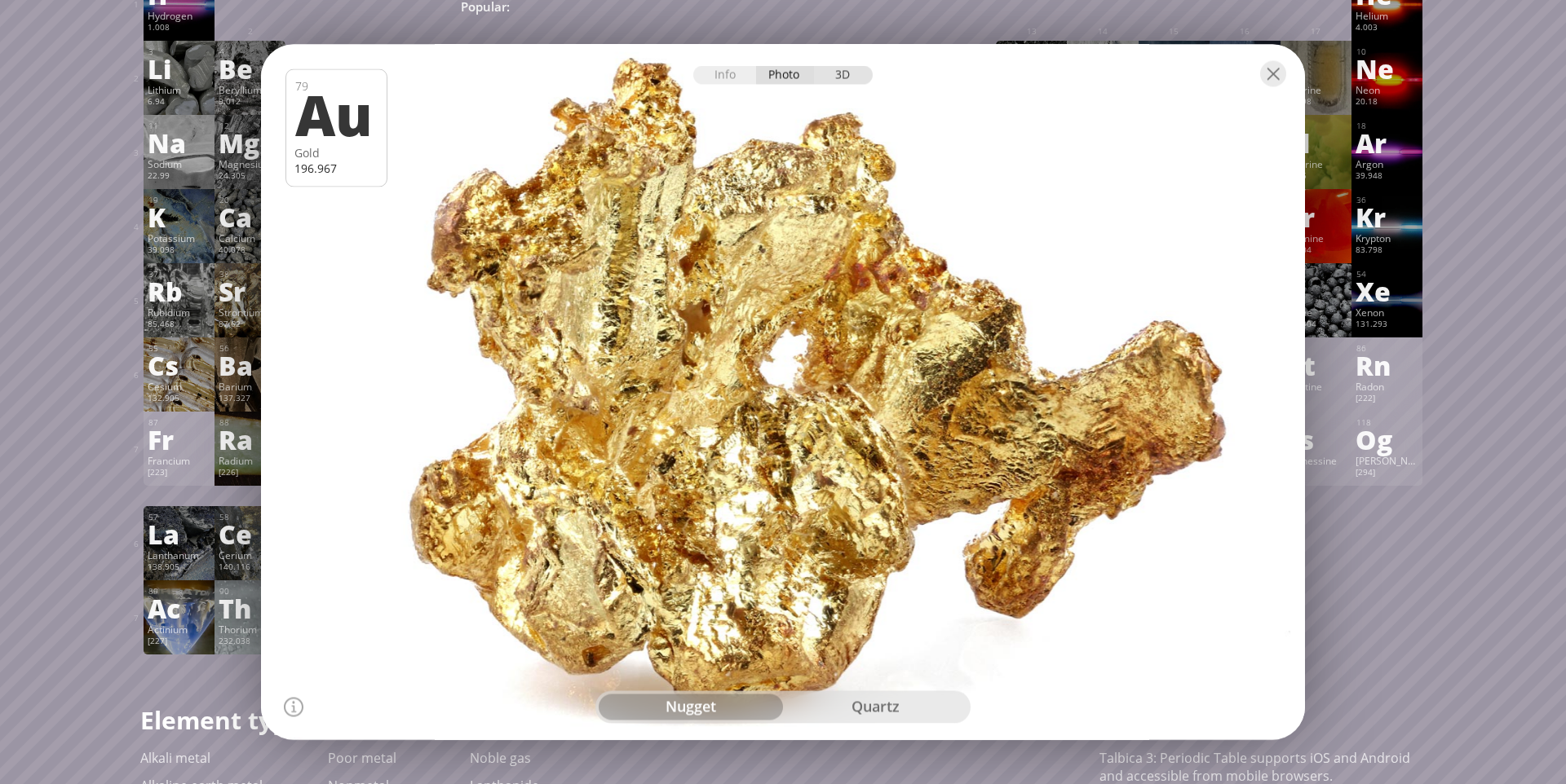
click at [859, 80] on div "3D" at bounding box center [843, 75] width 59 height 19
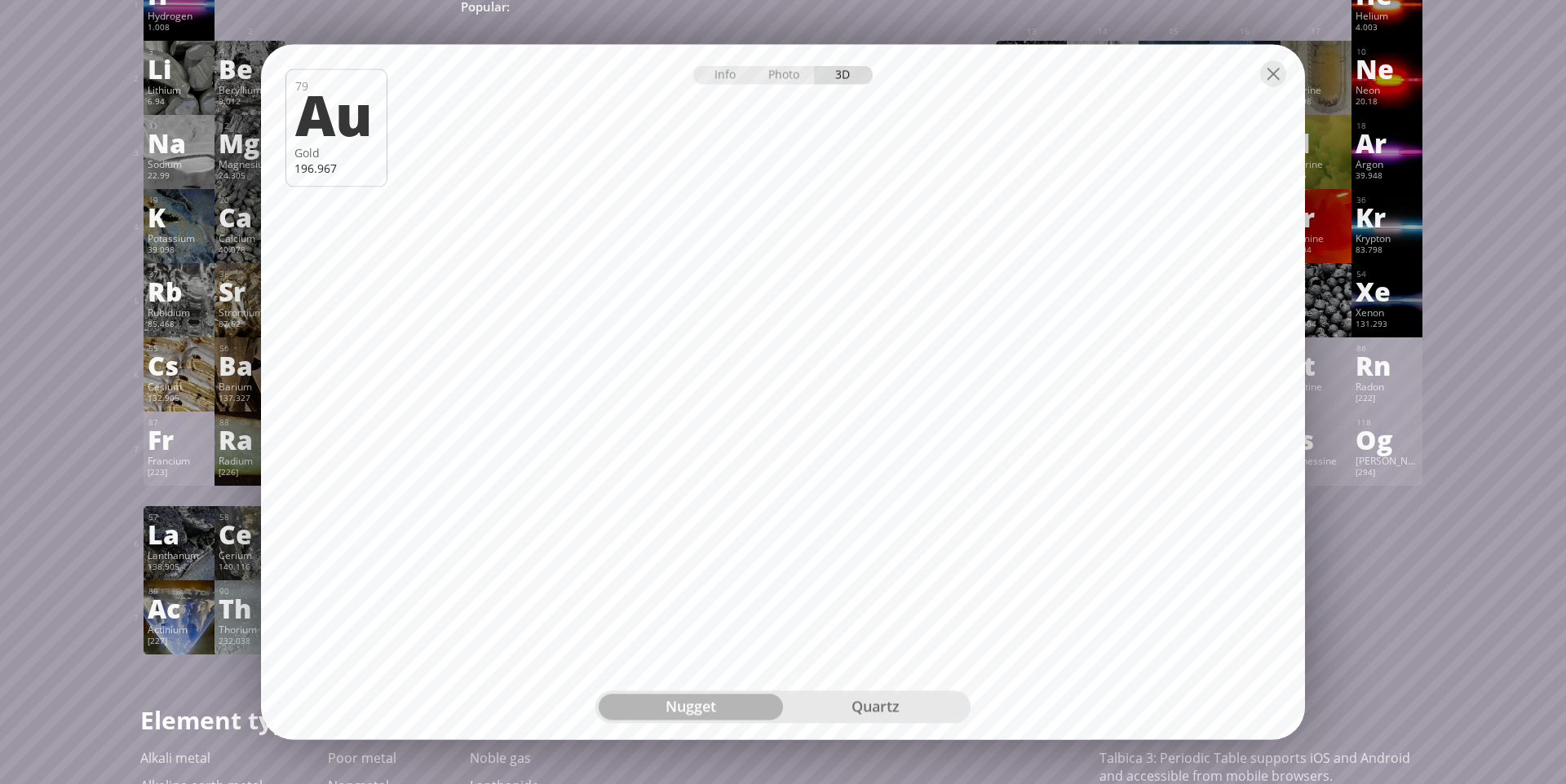
click at [896, 704] on div "quartz" at bounding box center [874, 707] width 185 height 26
click at [1277, 71] on div at bounding box center [1273, 74] width 26 height 26
